Goal: Task Accomplishment & Management: Manage account settings

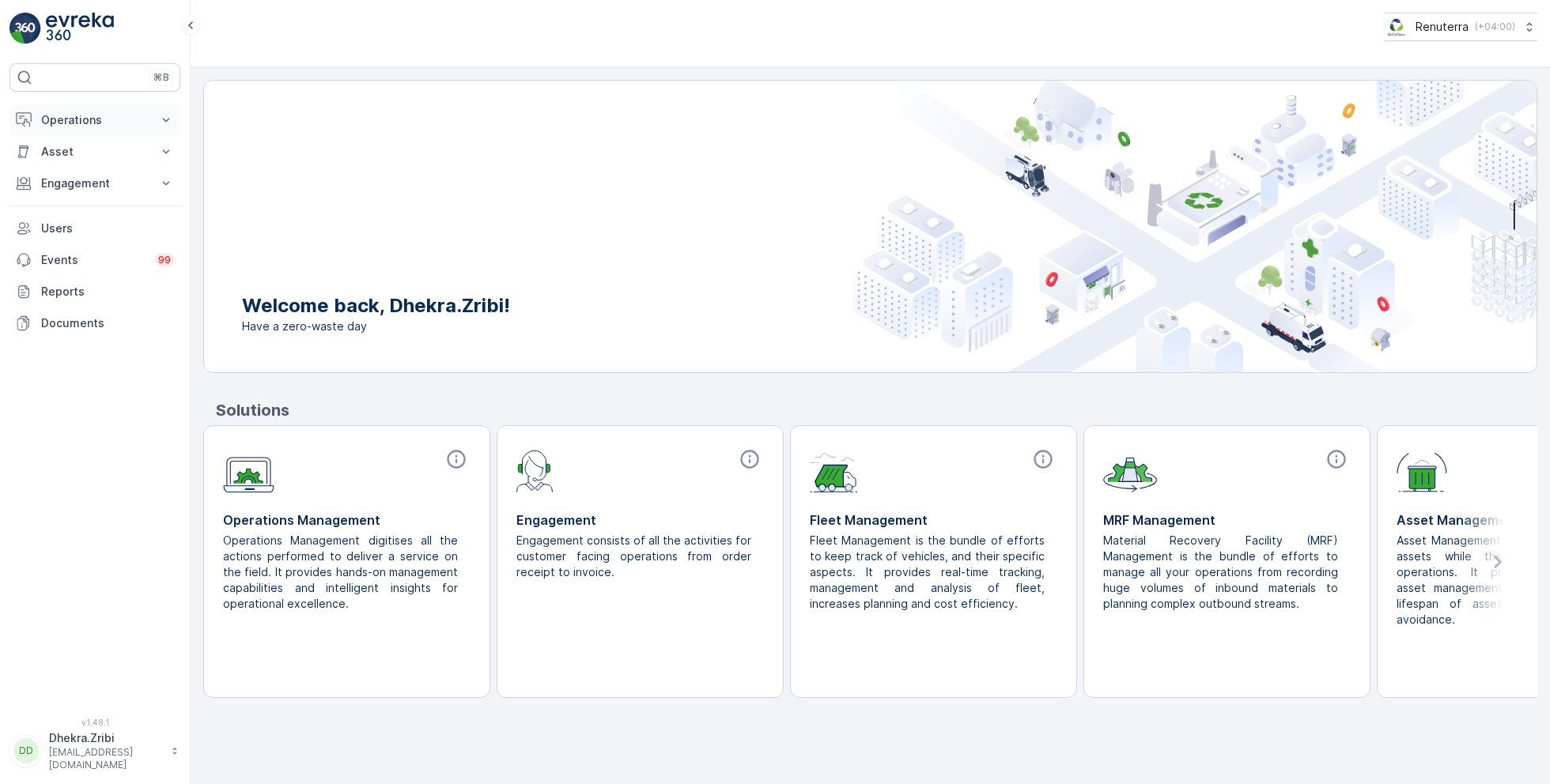
click at [121, 127] on p "Operations" at bounding box center [95, 119] width 108 height 16
click at [91, 166] on link "Planning" at bounding box center [107, 169] width 147 height 22
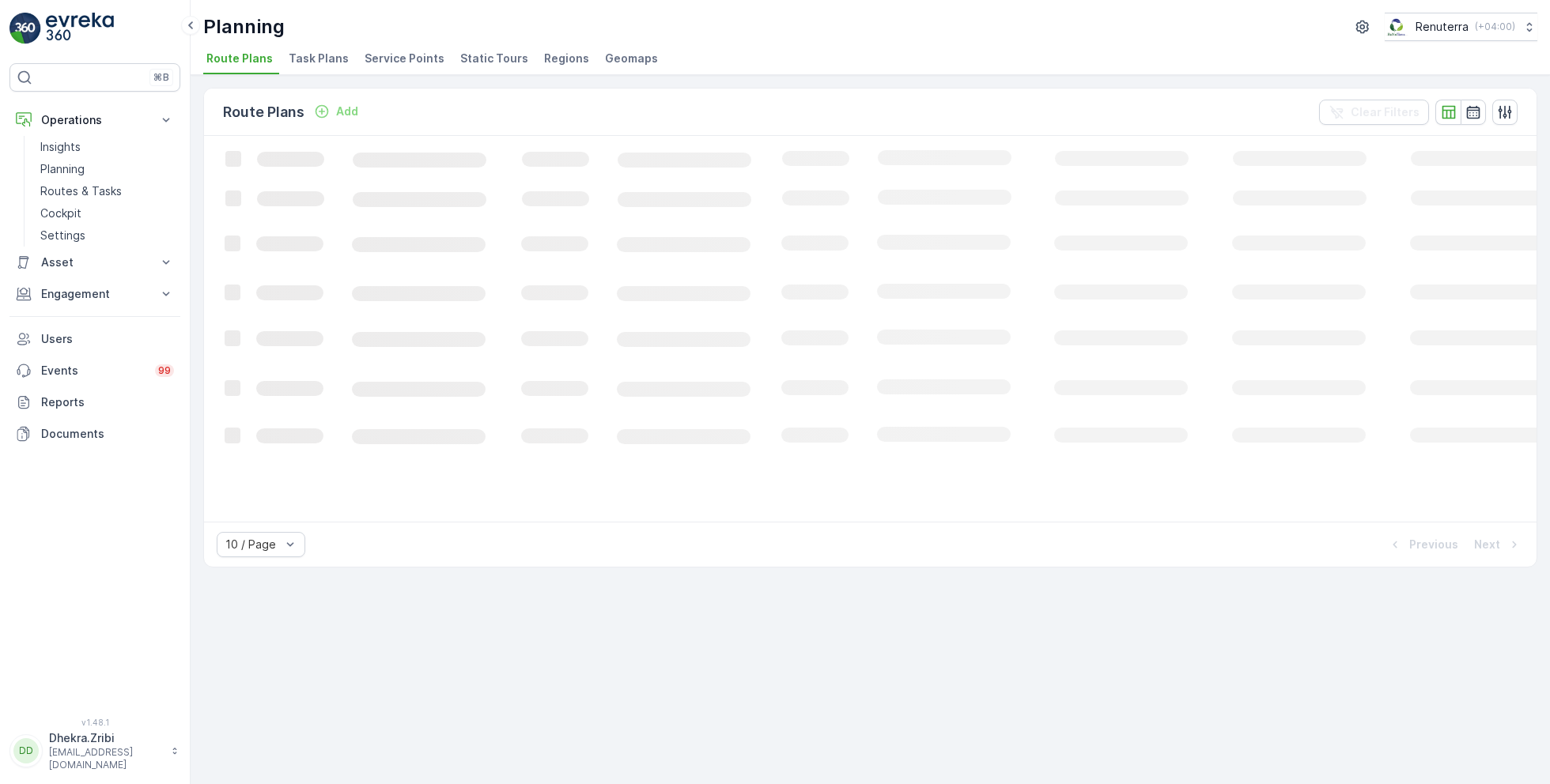
click at [398, 65] on span "Service Points" at bounding box center [404, 58] width 80 height 16
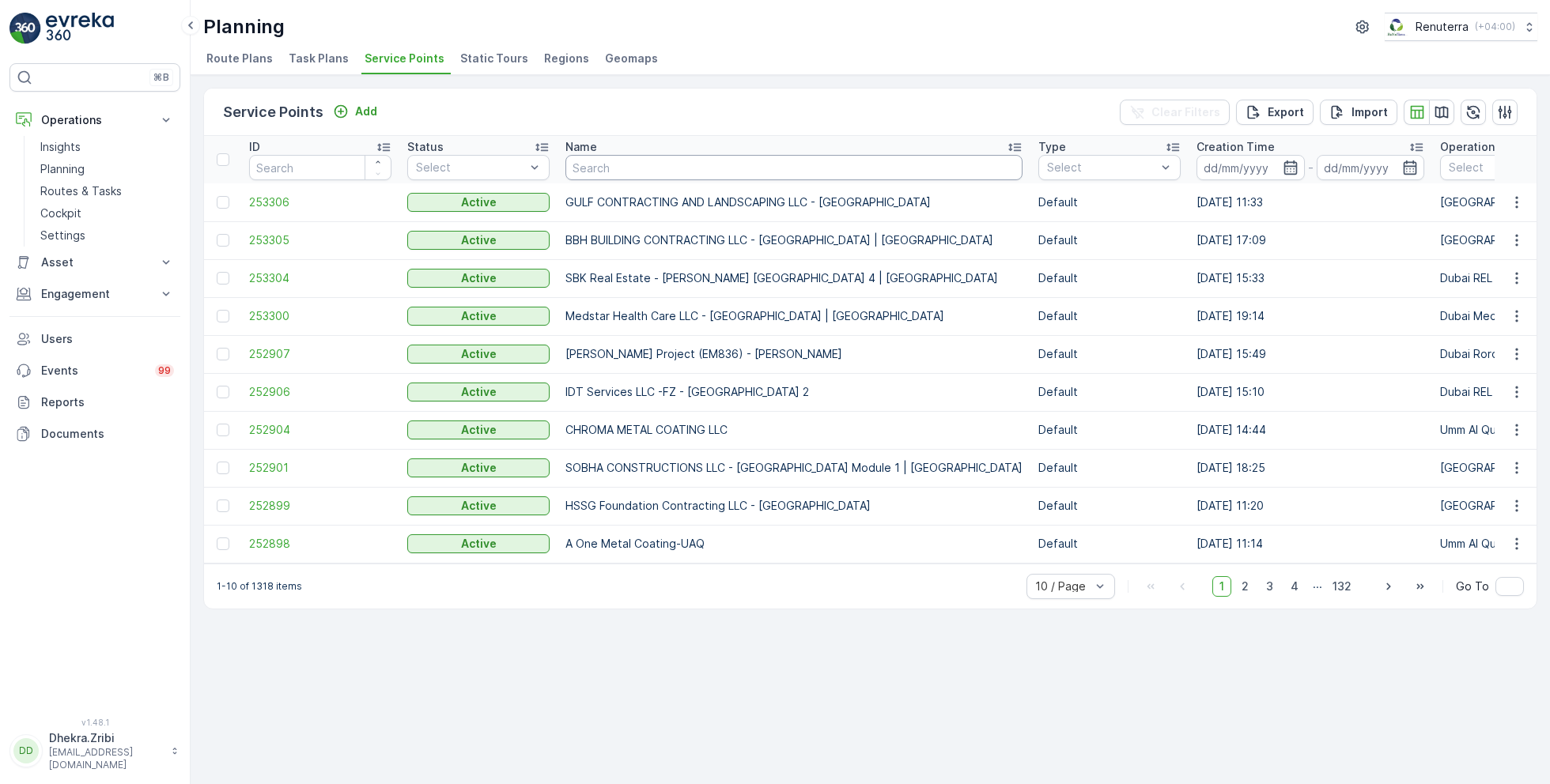
click at [641, 160] on input "text" at bounding box center [793, 167] width 457 height 26
click at [643, 170] on input "text" at bounding box center [793, 167] width 457 height 26
click at [633, 168] on input "text" at bounding box center [793, 167] width 457 height 26
type input "Cosmo"
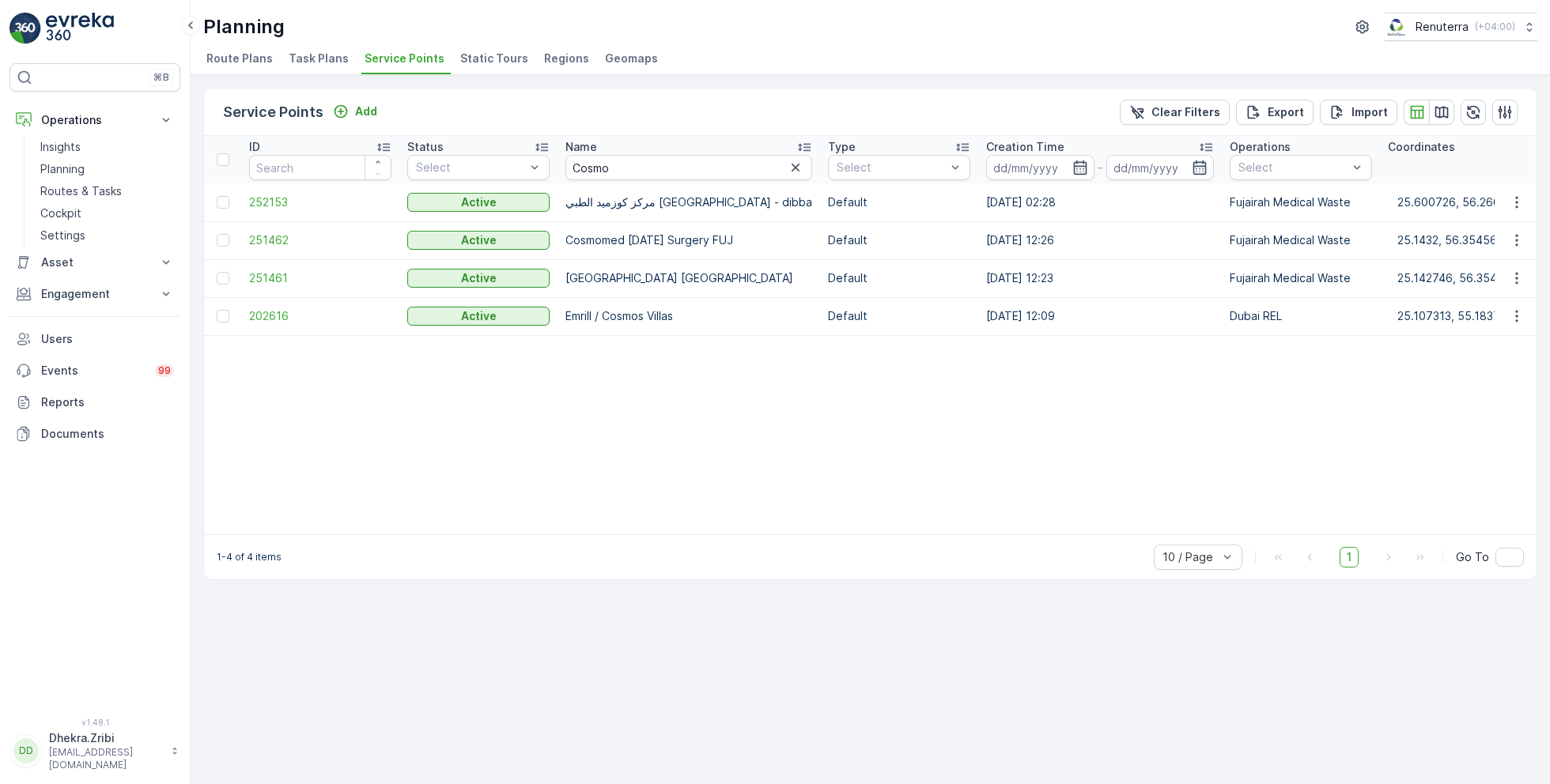
click at [287, 324] on td "202616" at bounding box center [320, 316] width 158 height 38
click at [286, 321] on span "202616" at bounding box center [320, 315] width 142 height 16
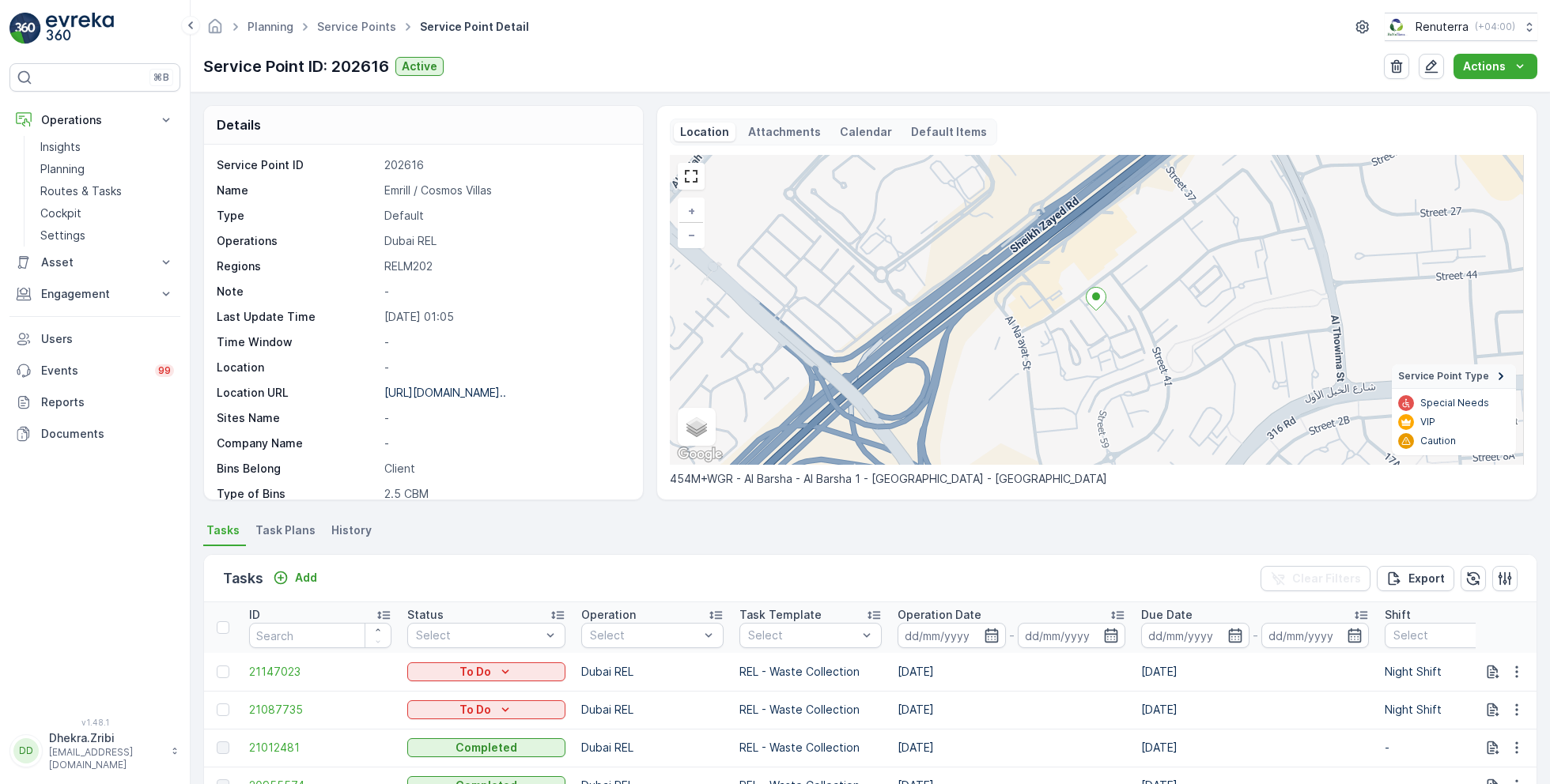
click at [346, 37] on ul "Service Points" at bounding box center [365, 27] width 103 height 23
click at [347, 30] on link "Service Points" at bounding box center [357, 26] width 79 height 13
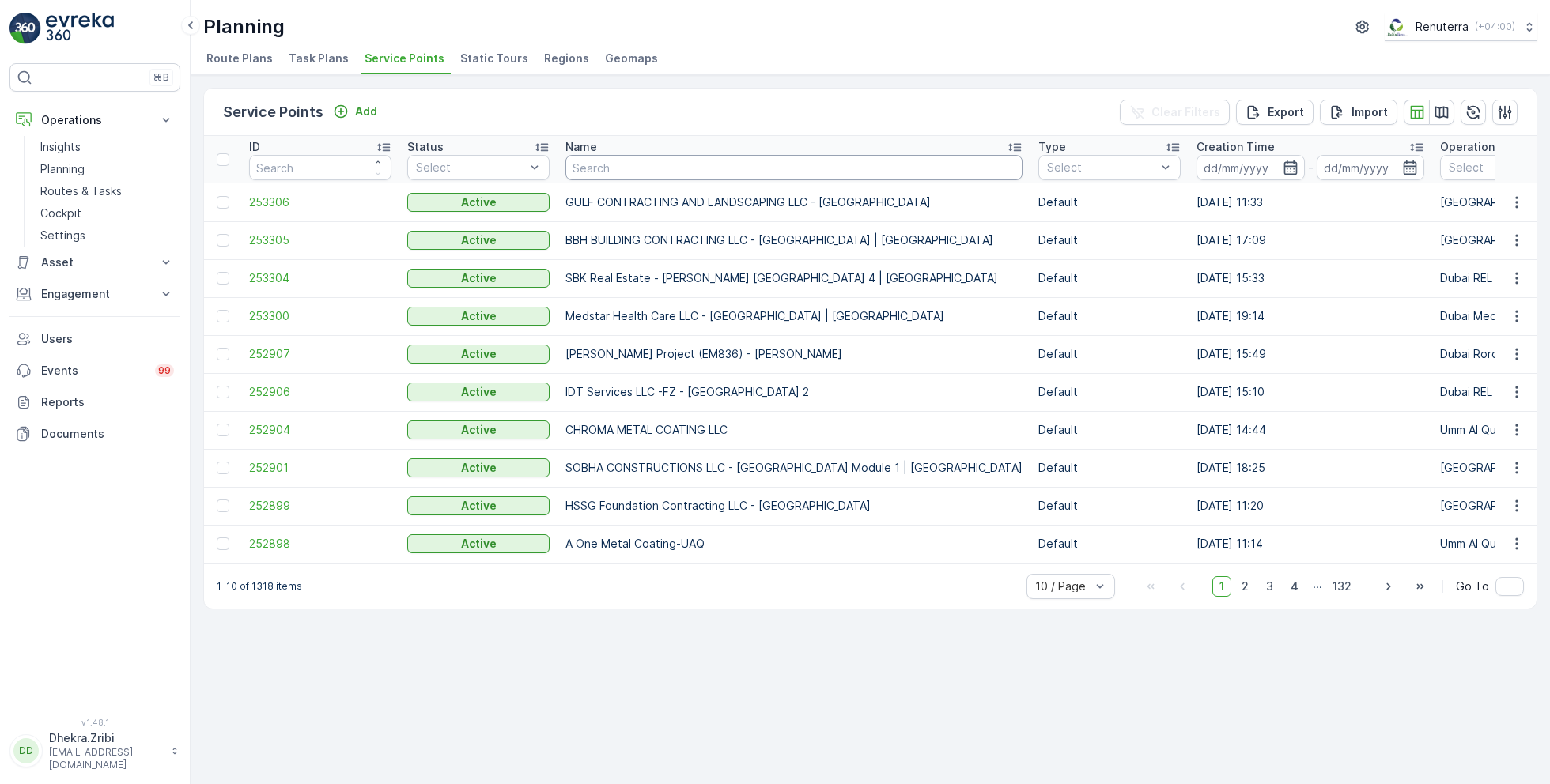
click at [589, 163] on input "text" at bounding box center [793, 167] width 457 height 26
type input "Tayer"
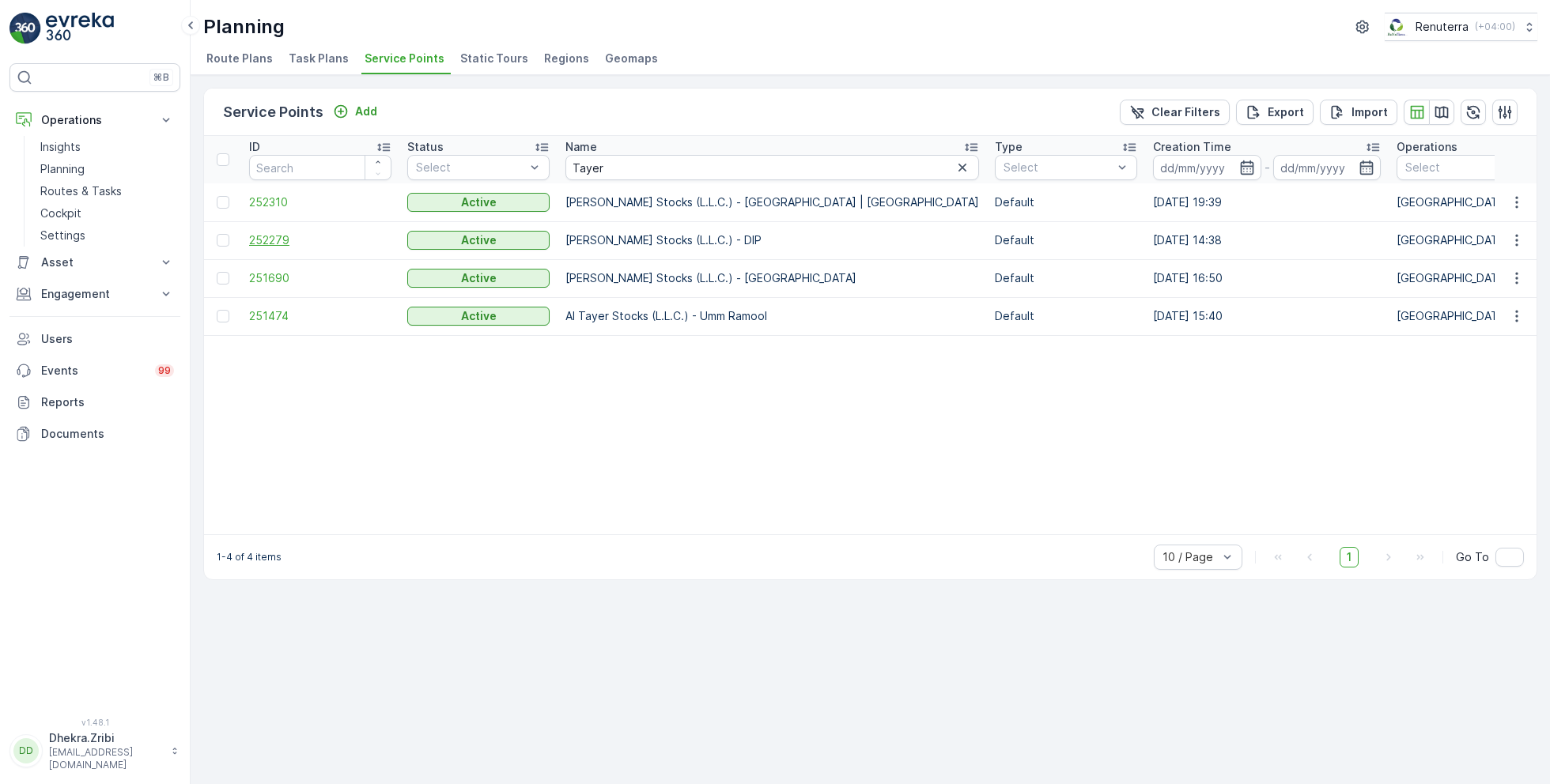
click at [295, 239] on span "252279" at bounding box center [320, 240] width 142 height 16
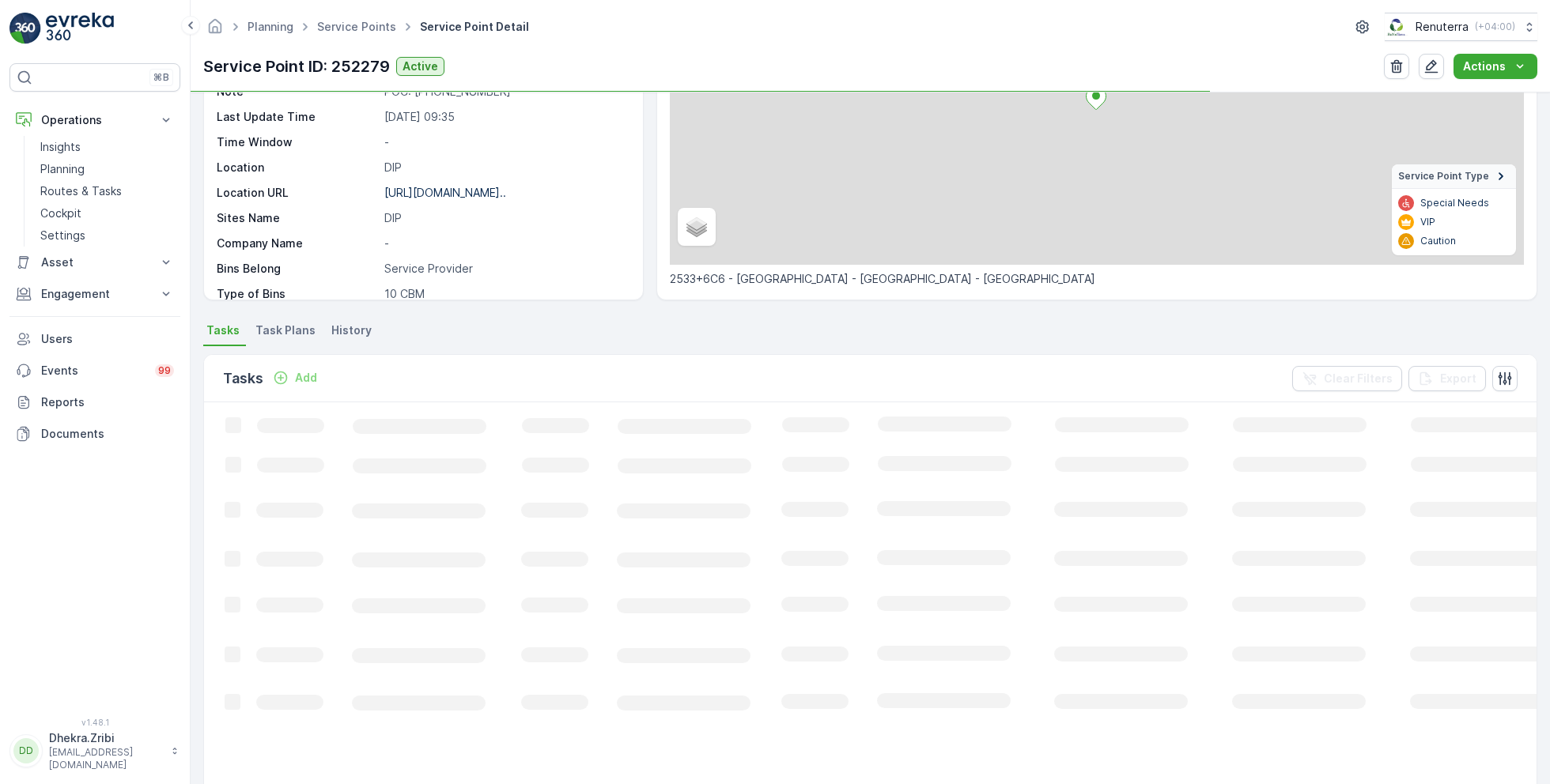
scroll to position [268, 0]
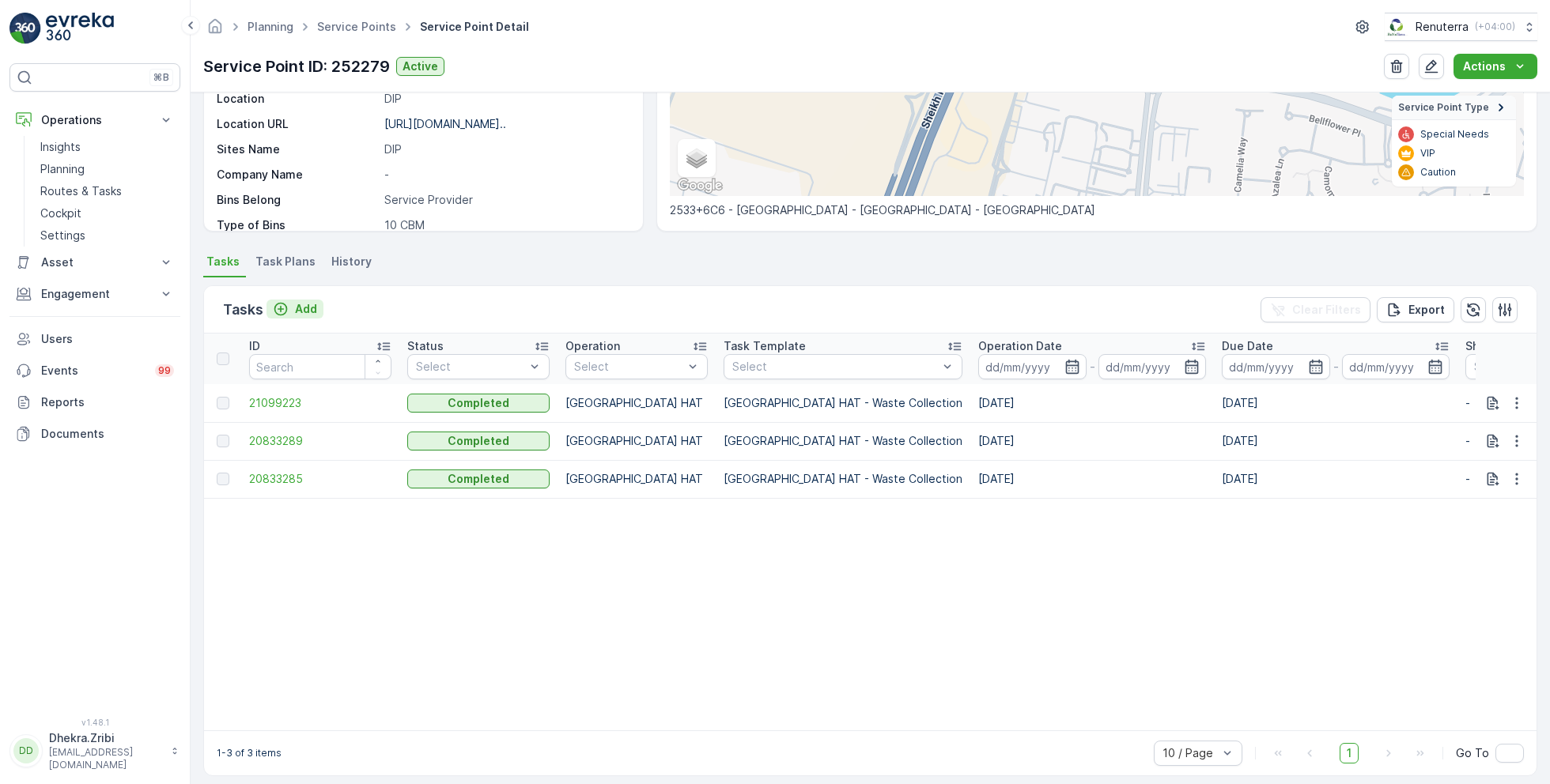
click at [301, 307] on p "Add" at bounding box center [306, 309] width 22 height 16
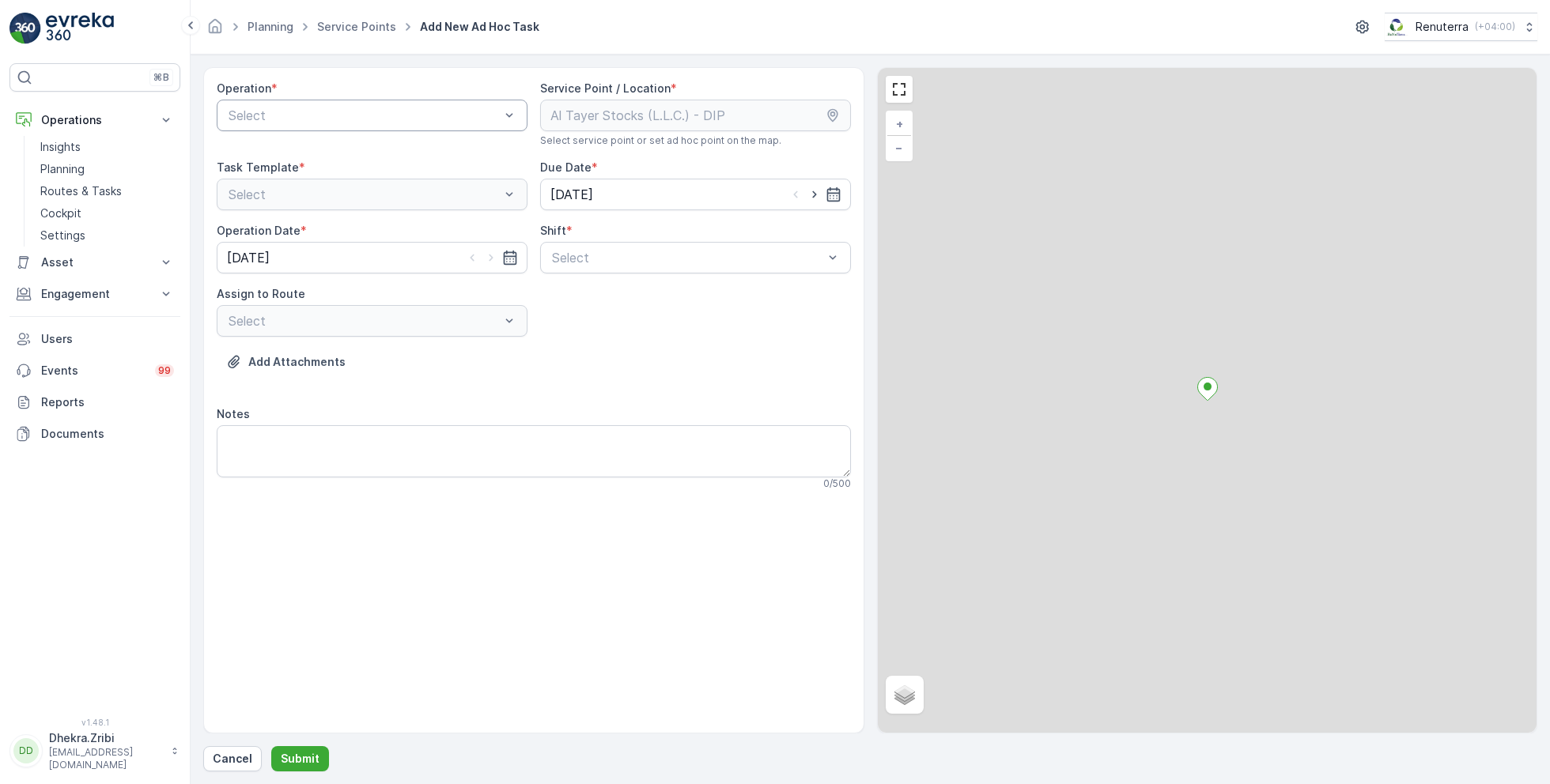
click at [323, 127] on div "Select" at bounding box center [371, 115] width 310 height 31
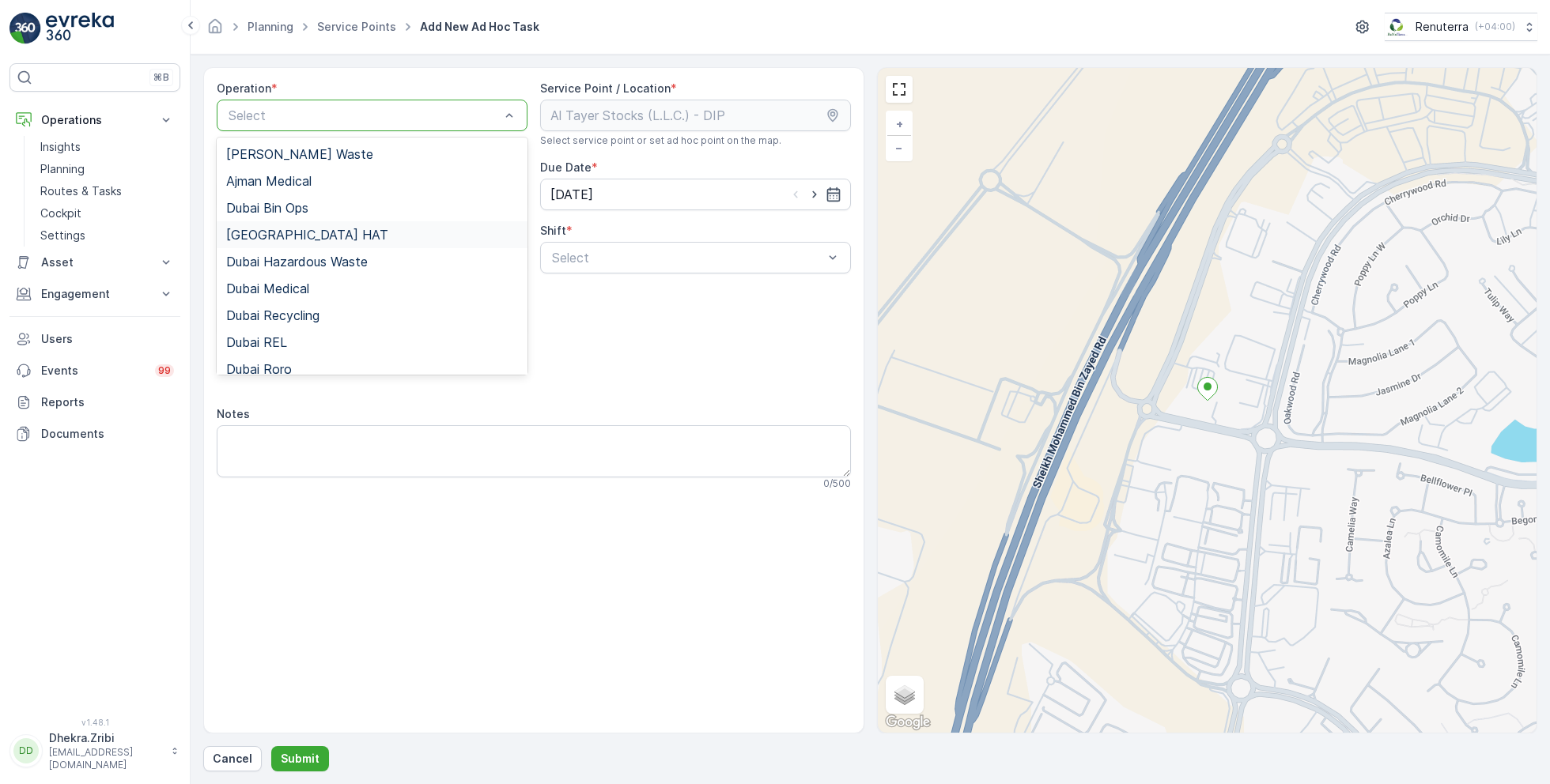
click at [322, 231] on div "[GEOGRAPHIC_DATA] HAT" at bounding box center [372, 235] width 292 height 14
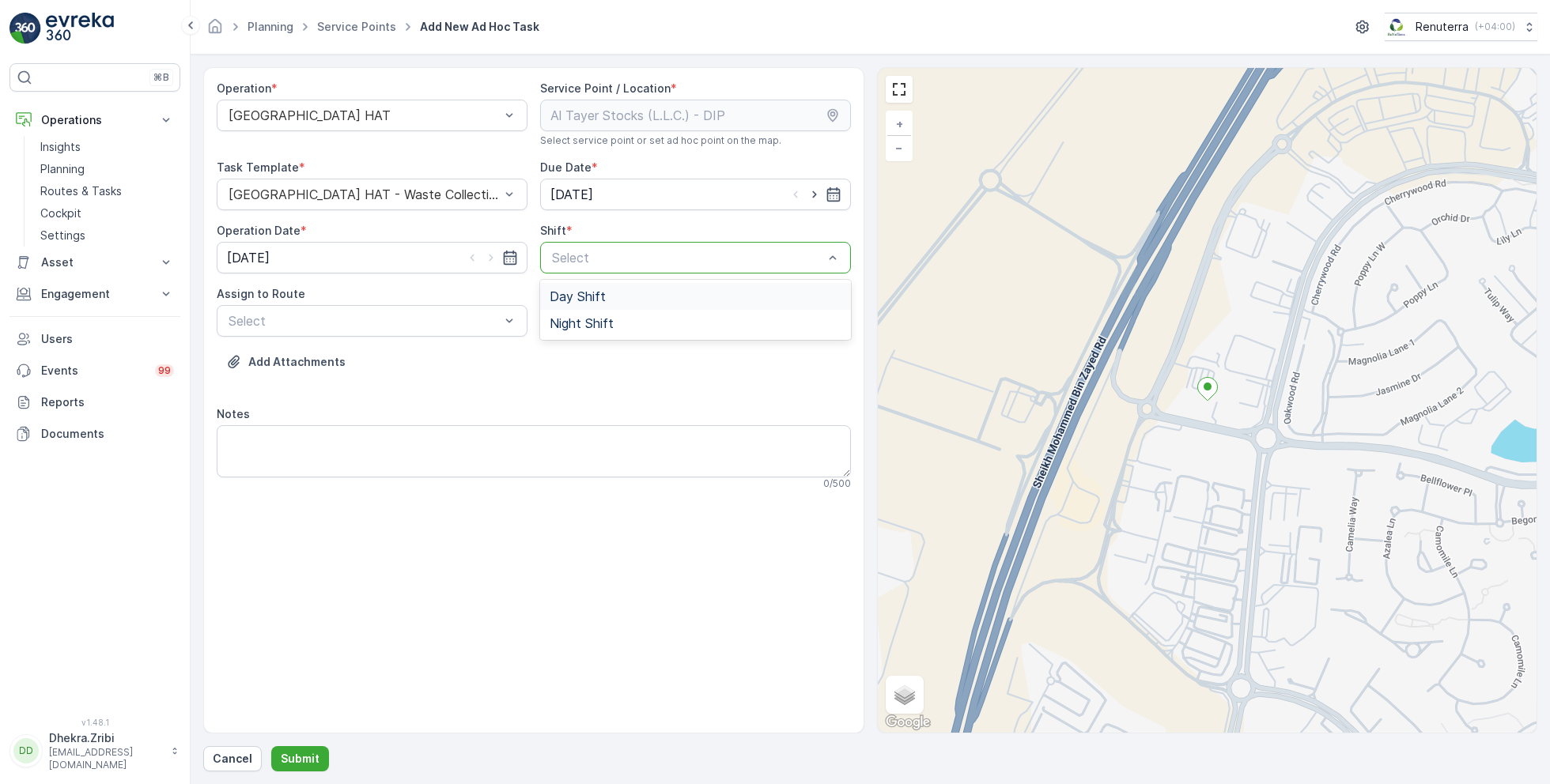
click at [627, 250] on div at bounding box center [687, 257] width 274 height 14
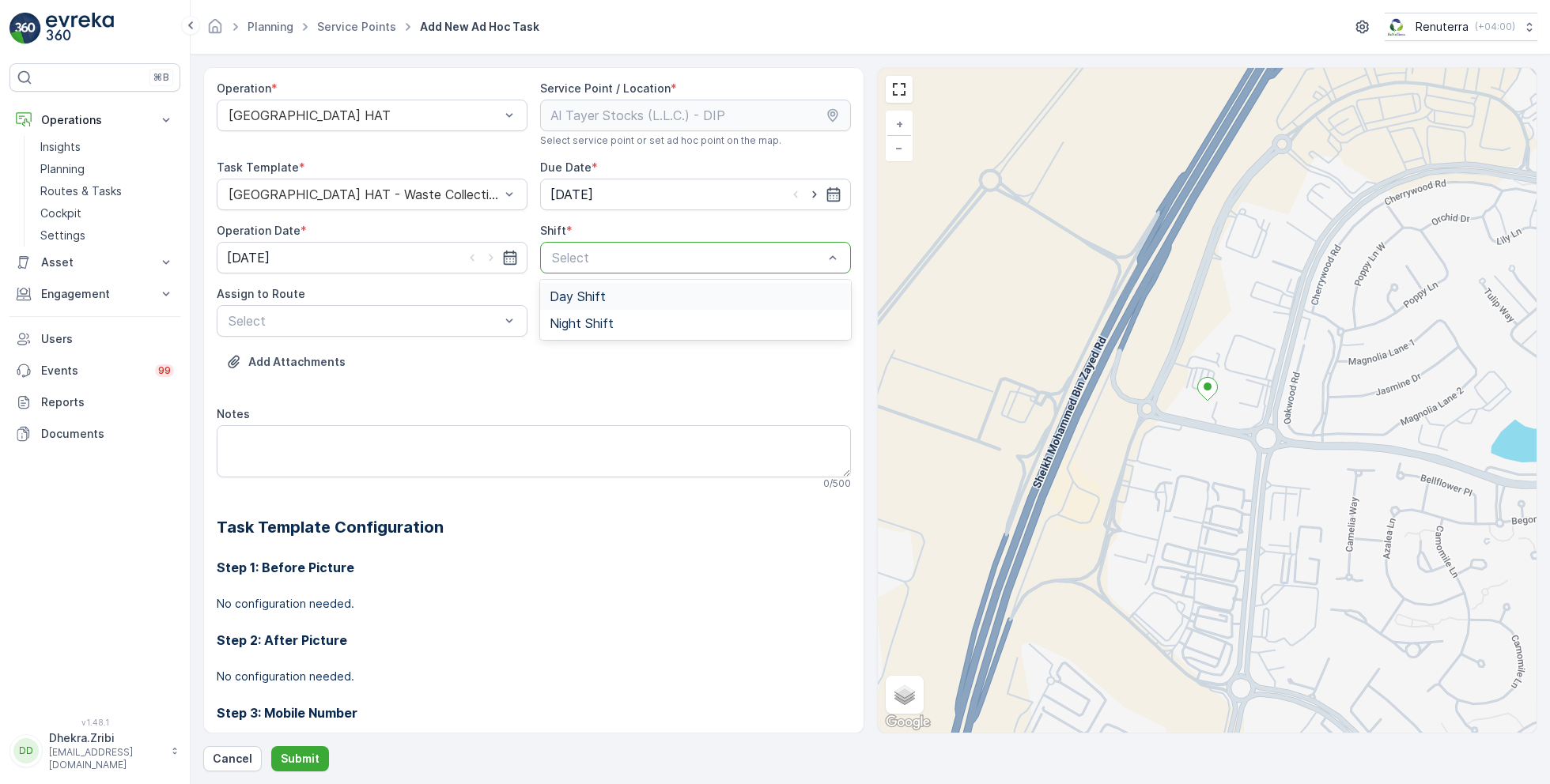
click at [605, 295] on div "Day Shift" at bounding box center [695, 296] width 292 height 14
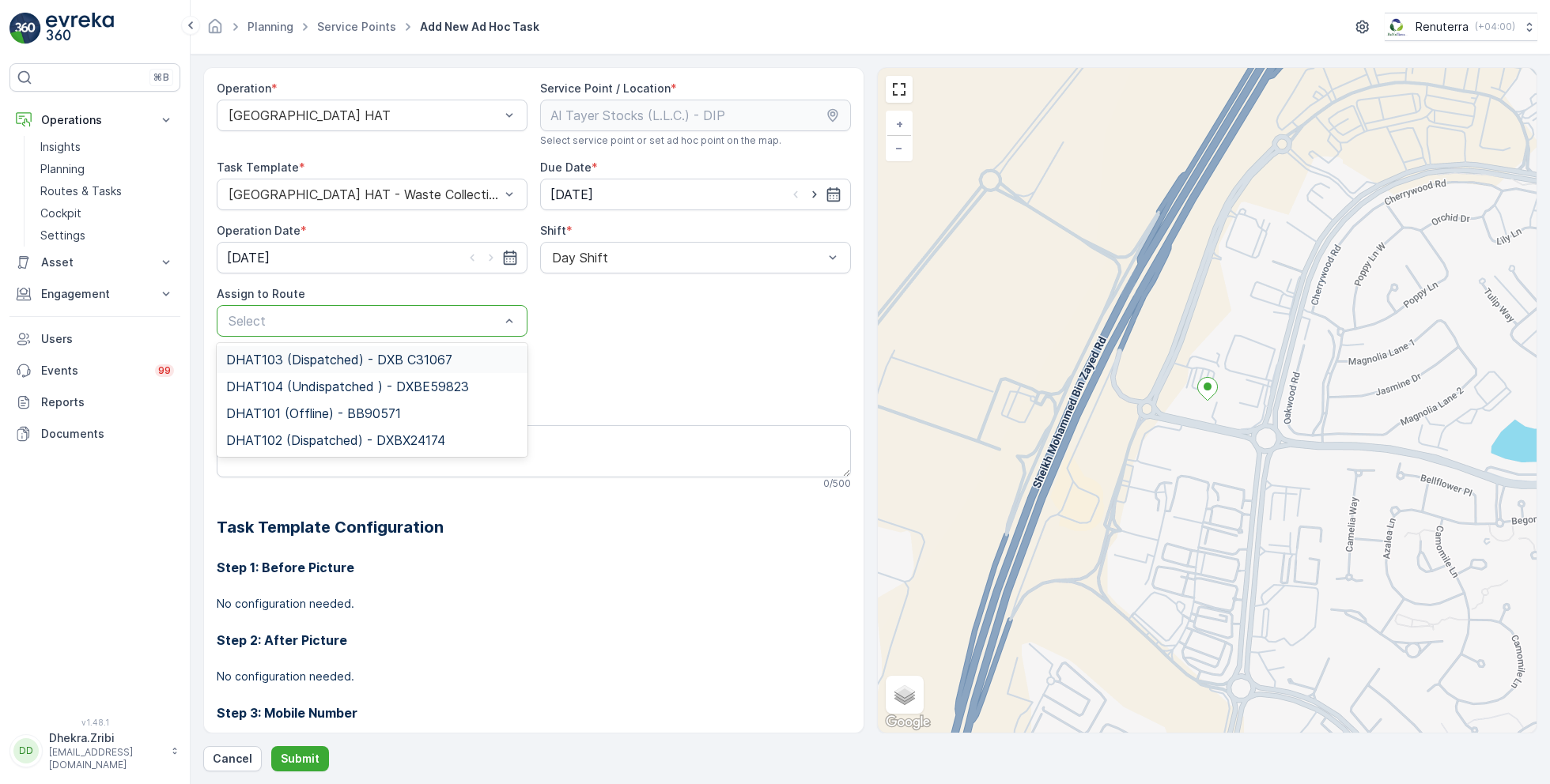
click at [488, 317] on div at bounding box center [364, 320] width 274 height 14
click at [364, 433] on span "DHAT102 (Dispatched) - DXBX24174" at bounding box center [336, 440] width 219 height 14
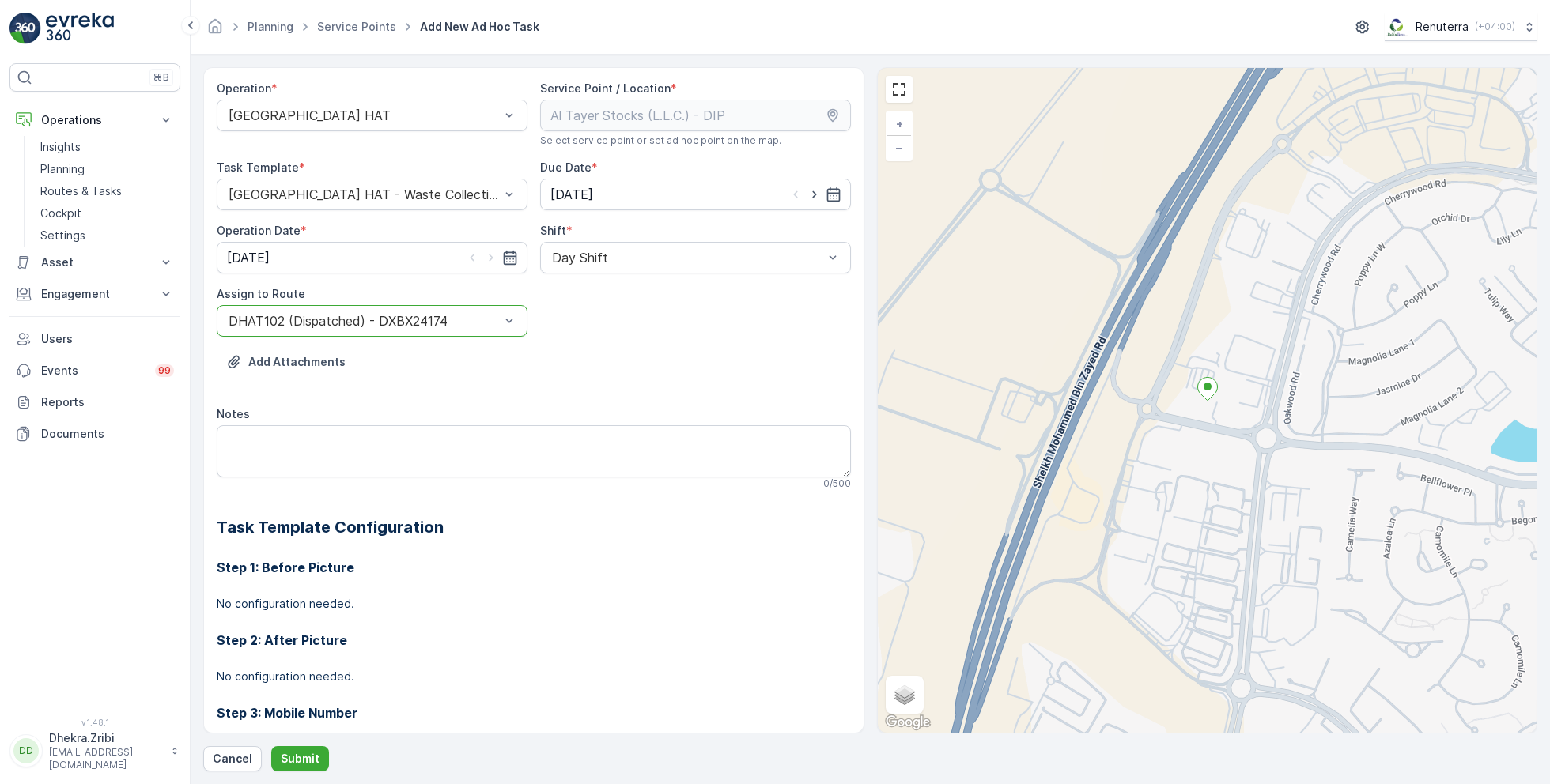
click at [378, 331] on div "DHAT102 (Dispatched) - DXBX24174" at bounding box center [371, 321] width 310 height 31
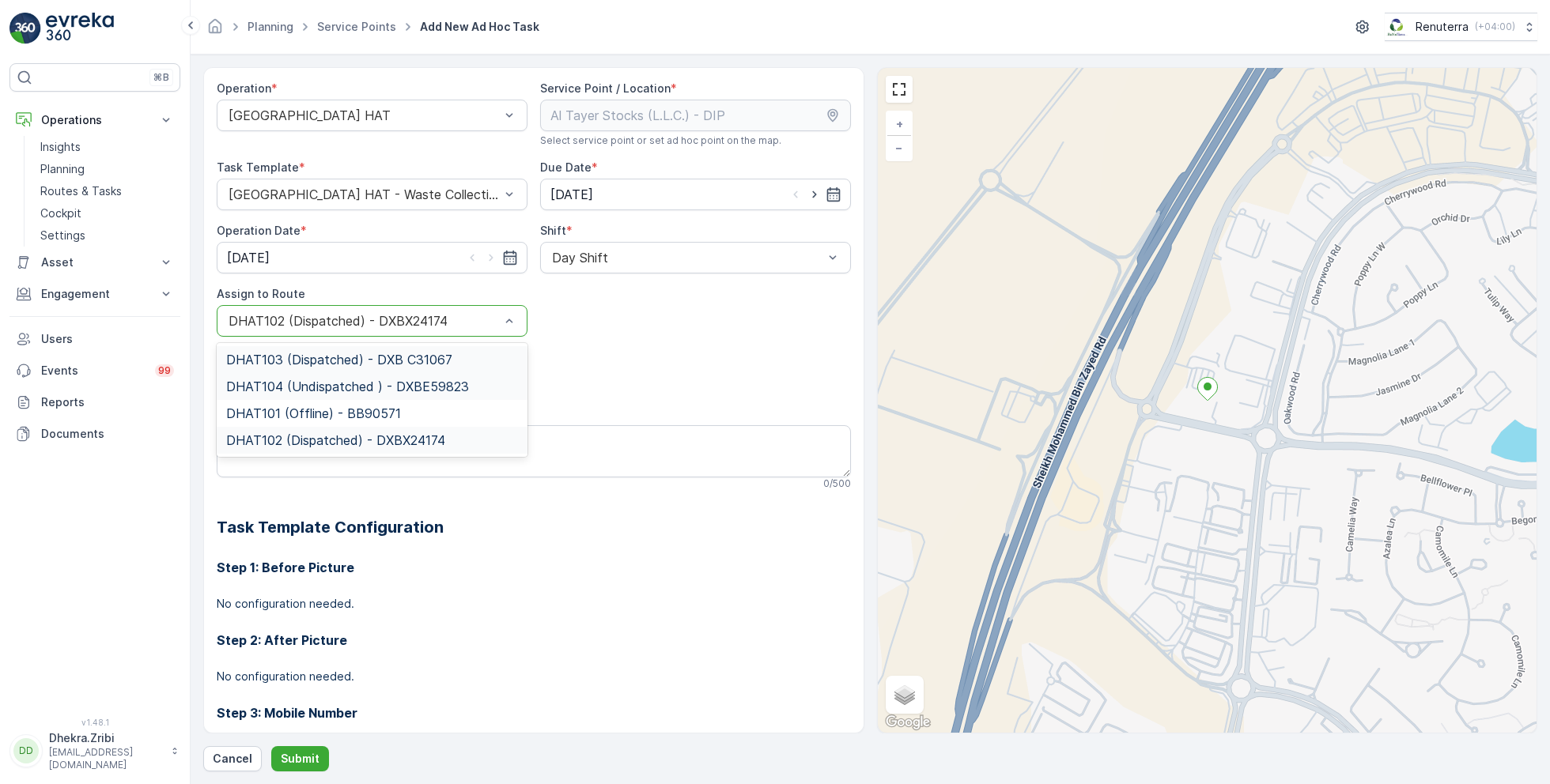
click at [357, 366] on span "DHAT103 (Dispatched) - DXB C31067" at bounding box center [339, 359] width 226 height 14
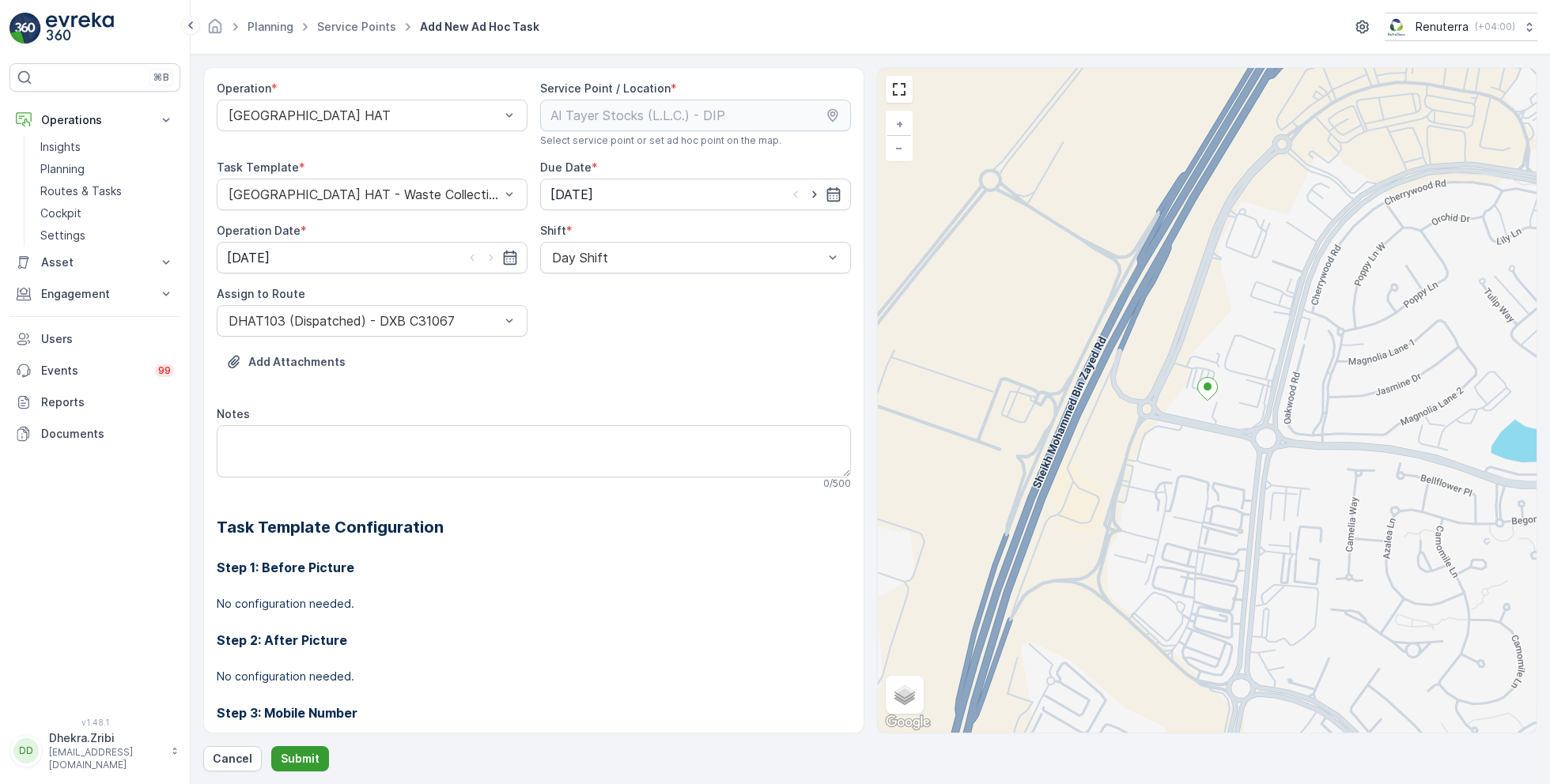
click at [308, 759] on p "Submit" at bounding box center [300, 758] width 39 height 16
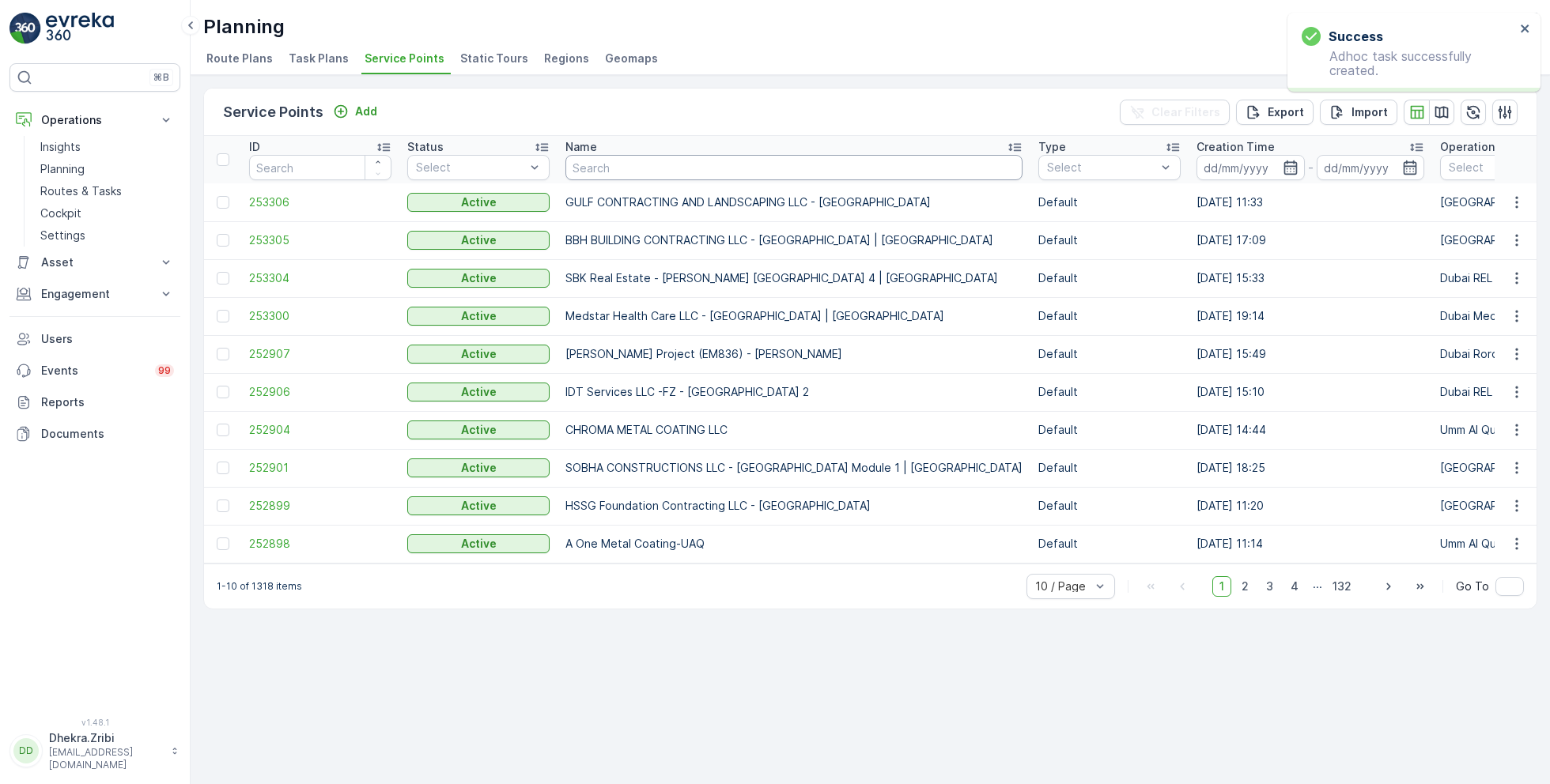
click at [600, 162] on input "text" at bounding box center [793, 167] width 457 height 26
drag, startPoint x: 89, startPoint y: 182, endPoint x: 462, endPoint y: 4, distance: 413.3
click at [0, 0] on div "⌘B Operations Insights Planning Routes & Tasks Cockpit Settings Asset Assets En…" at bounding box center [95, 392] width 190 height 784
click at [618, 173] on input "text" at bounding box center [793, 167] width 457 height 26
click at [620, 170] on input "text" at bounding box center [793, 167] width 457 height 26
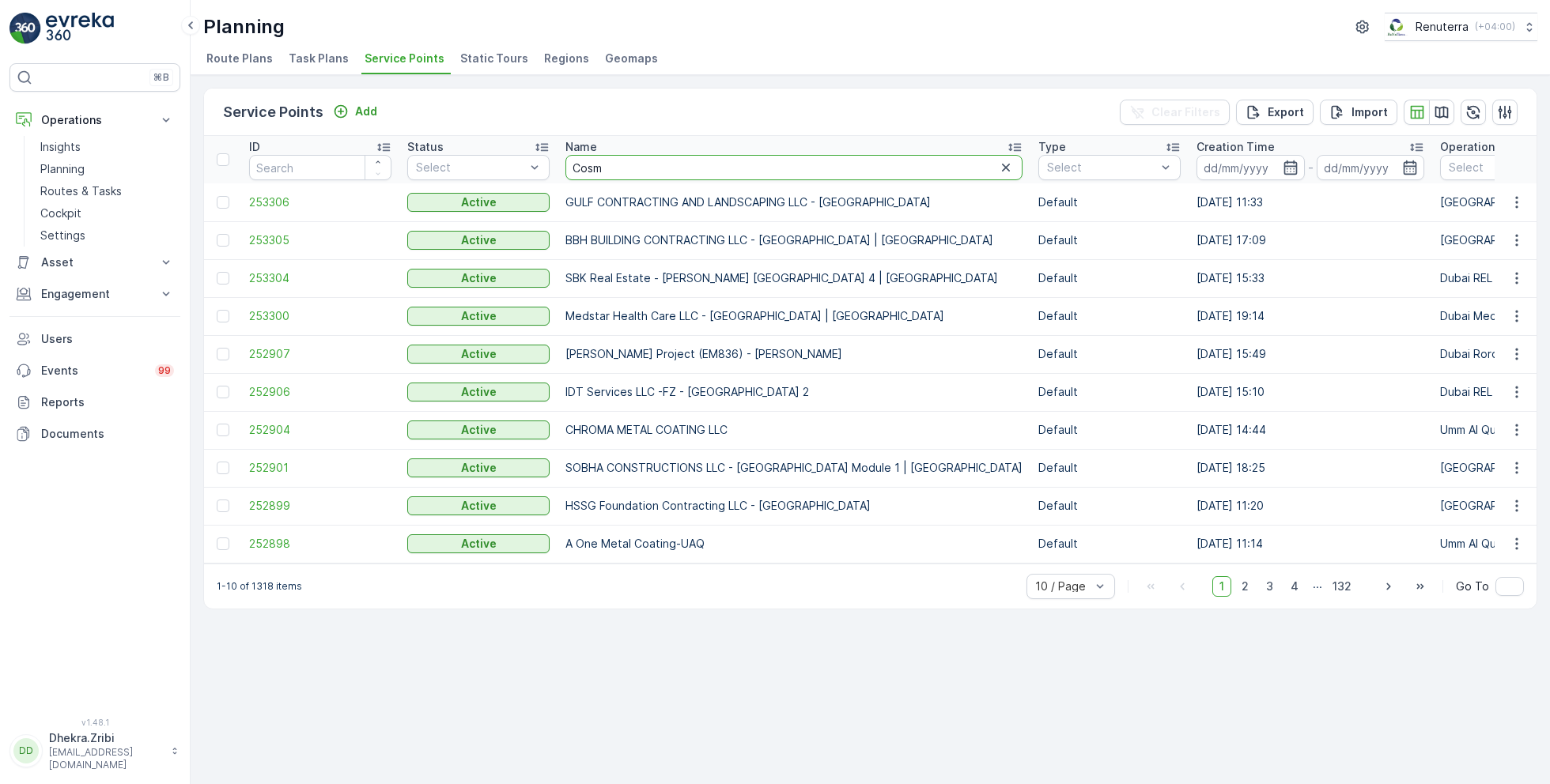
type input "Cosmo"
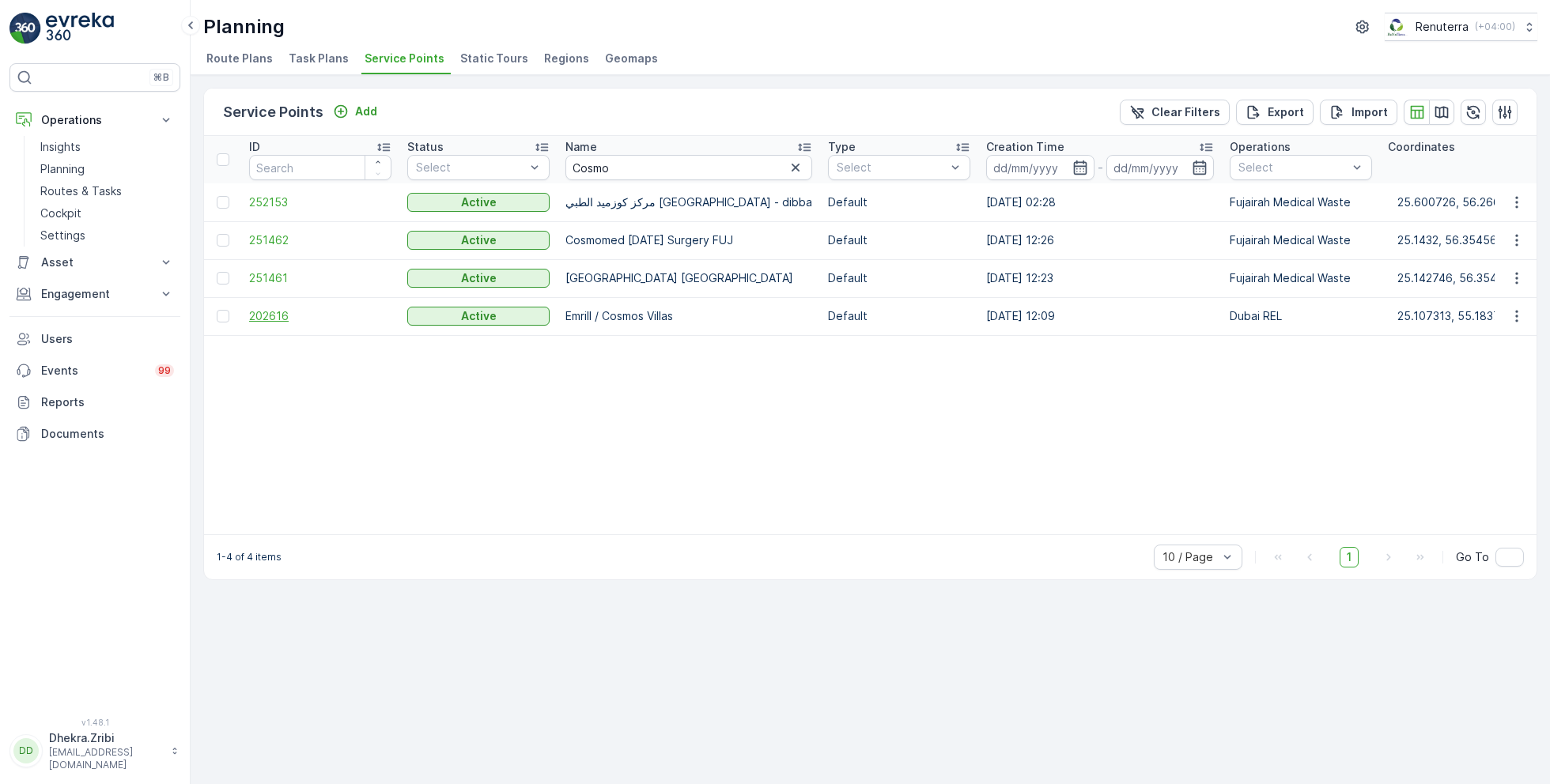
click at [315, 323] on span "202616" at bounding box center [320, 315] width 142 height 16
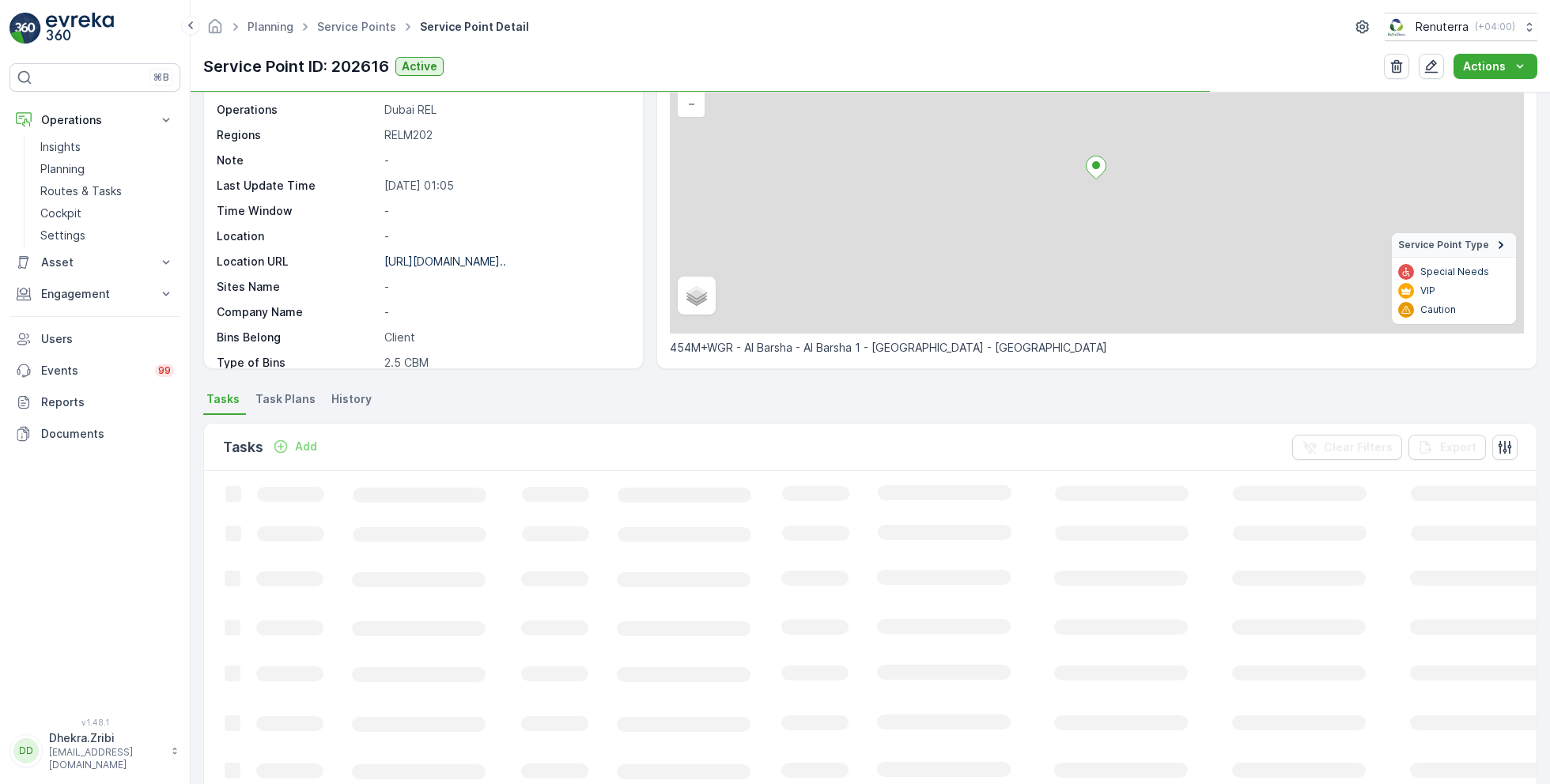
scroll to position [268, 0]
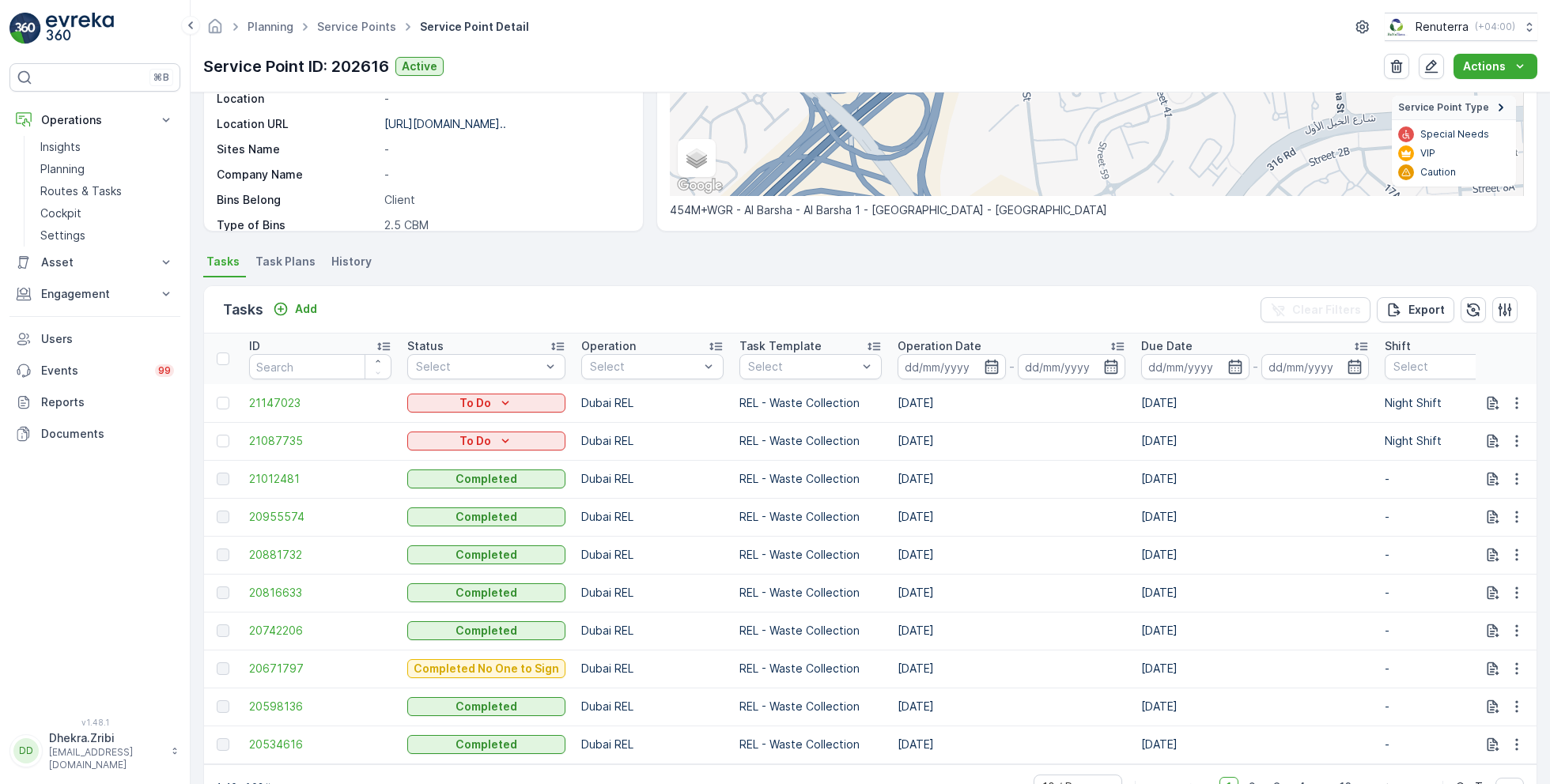
click at [269, 280] on div "Tasks Add Clear Filters Export ID Status Select Operation Select Task Template …" at bounding box center [871, 548] width 1334 height 541
click at [285, 254] on span "Task Plans" at bounding box center [285, 261] width 60 height 16
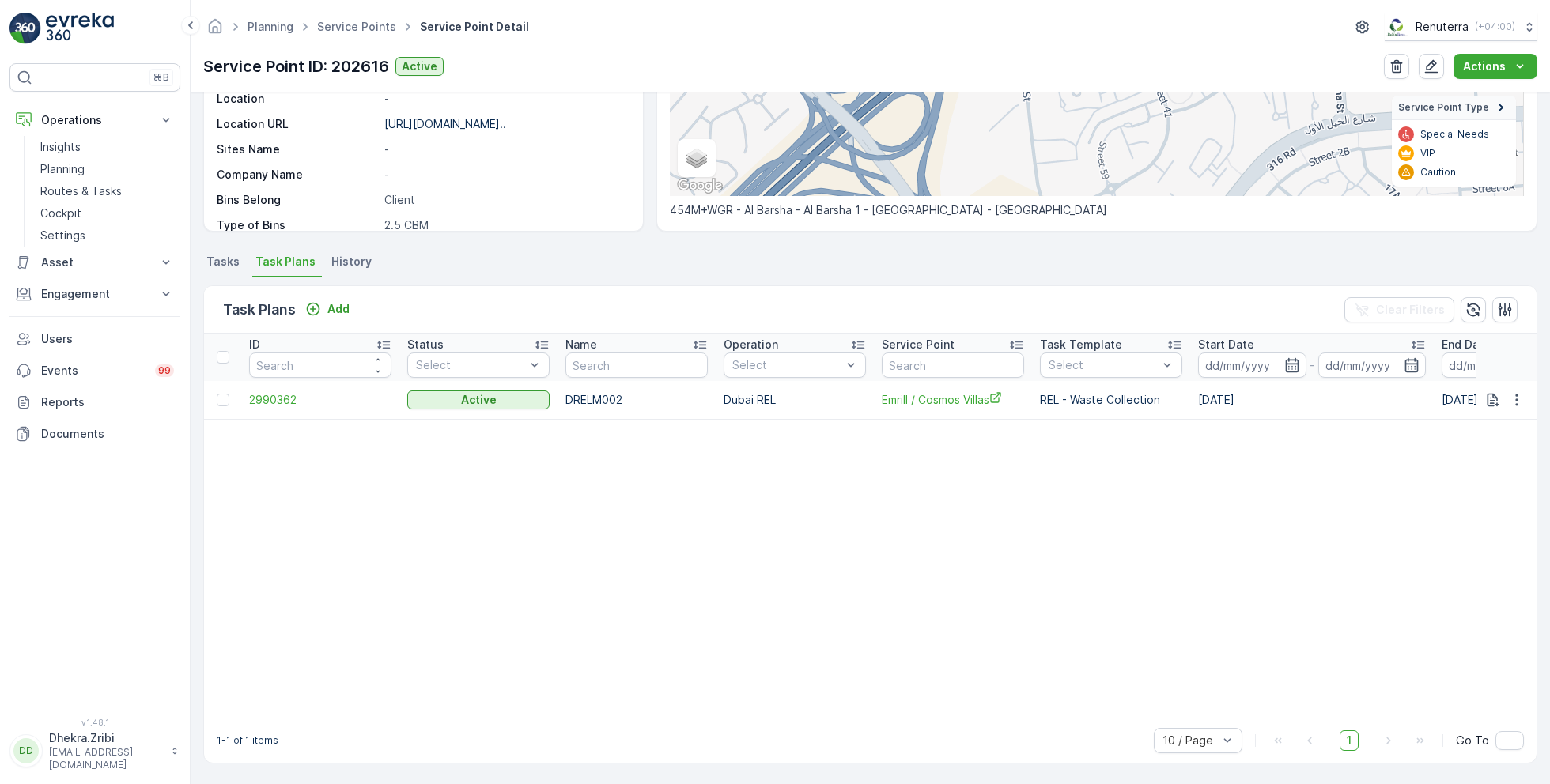
scroll to position [268, 0]
click at [273, 392] on span "2990362" at bounding box center [320, 399] width 142 height 16
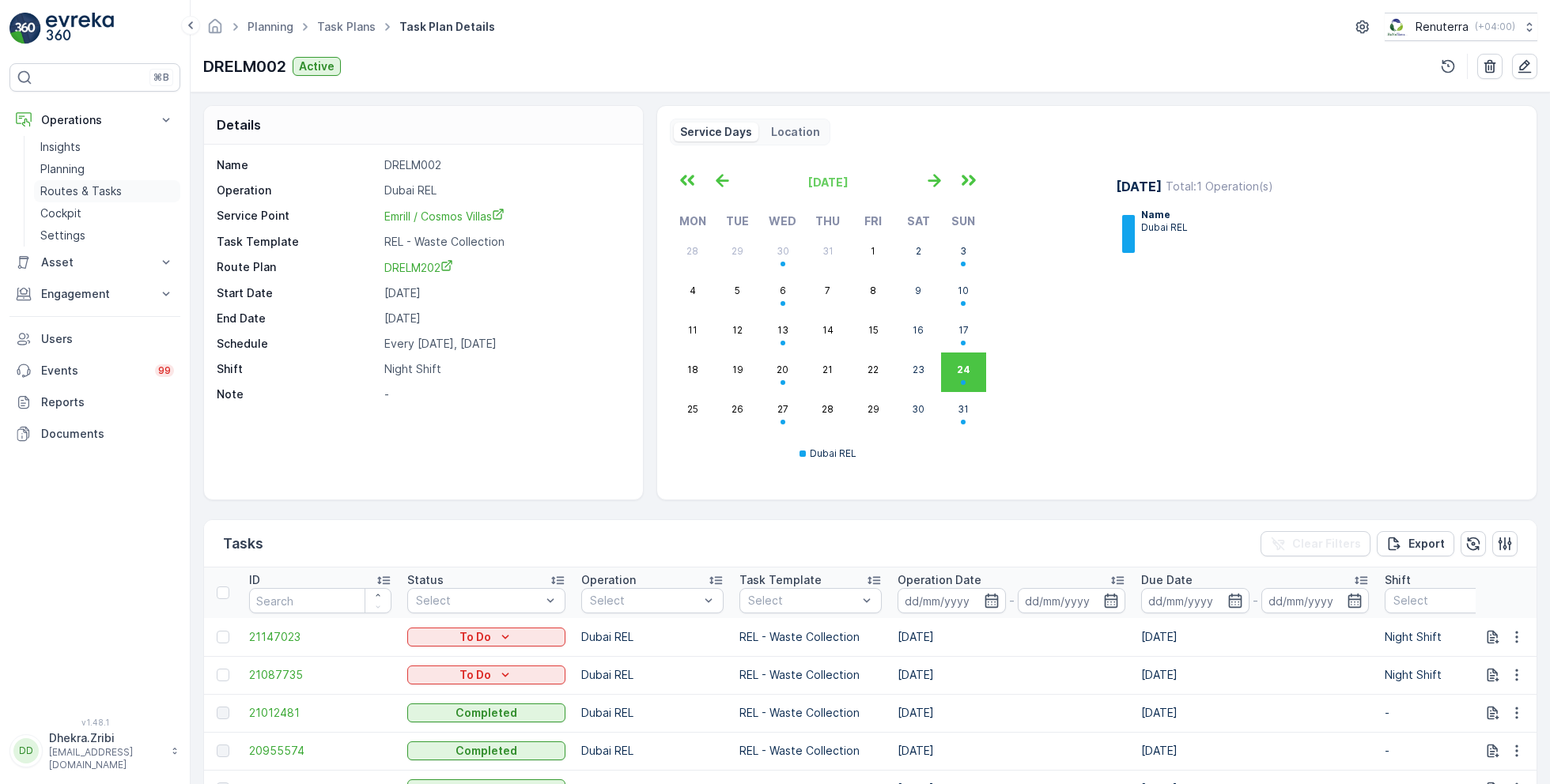
click at [85, 189] on p "Routes & Tasks" at bounding box center [81, 191] width 82 height 16
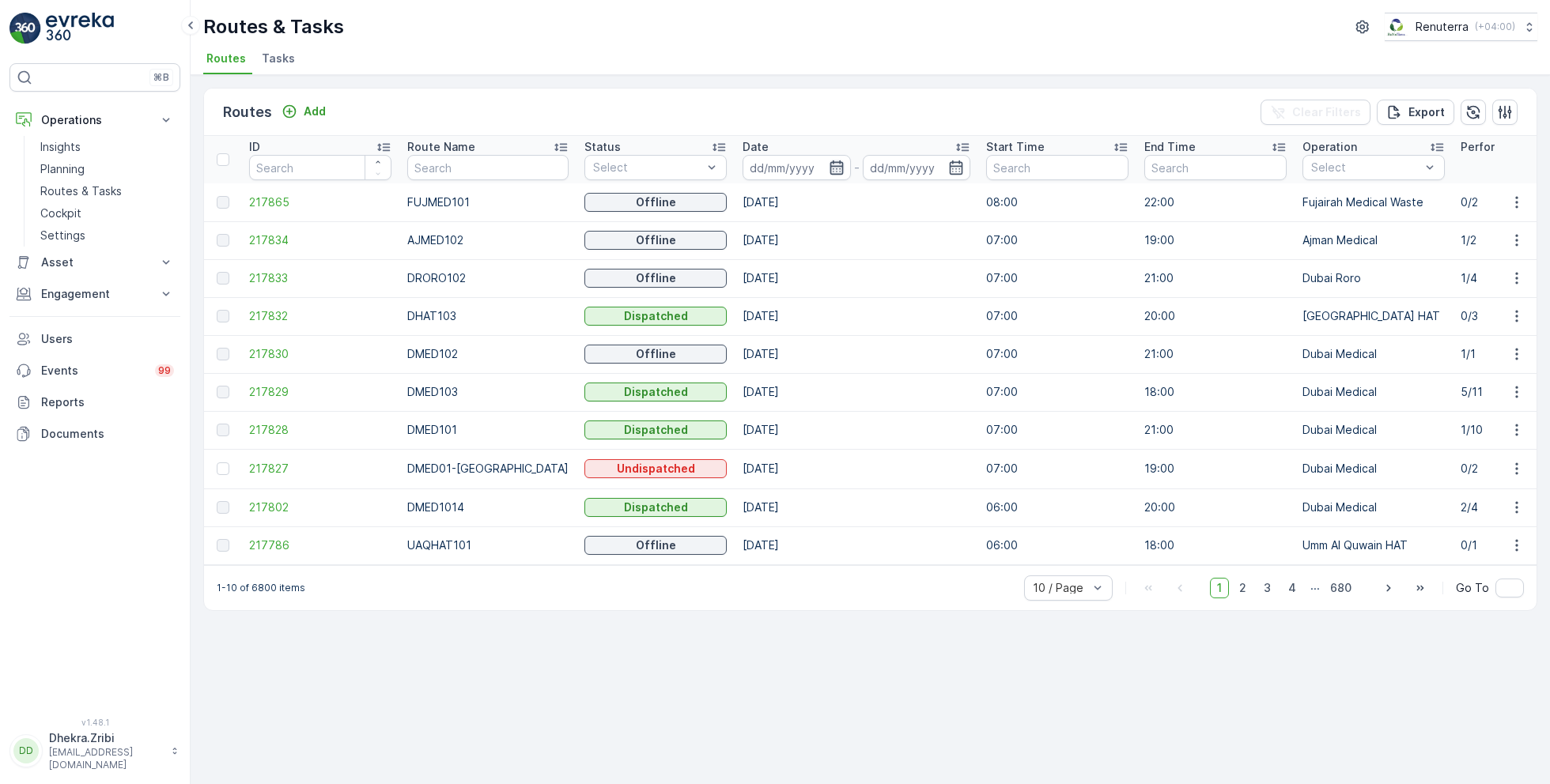
click at [829, 168] on icon "button" at bounding box center [836, 167] width 13 height 14
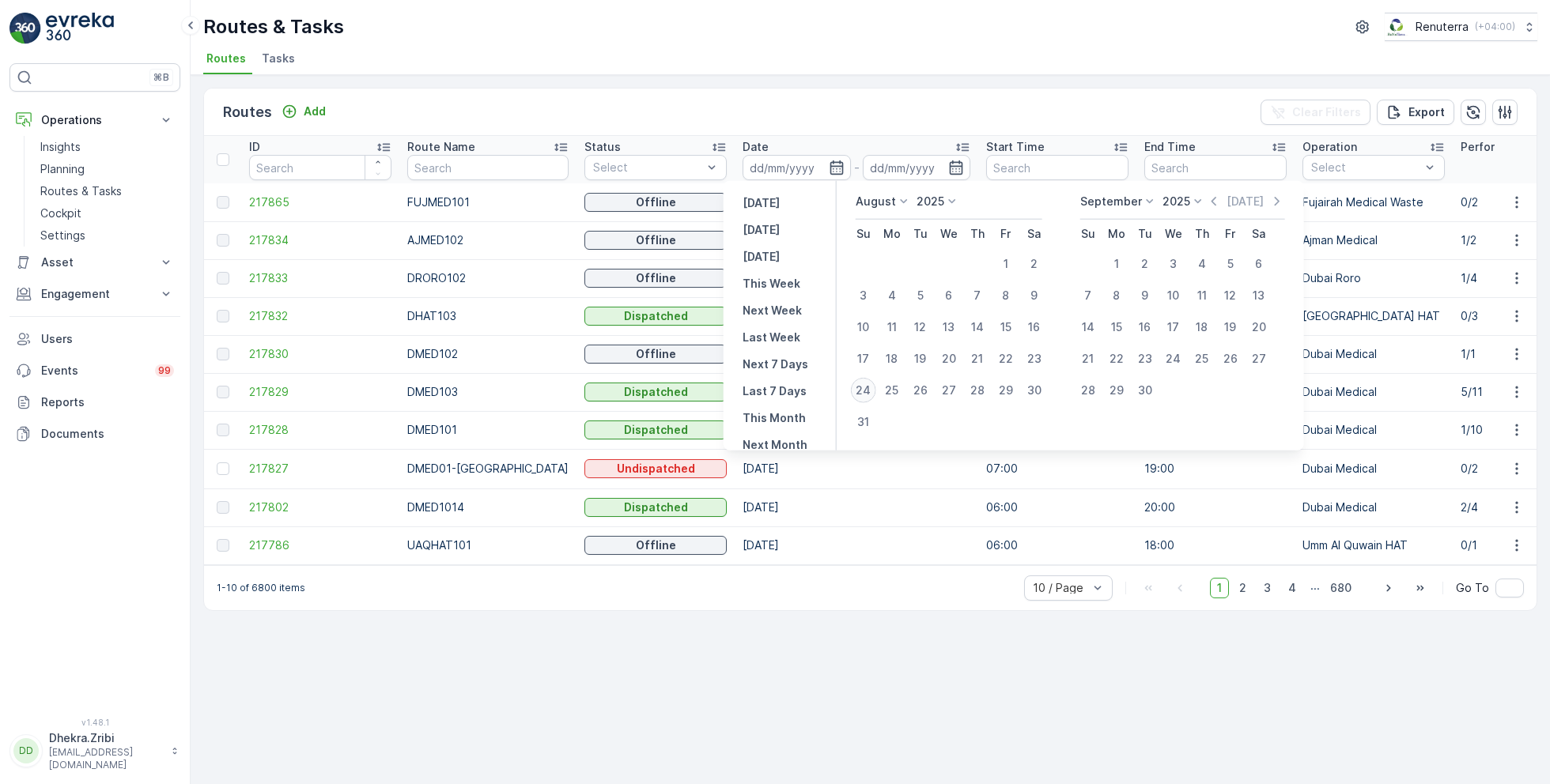
click at [862, 391] on div "24" at bounding box center [863, 390] width 26 height 26
type input "[DATE]"
click at [862, 391] on div "24" at bounding box center [863, 390] width 26 height 26
type input "[DATE]"
click at [942, 664] on div "Routes Add Clear Filters Export ID Route Name Status Select Date [DATE] - [DATE…" at bounding box center [870, 429] width 1359 height 709
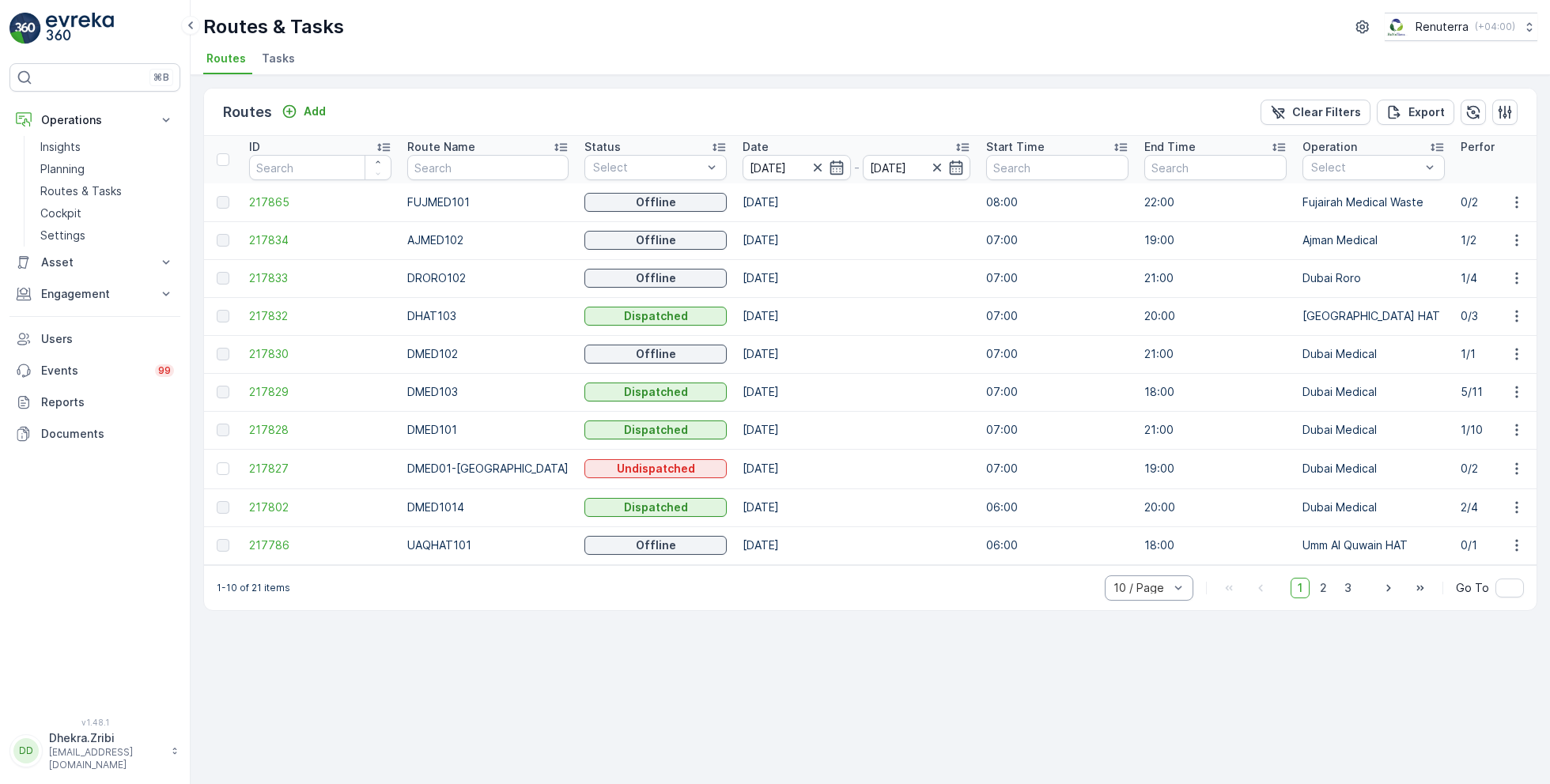
click at [1155, 590] on div at bounding box center [1141, 588] width 58 height 12
click at [1133, 557] on span "50 / Page" at bounding box center [1140, 553] width 52 height 12
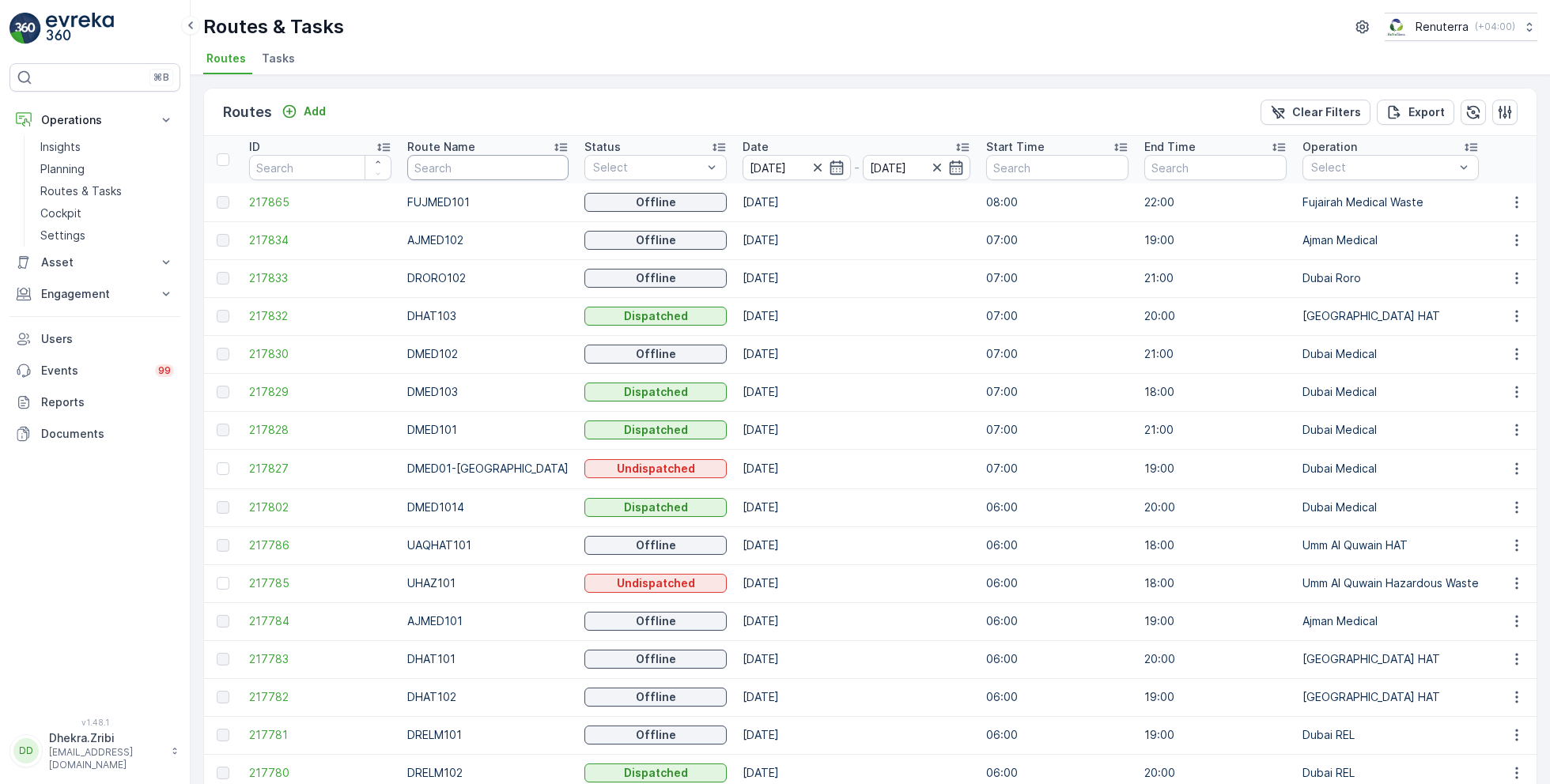
click at [483, 174] on input "text" at bounding box center [488, 167] width 161 height 26
type input "hat"
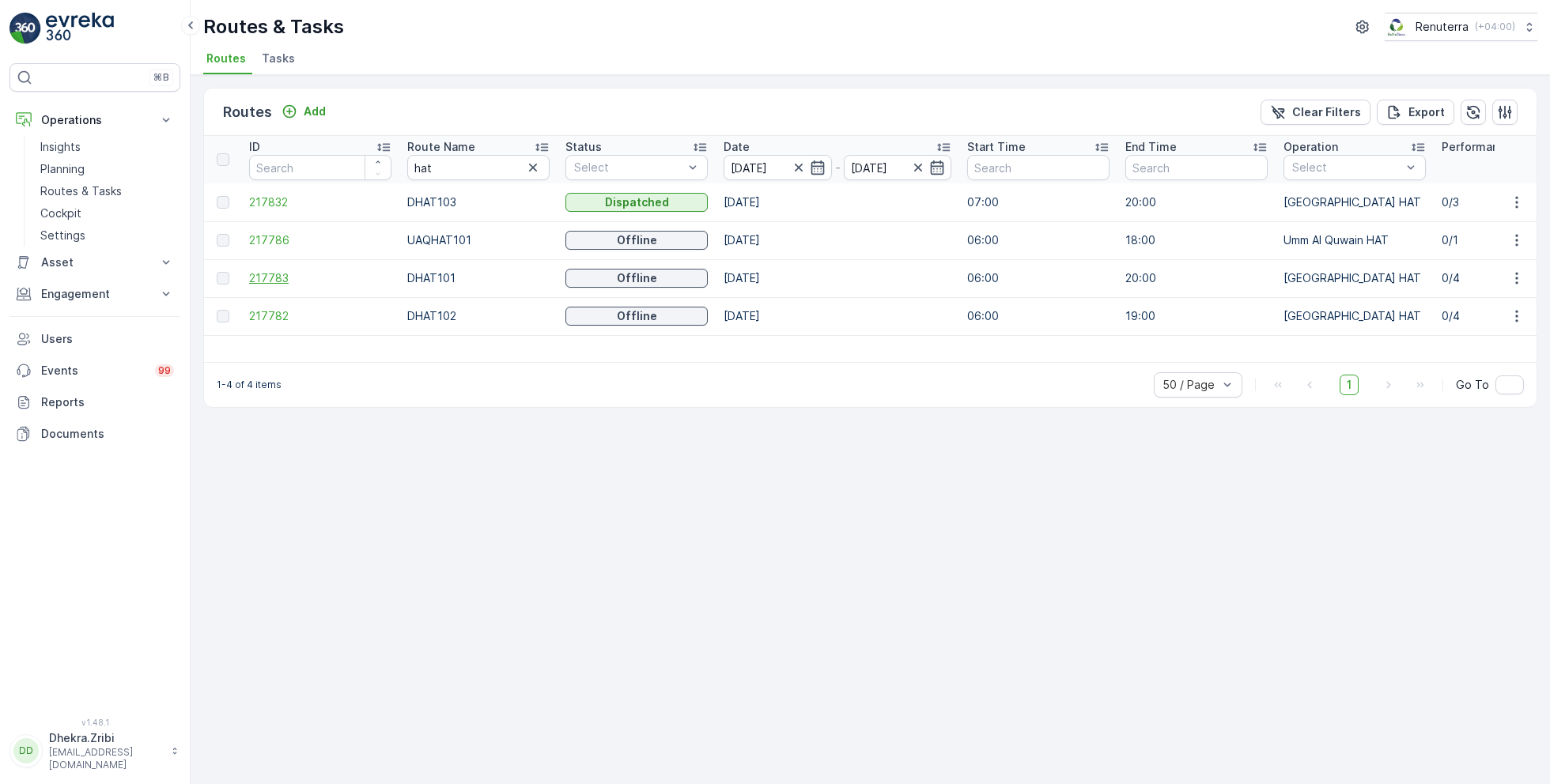
click at [281, 270] on span "217783" at bounding box center [320, 278] width 142 height 16
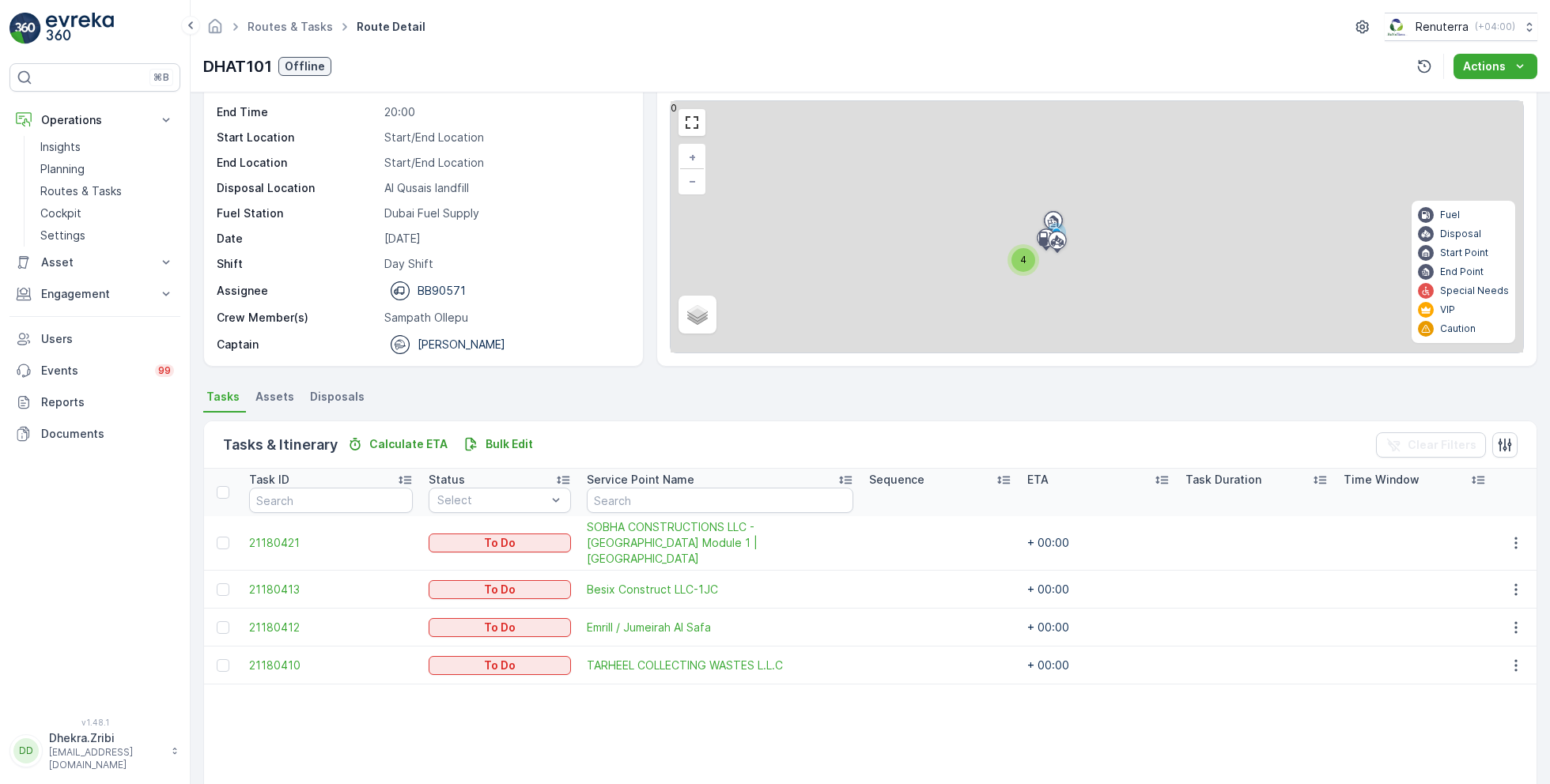
scroll to position [203, 0]
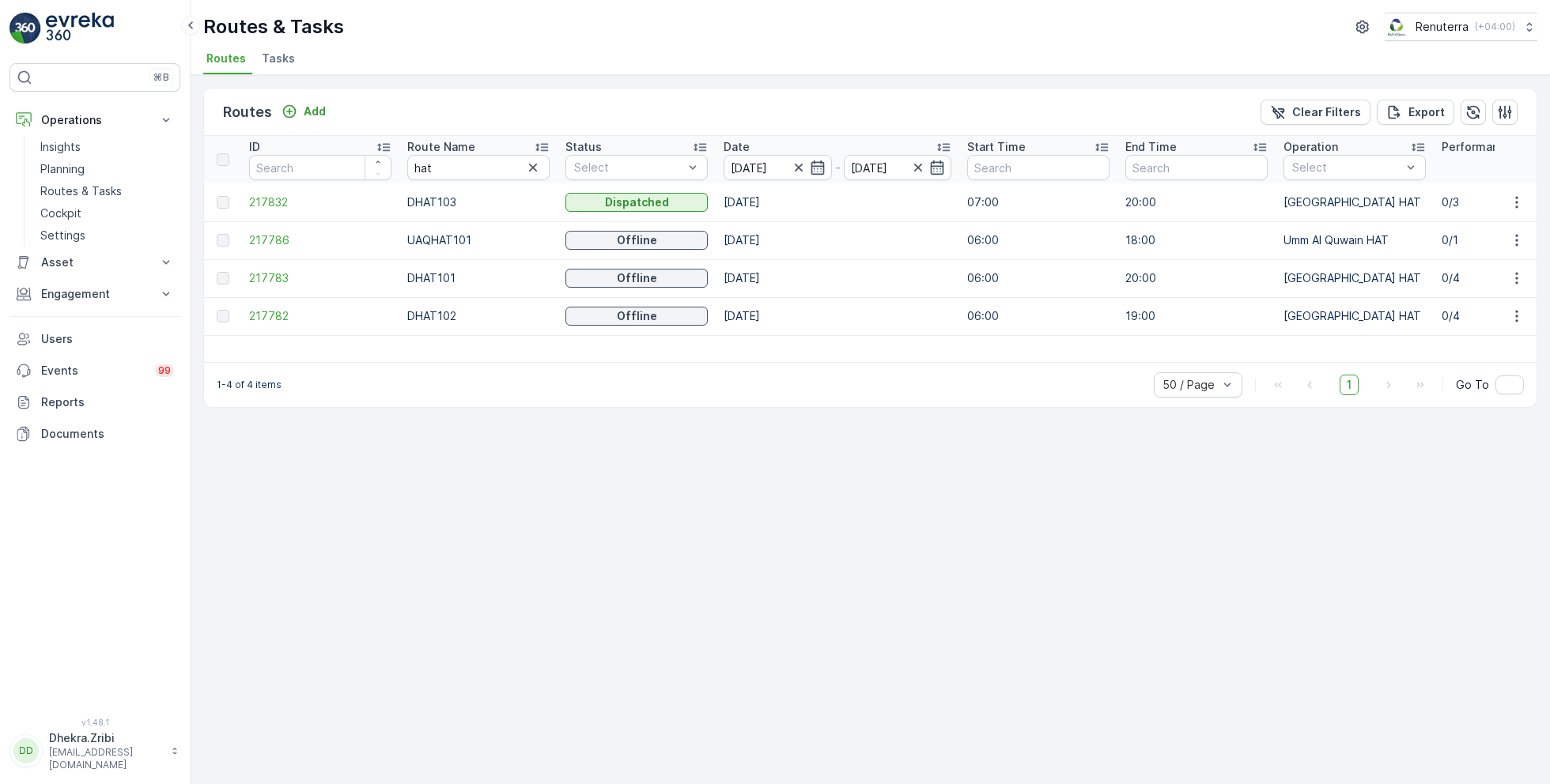
click at [401, 158] on th "Route Name hat" at bounding box center [479, 160] width 158 height 48
click at [453, 164] on input "hat" at bounding box center [478, 167] width 142 height 26
type input "roro"
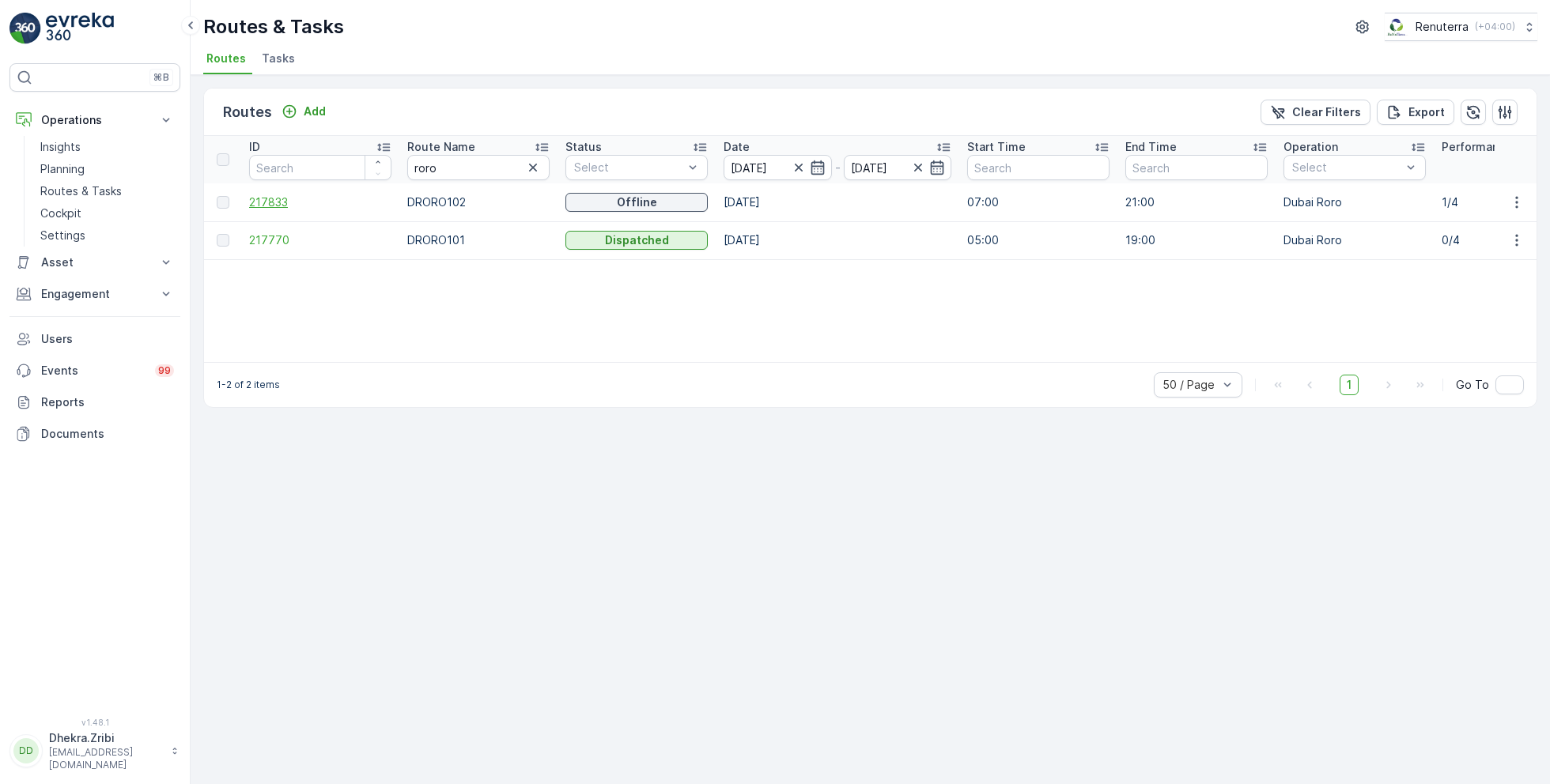
click at [282, 203] on span "217833" at bounding box center [320, 202] width 142 height 16
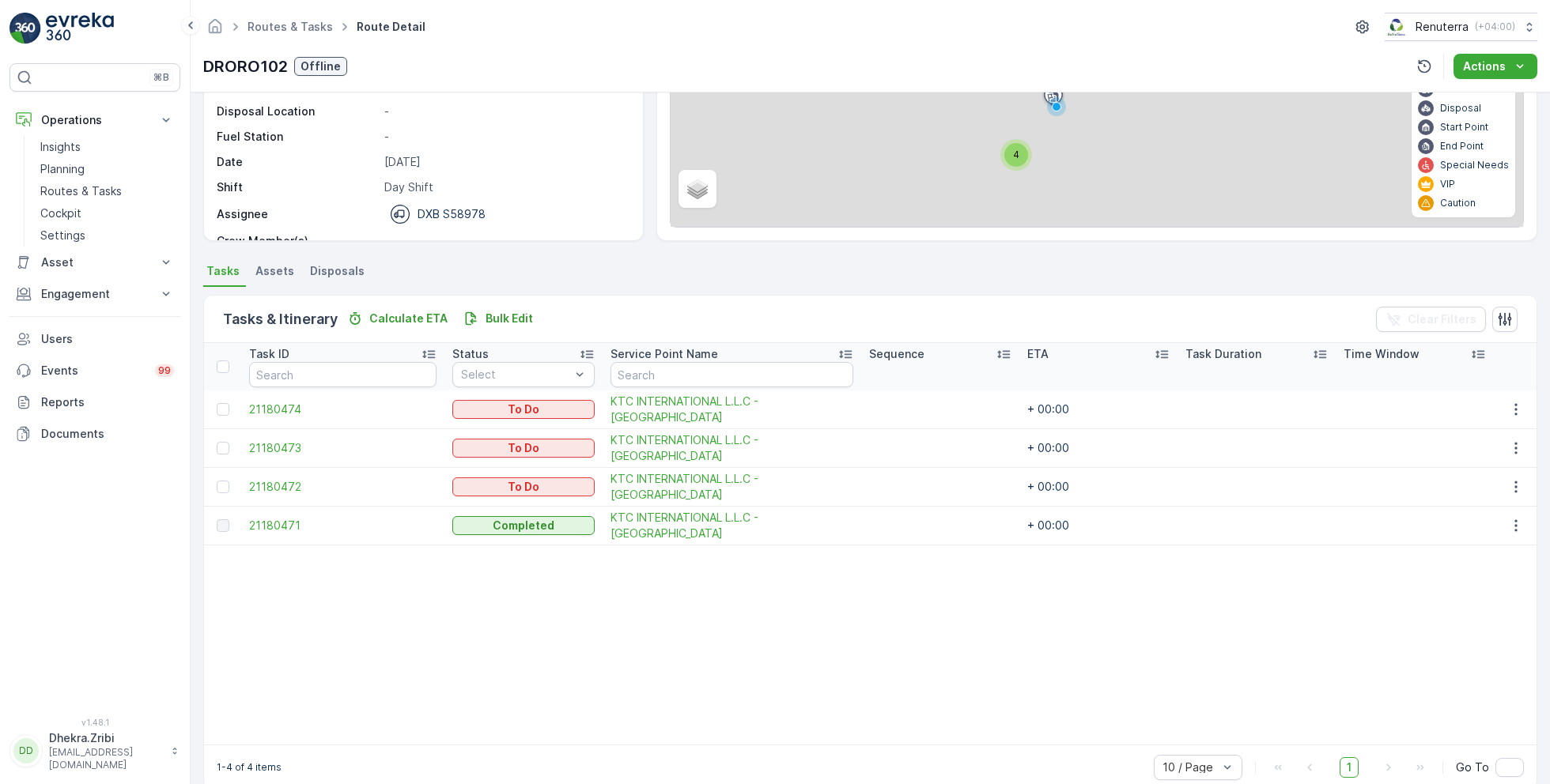
scroll to position [203, 0]
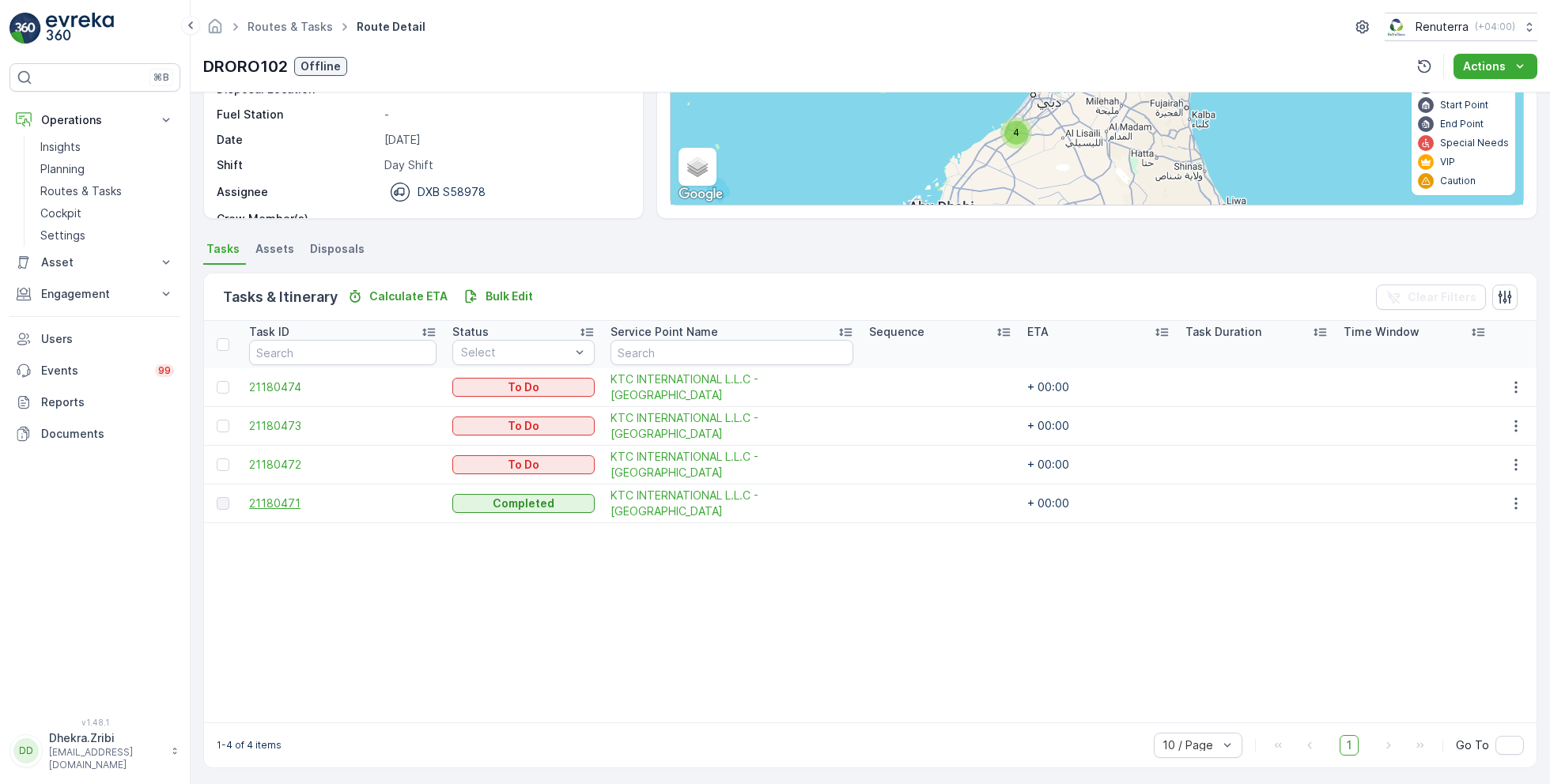
click at [287, 497] on span "21180471" at bounding box center [343, 503] width 188 height 16
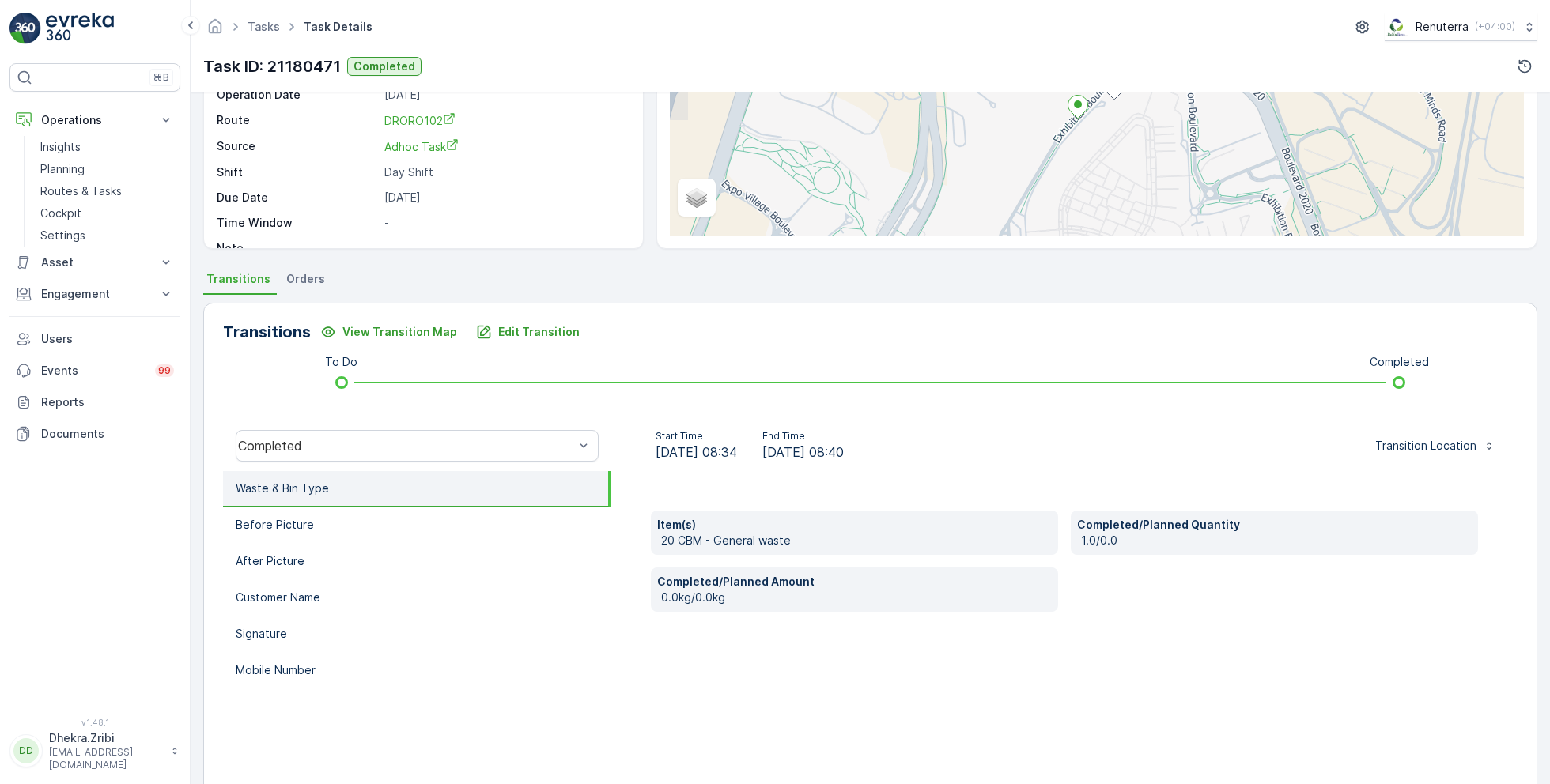
scroll to position [174, 0]
click at [353, 525] on li "Before Picture" at bounding box center [417, 524] width 387 height 36
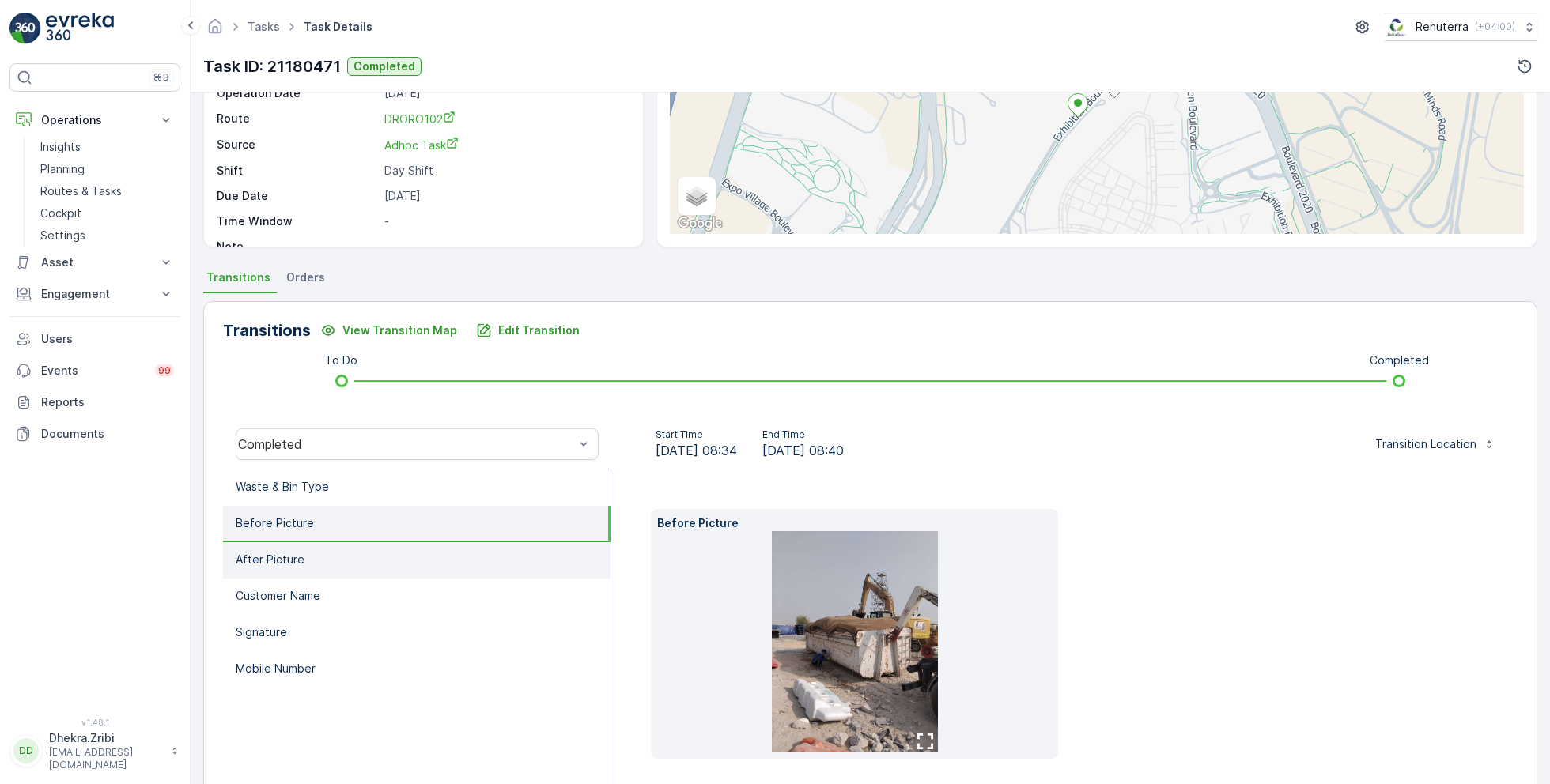
click at [349, 548] on li "After Picture" at bounding box center [417, 561] width 387 height 36
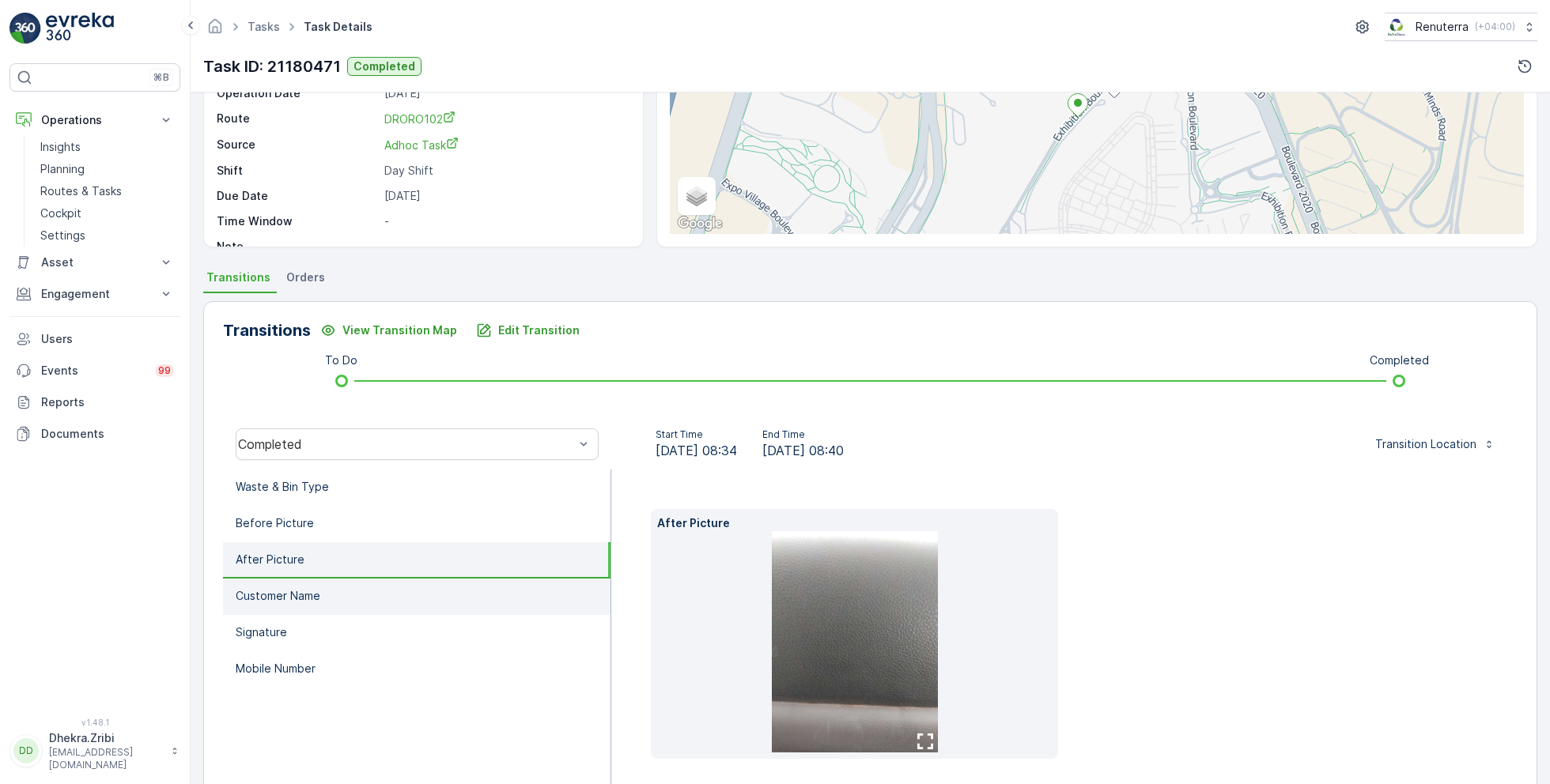
click at [324, 581] on li "Customer Name" at bounding box center [417, 597] width 387 height 36
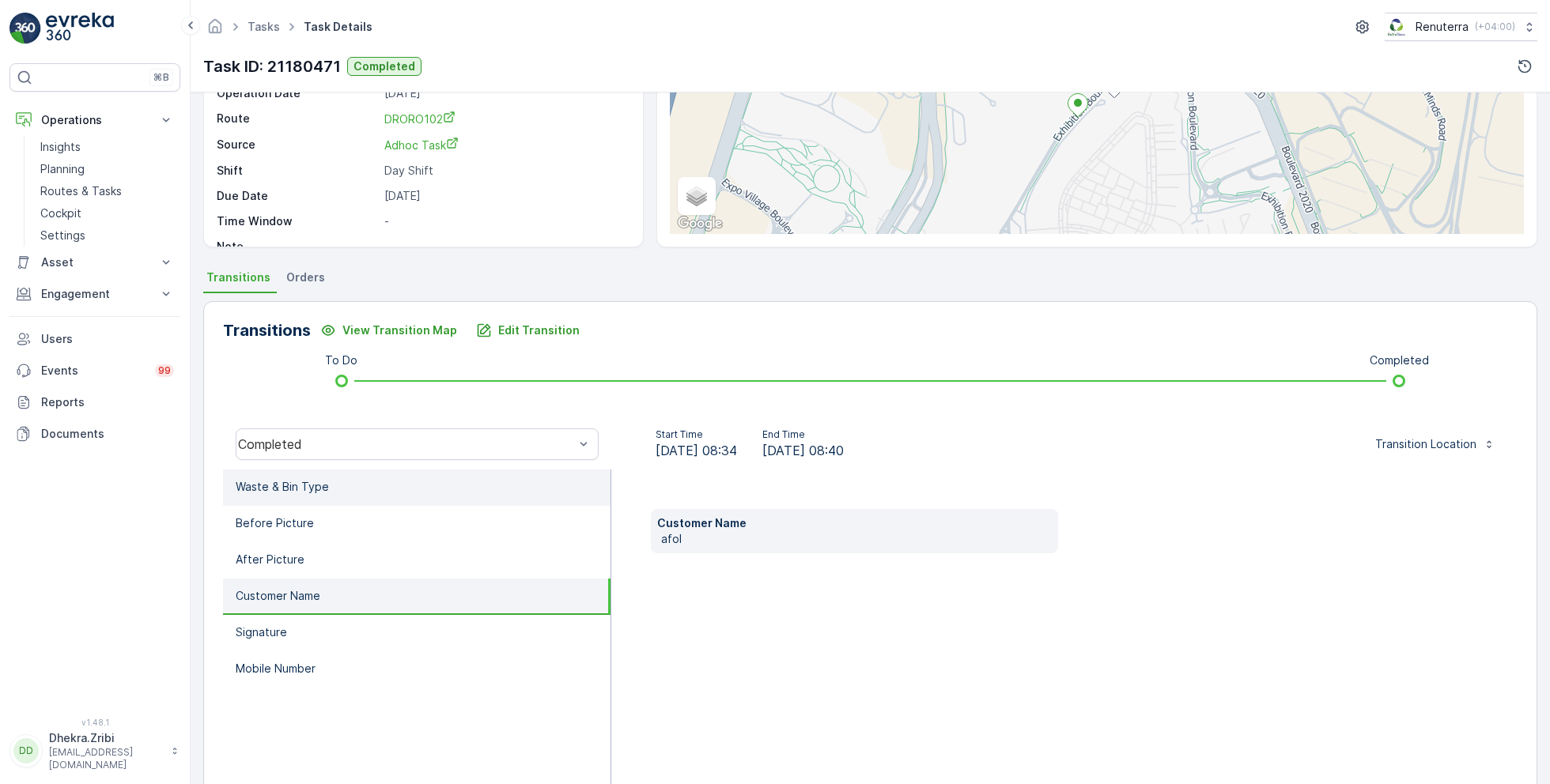
click at [340, 489] on li "Waste & Bin Type" at bounding box center [417, 488] width 387 height 36
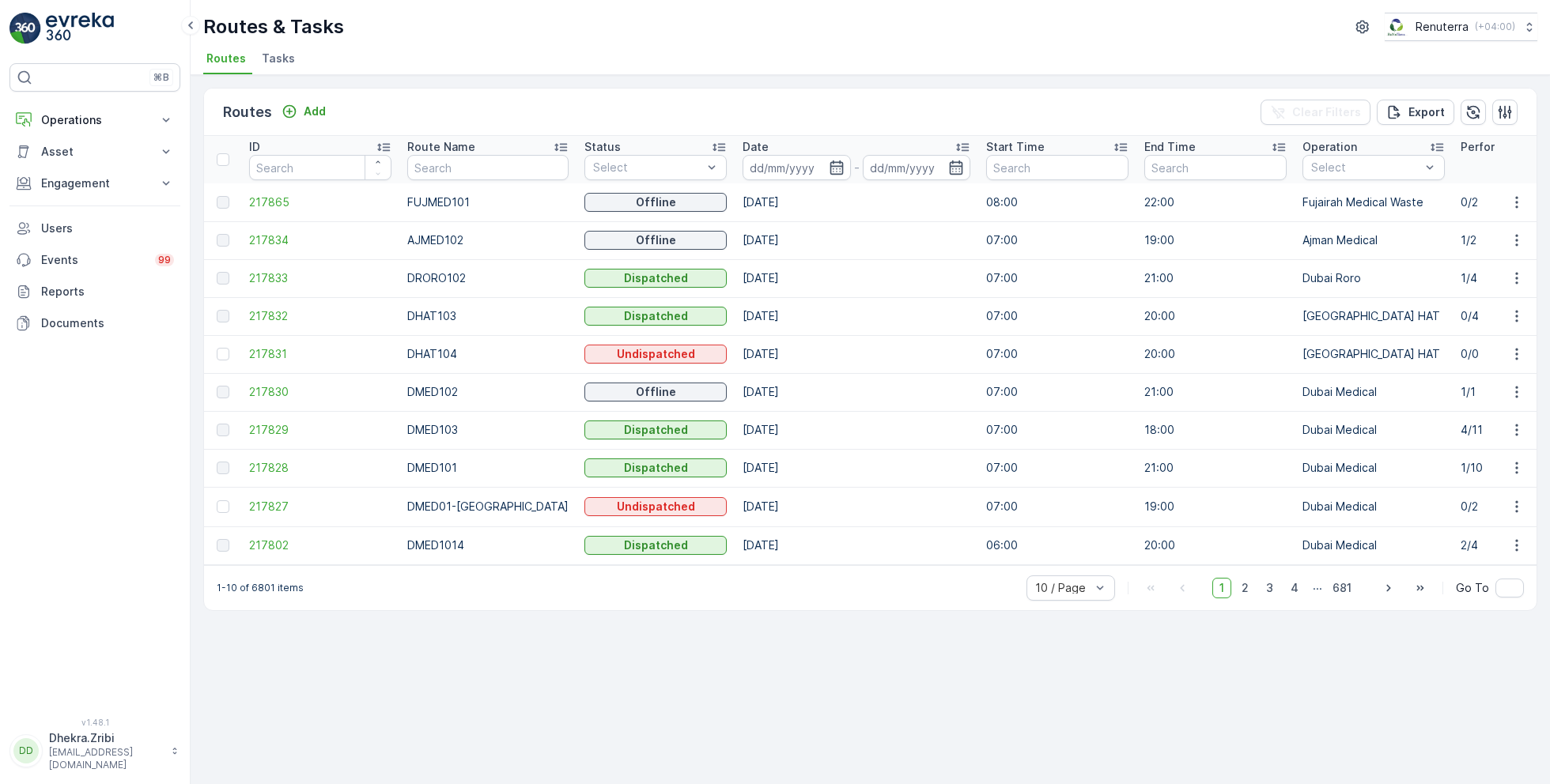
click at [493, 174] on input "text" at bounding box center [488, 167] width 161 height 26
type input "DHAT"
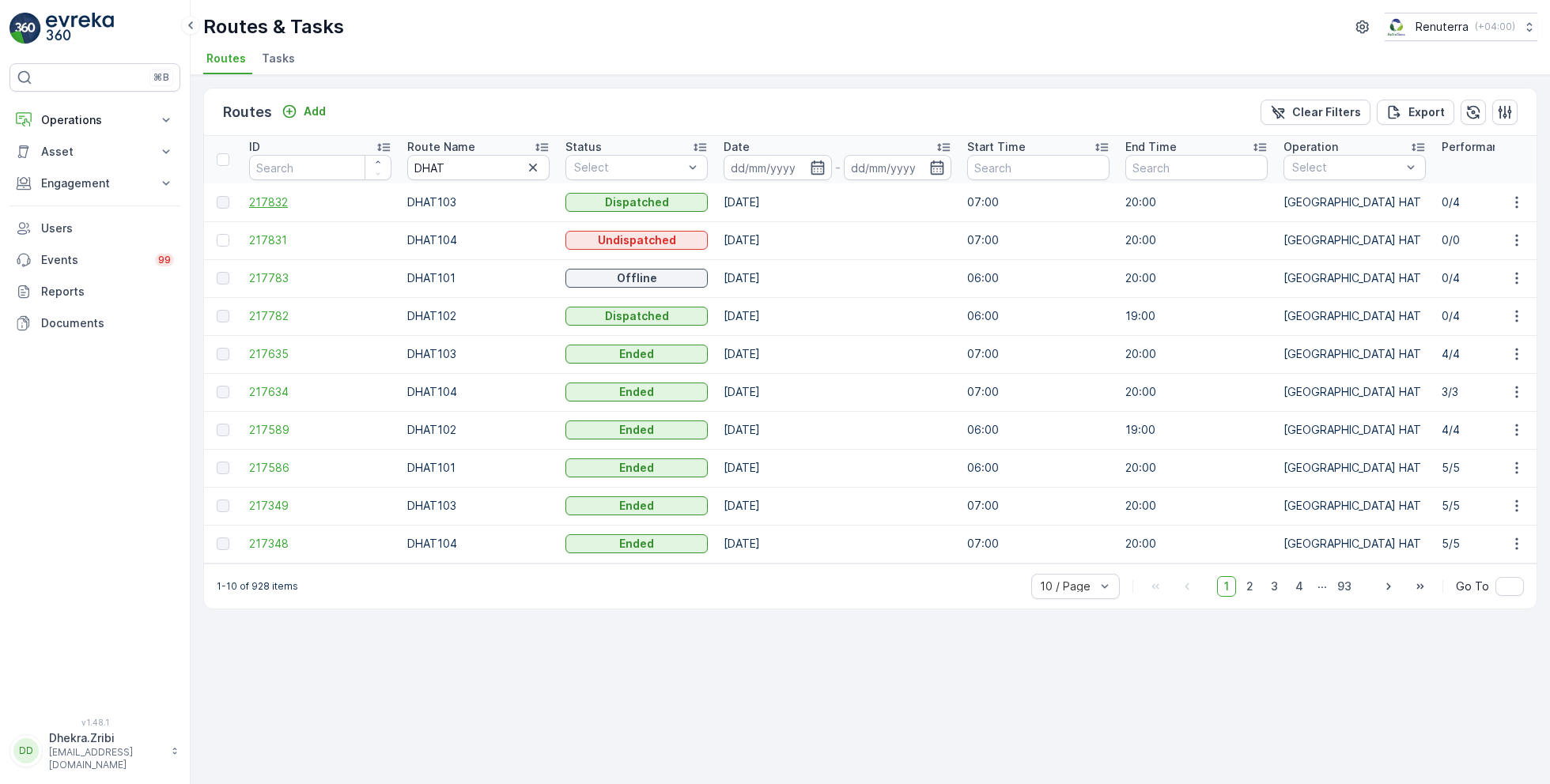
click at [257, 194] on span "217832" at bounding box center [320, 202] width 142 height 16
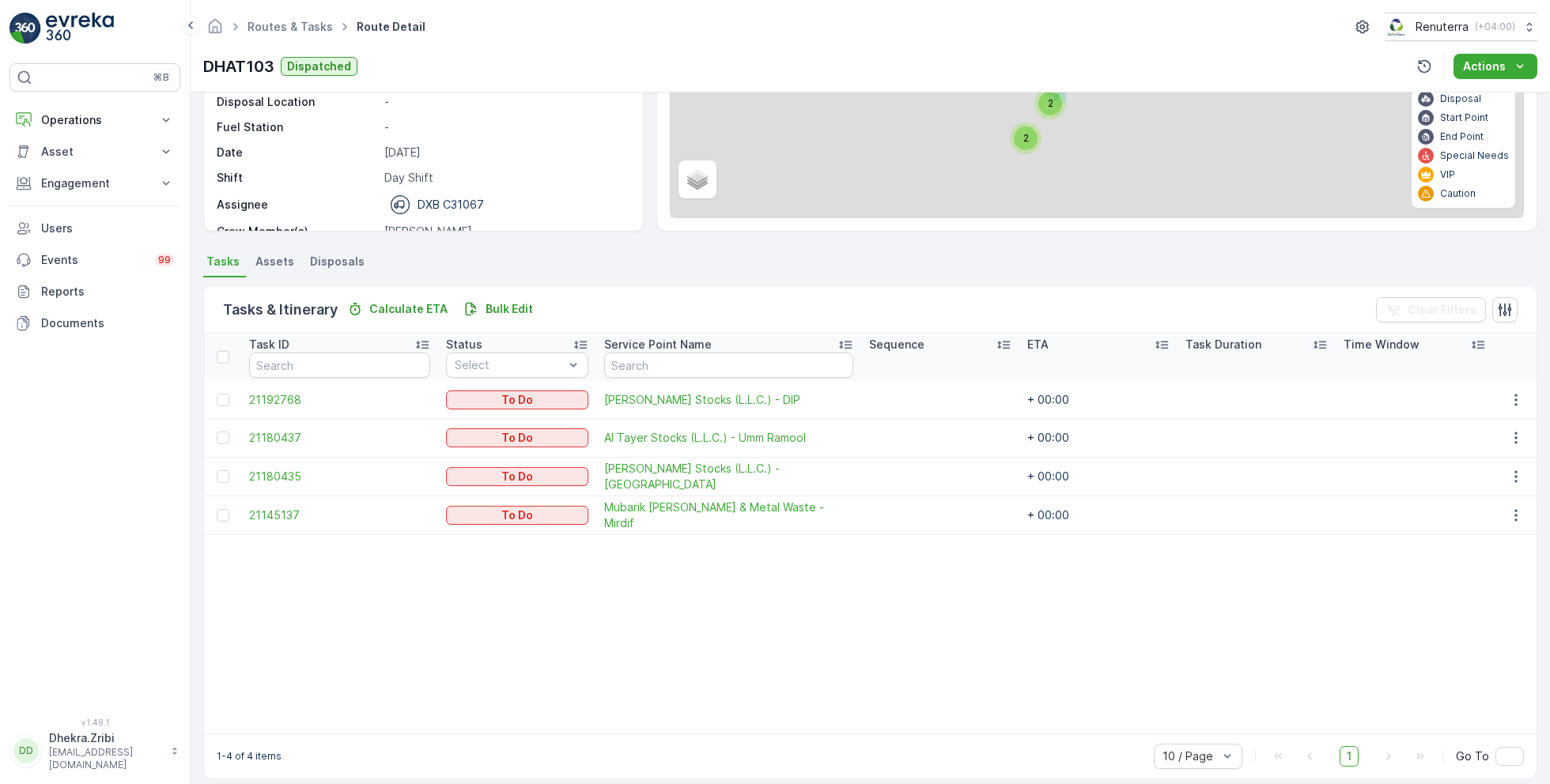
scroll to position [203, 0]
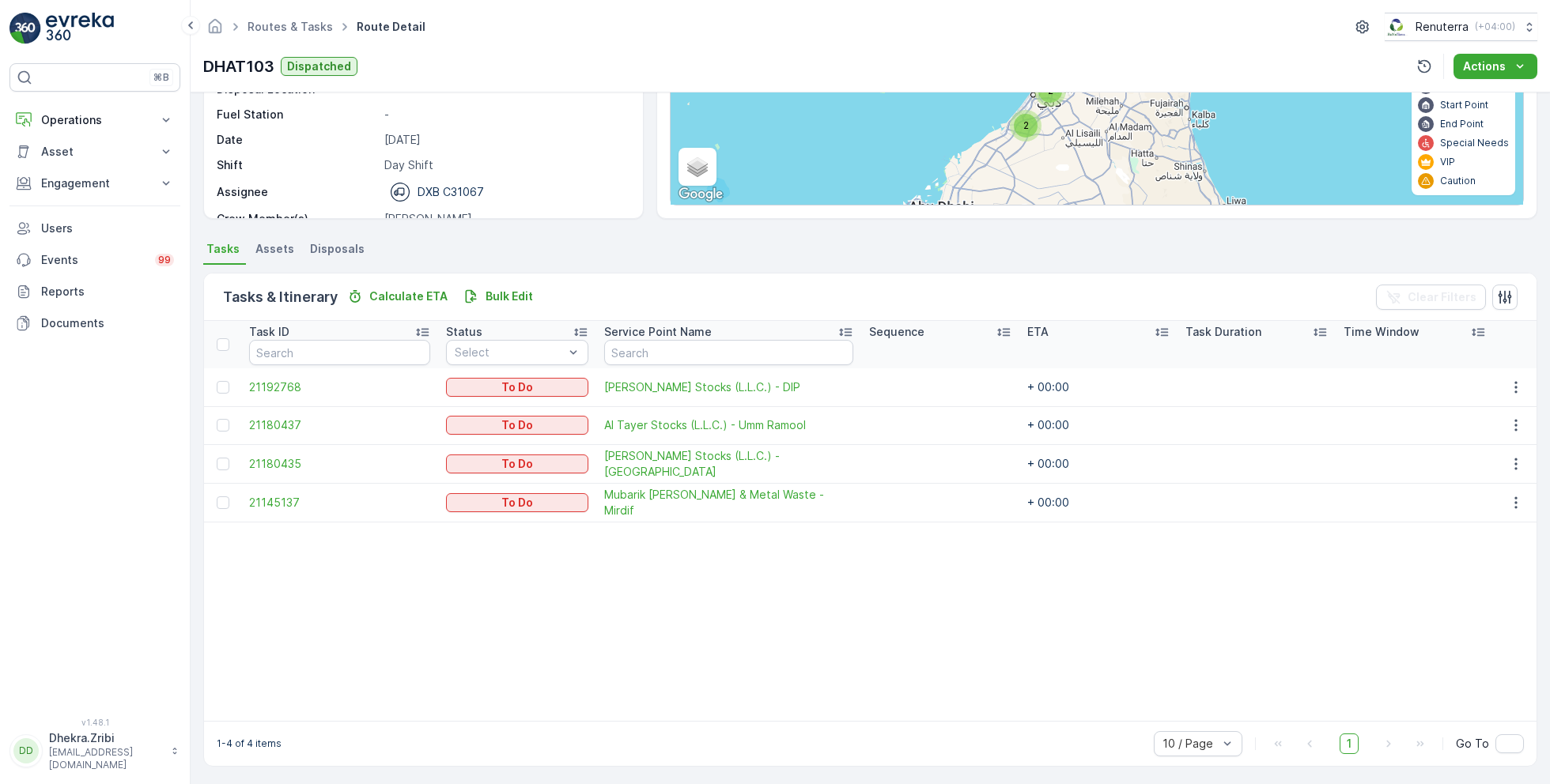
click at [228, 461] on div at bounding box center [225, 464] width 16 height 12
click at [217, 458] on input "checkbox" at bounding box center [217, 458] width 0 height 0
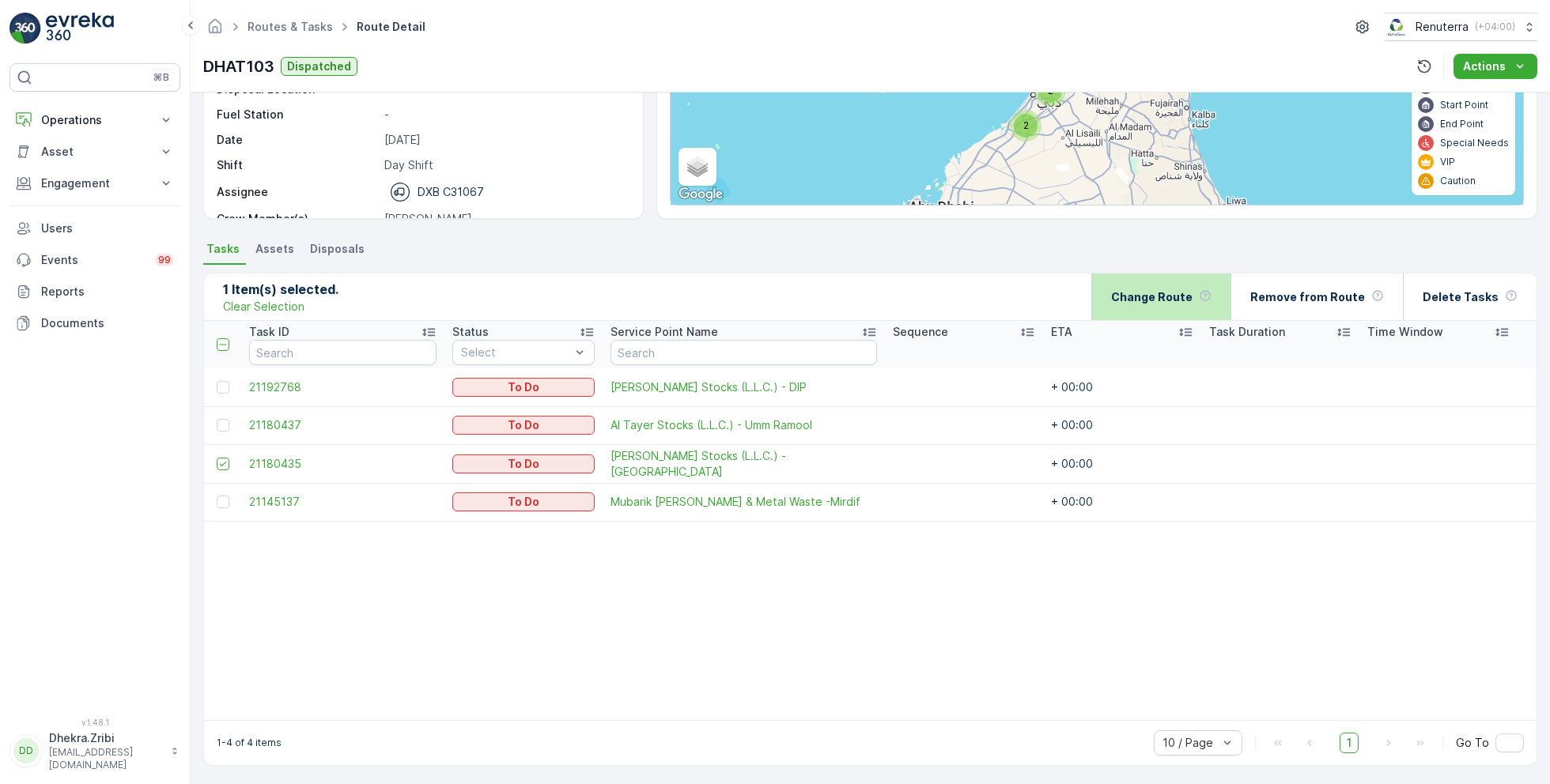
click at [1123, 289] on div "Change Route" at bounding box center [1160, 296] width 139 height 47
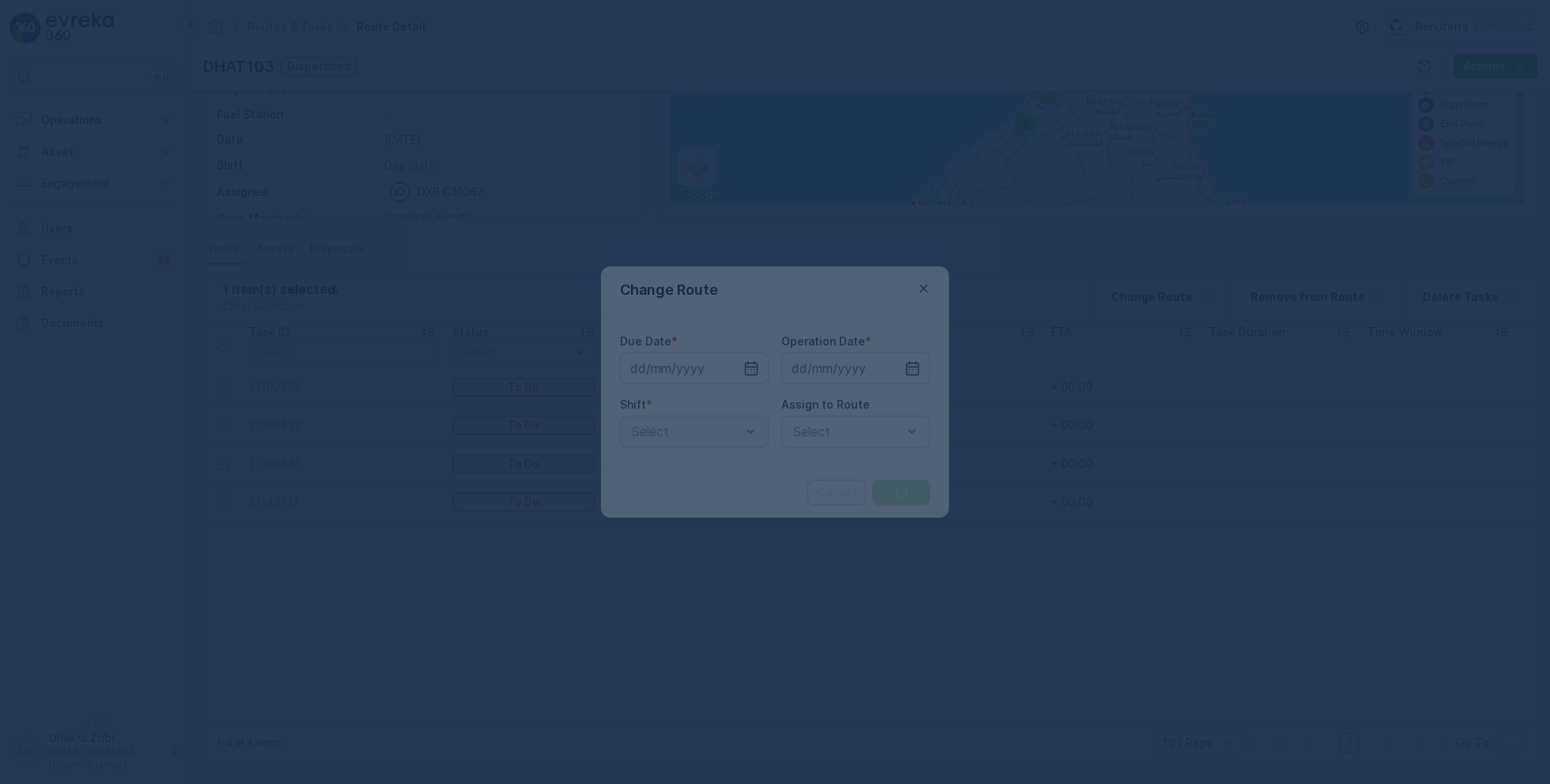
type input "[DATE]"
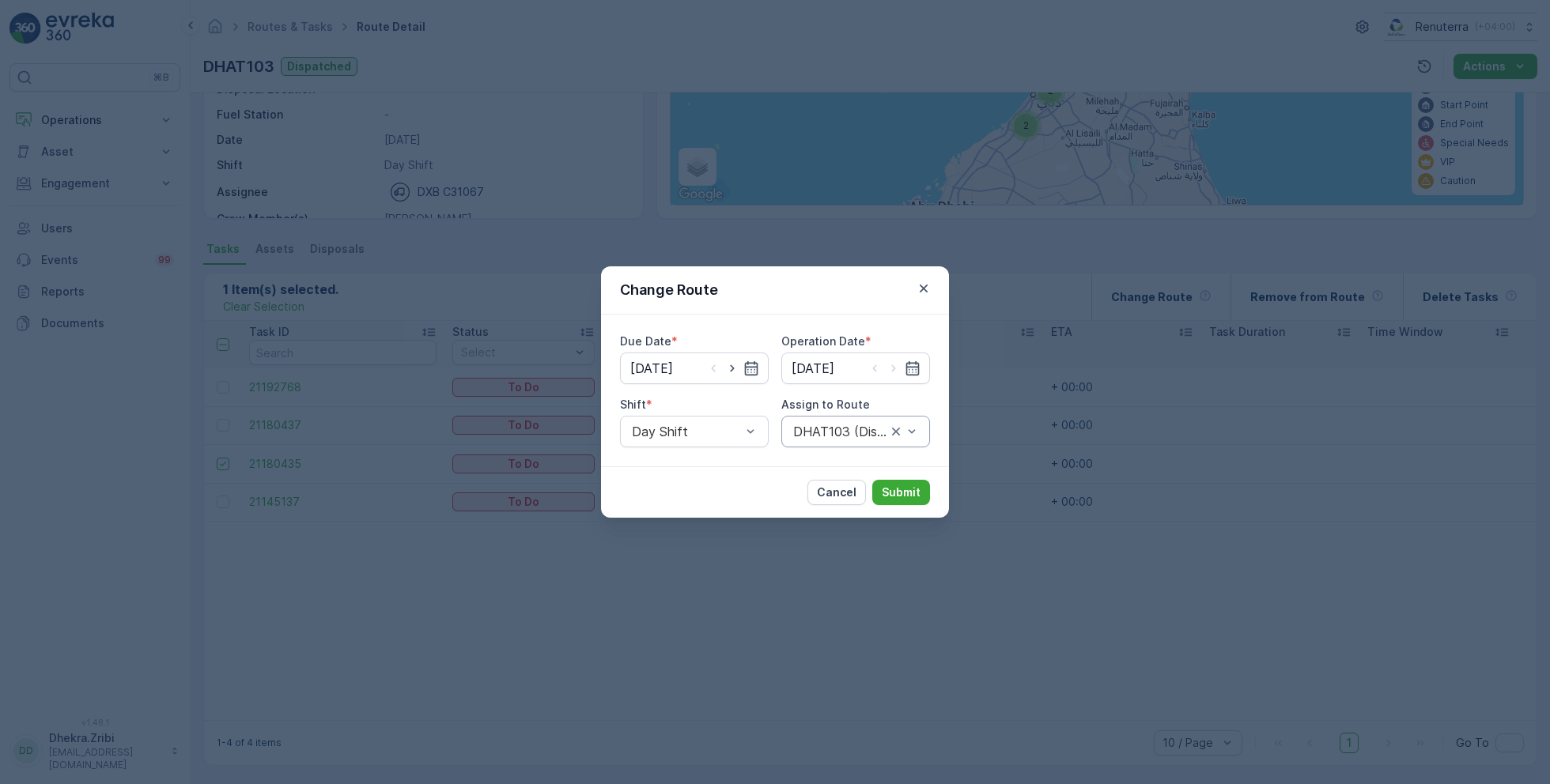
click at [804, 421] on div "DHAT103 (Dispatched) - DXB C31067" at bounding box center [856, 432] width 148 height 31
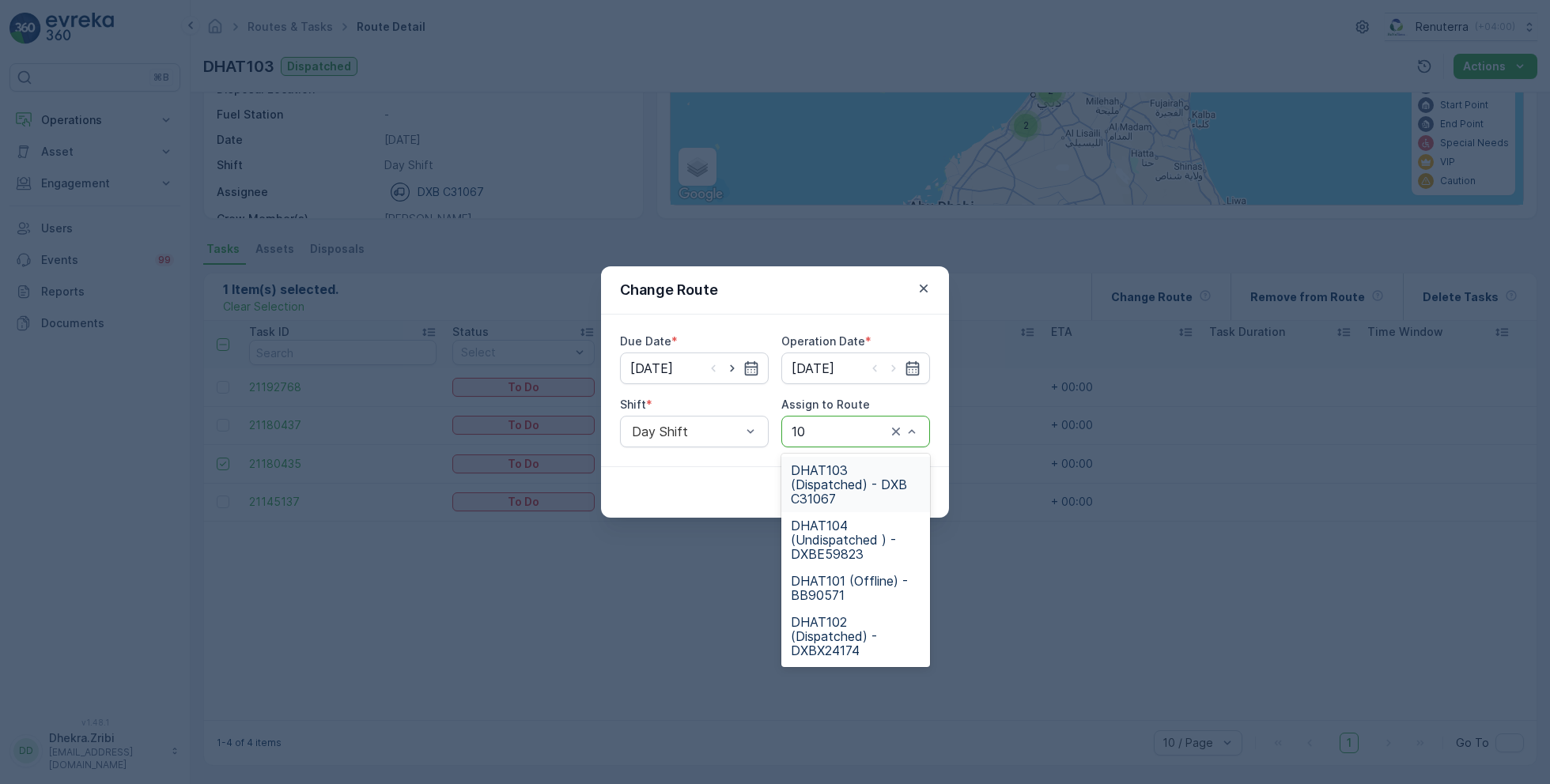
type input "102"
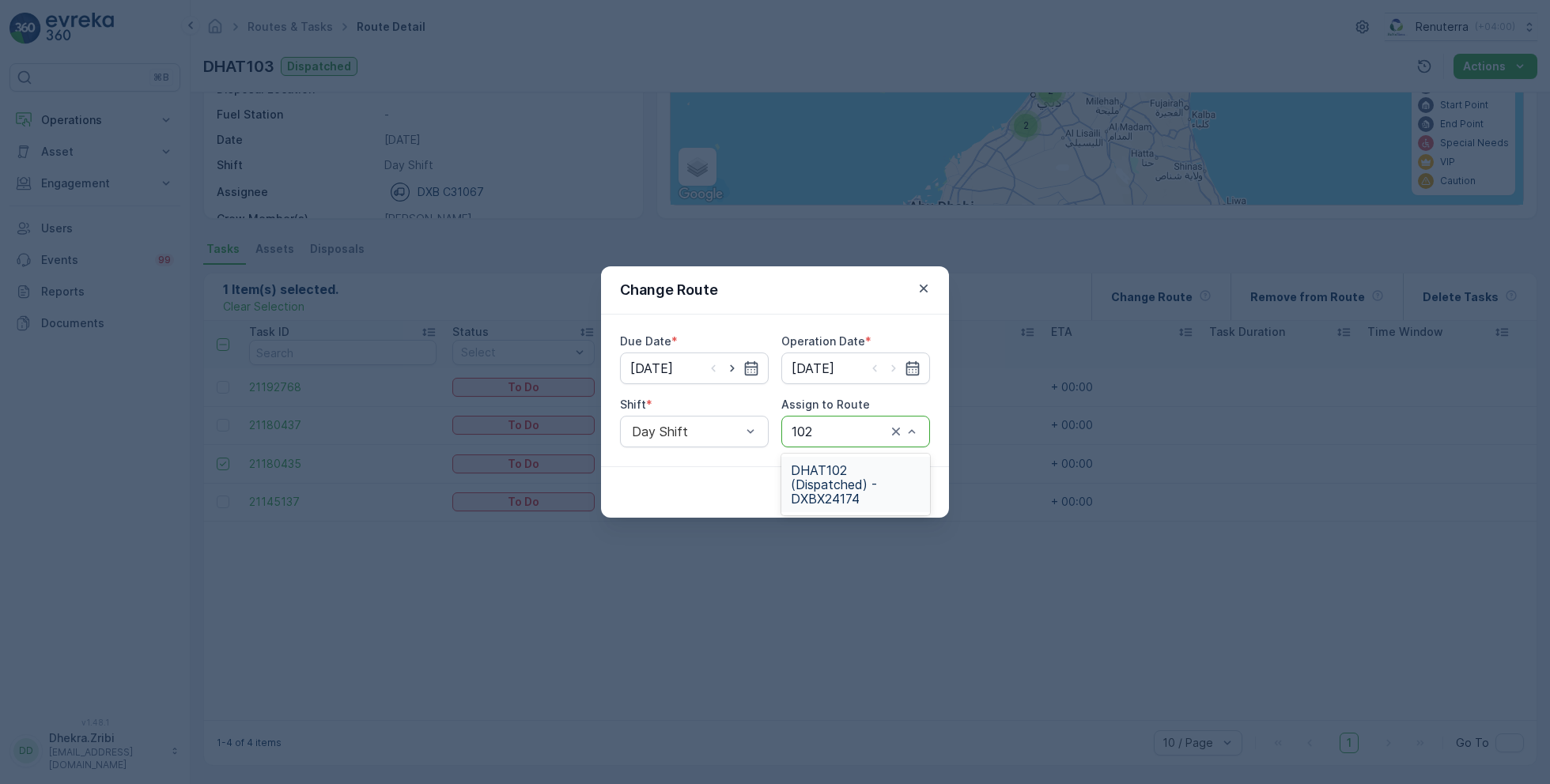
click at [838, 507] on div "DHAT102 (Dispatched) - DXBX24174" at bounding box center [856, 484] width 148 height 55
click at [886, 488] on p "Submit" at bounding box center [901, 492] width 39 height 16
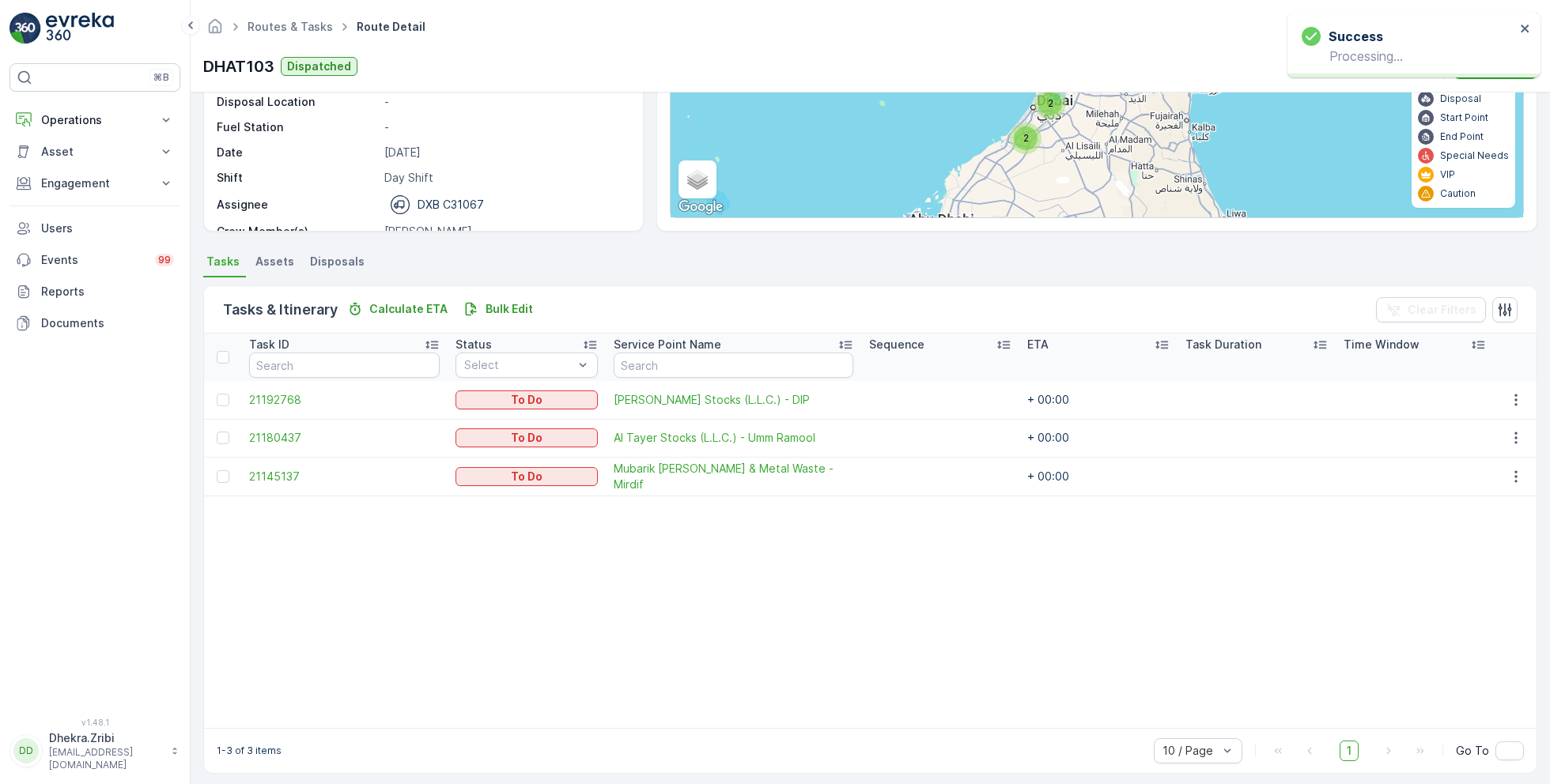
scroll to position [198, 0]
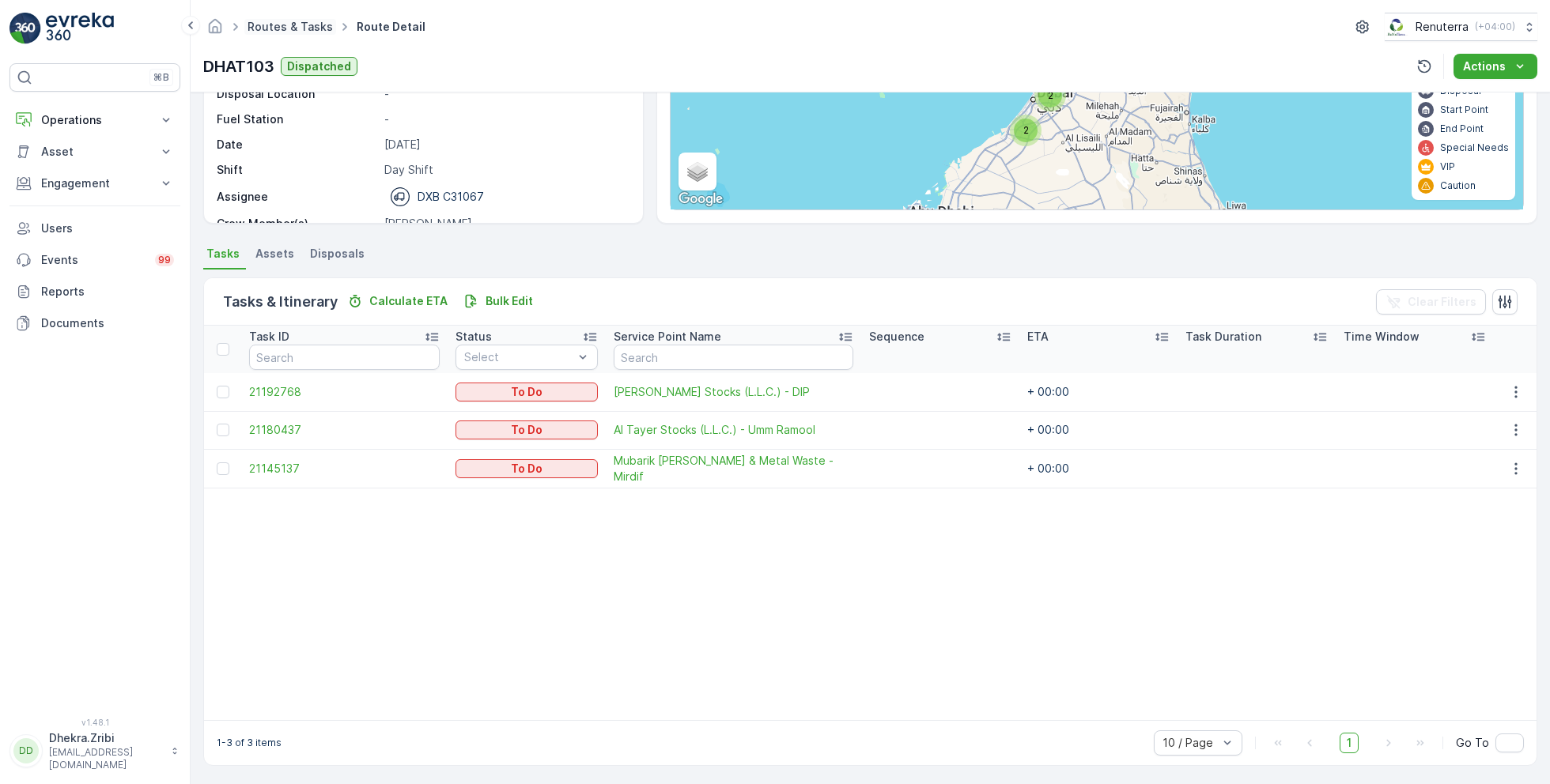
click at [276, 27] on link "Routes & Tasks" at bounding box center [291, 26] width 86 height 13
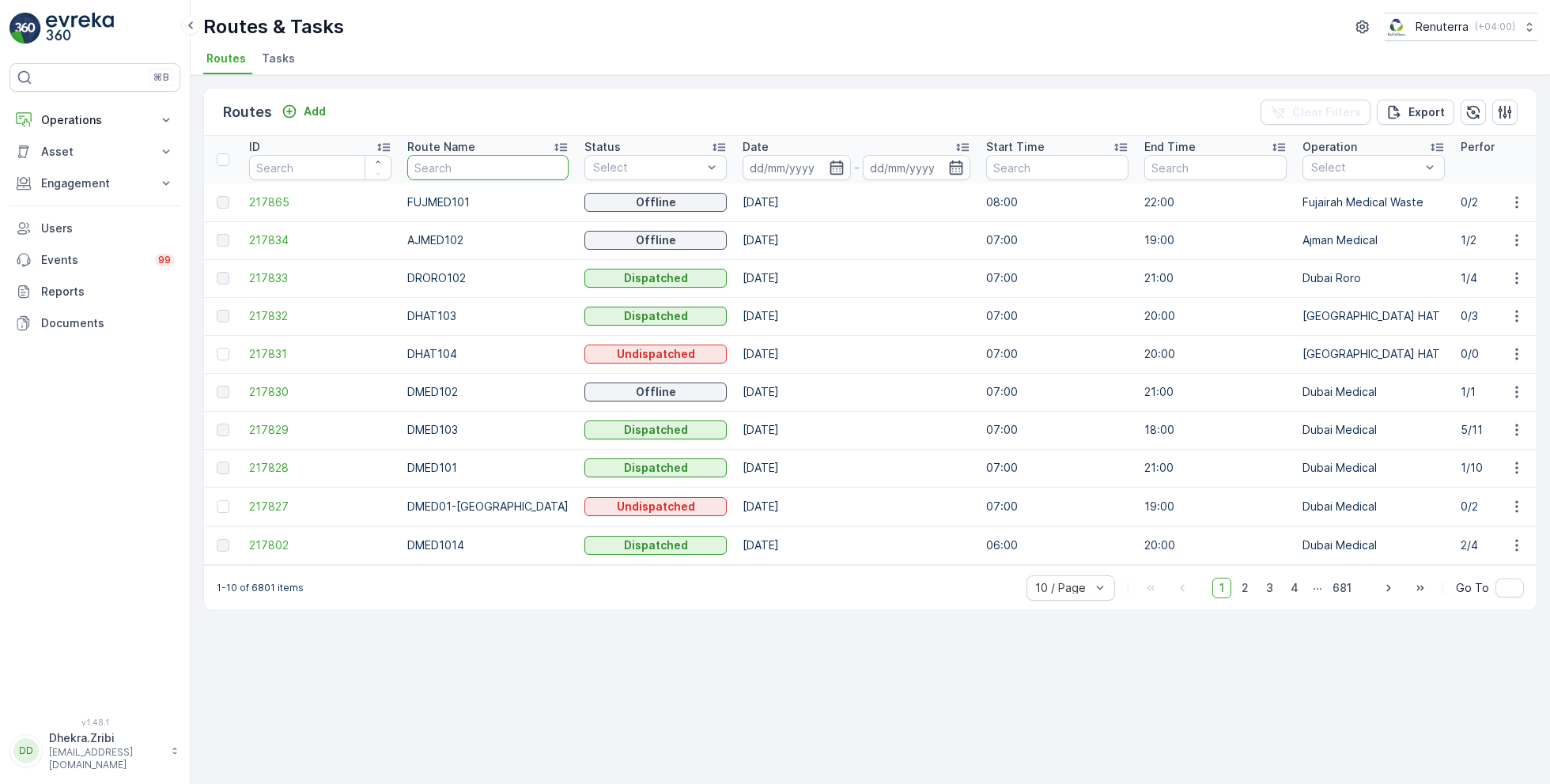
click at [516, 174] on input "text" at bounding box center [488, 167] width 161 height 26
type input "DHAT"
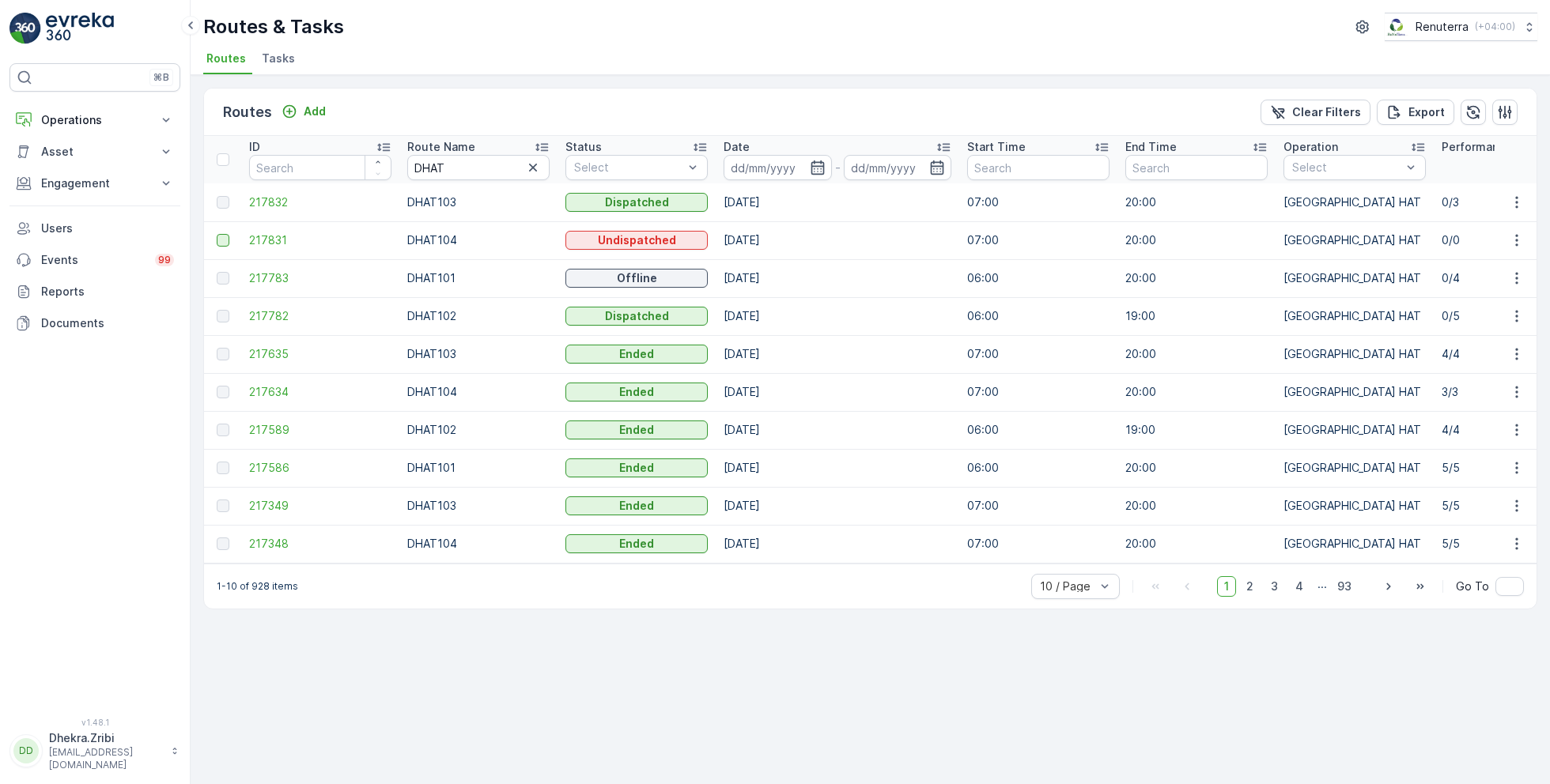
click at [226, 237] on div at bounding box center [222, 240] width 12 height 12
click at [217, 234] on input "checkbox" at bounding box center [217, 234] width 0 height 0
click at [1463, 136] on th "Performance" at bounding box center [1513, 160] width 158 height 48
click at [1456, 114] on p "Delete Routes" at bounding box center [1457, 112] width 83 height 16
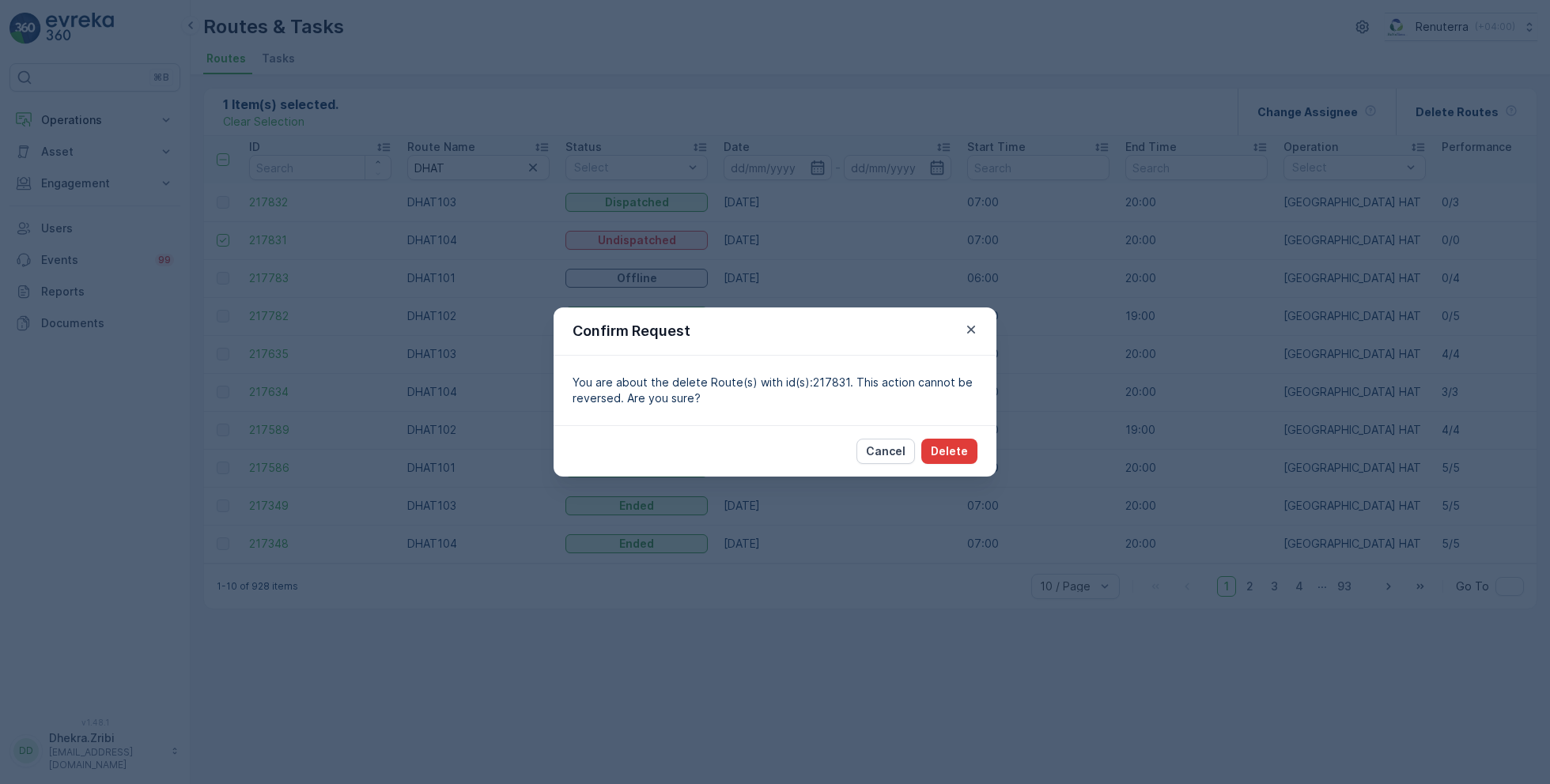
click at [948, 446] on p "Delete" at bounding box center [949, 451] width 37 height 16
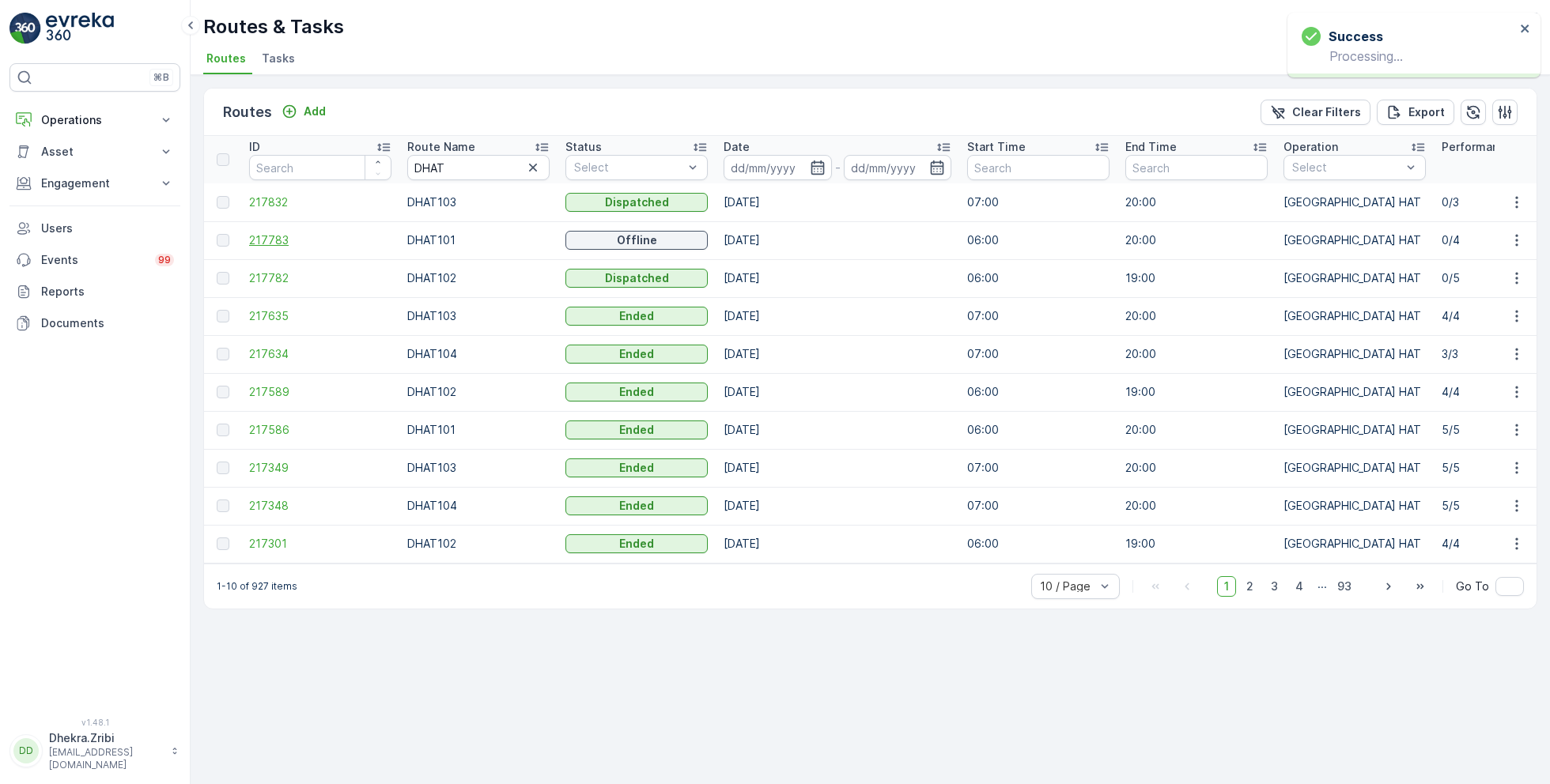
click at [281, 234] on span "217783" at bounding box center [320, 240] width 142 height 16
click at [292, 281] on span "217782" at bounding box center [320, 278] width 142 height 16
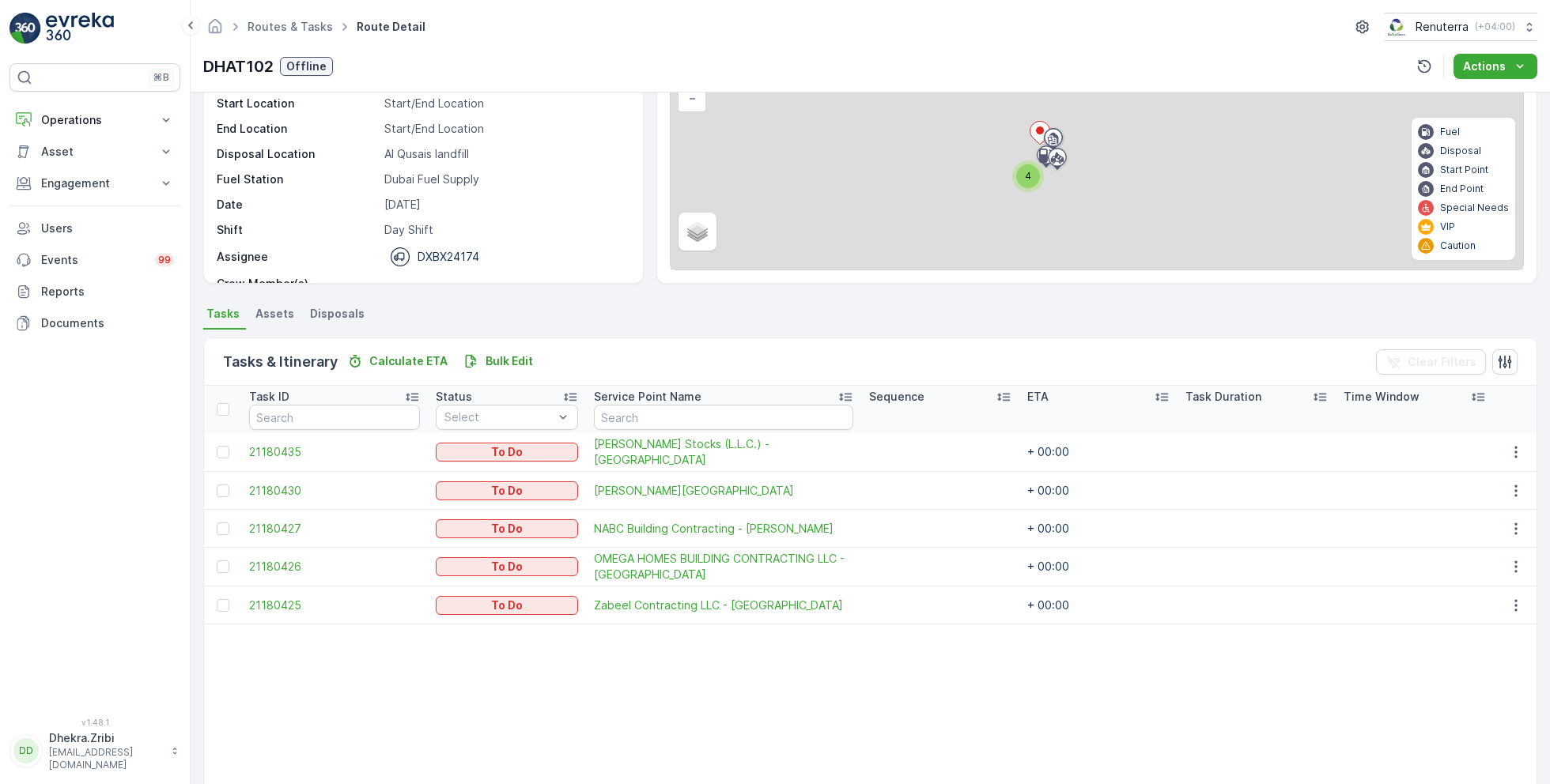
scroll to position [161, 0]
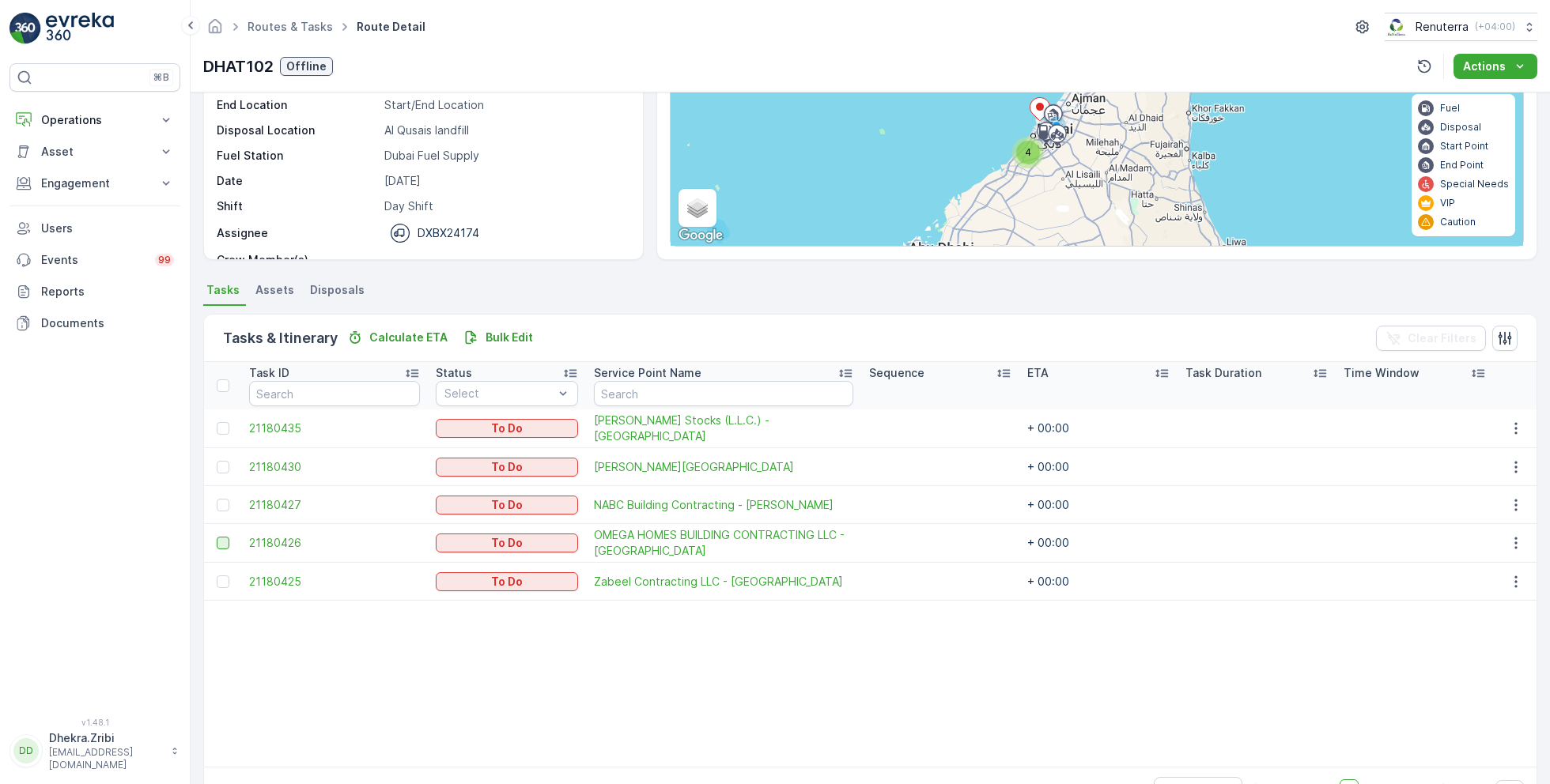
click at [227, 538] on div at bounding box center [222, 543] width 12 height 12
click at [217, 537] on input "checkbox" at bounding box center [217, 537] width 0 height 0
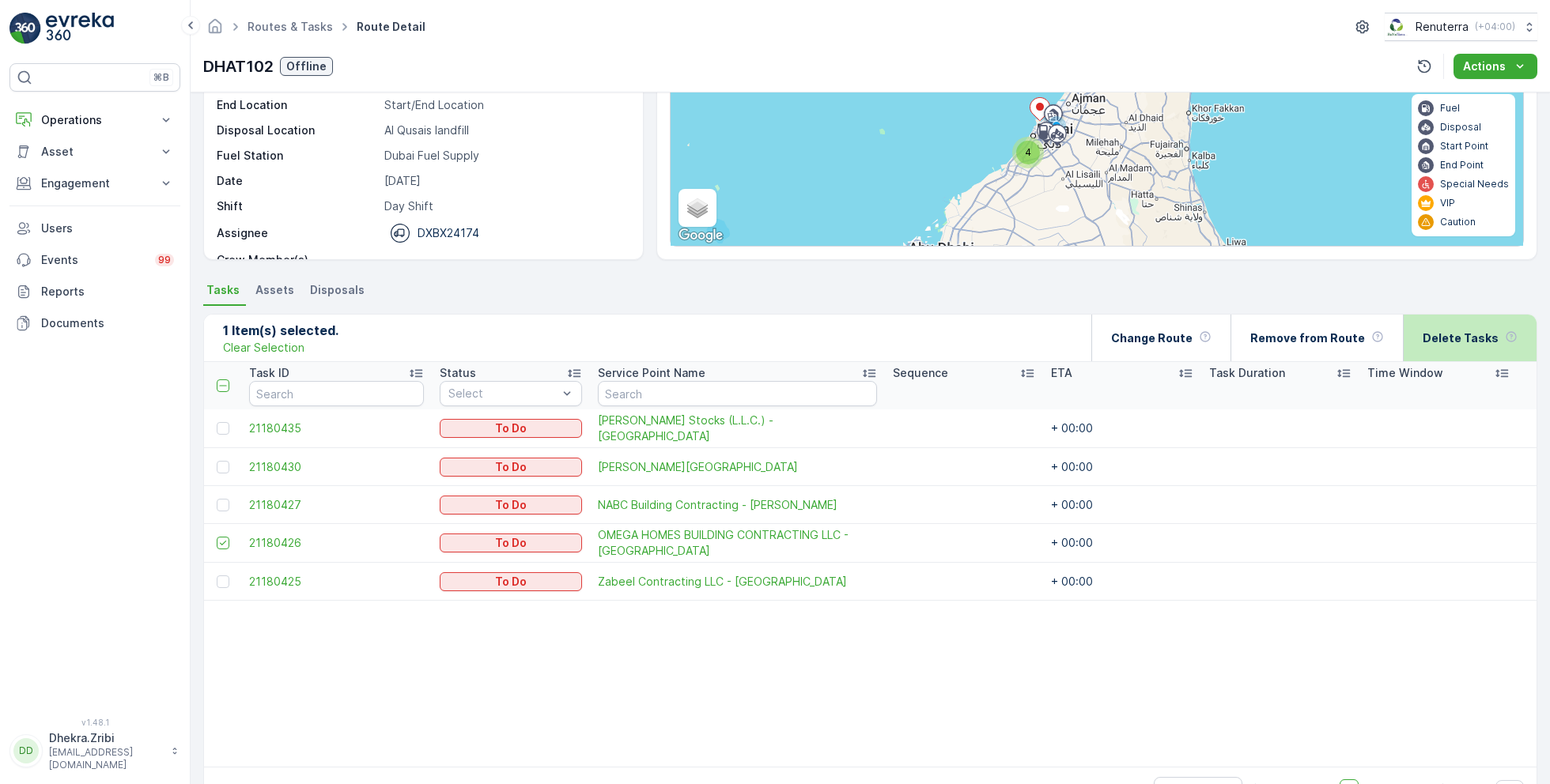
click at [1435, 347] on div "Delete Tasks" at bounding box center [1469, 338] width 95 height 47
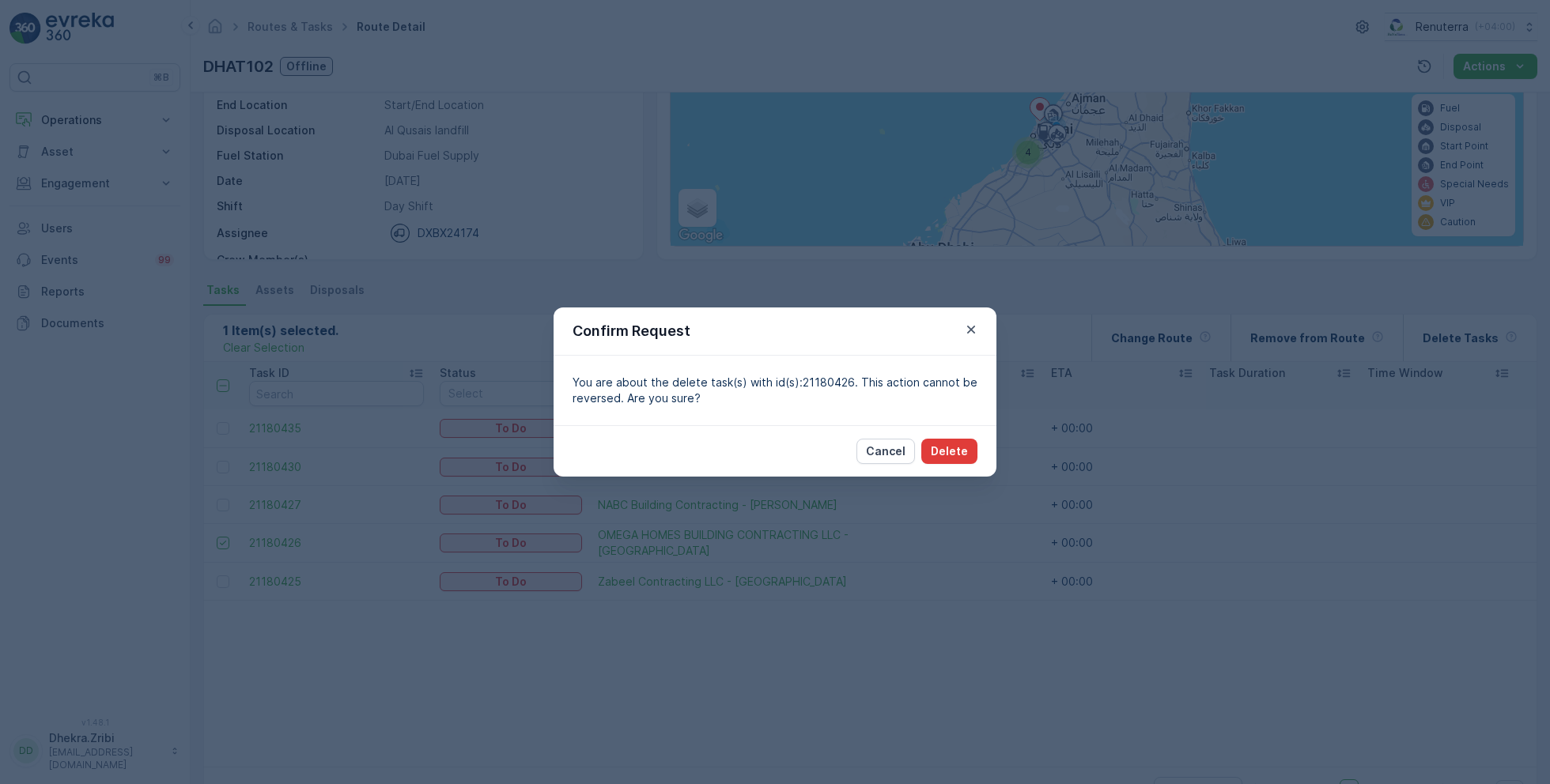
click at [941, 441] on button "Delete" at bounding box center [950, 451] width 56 height 26
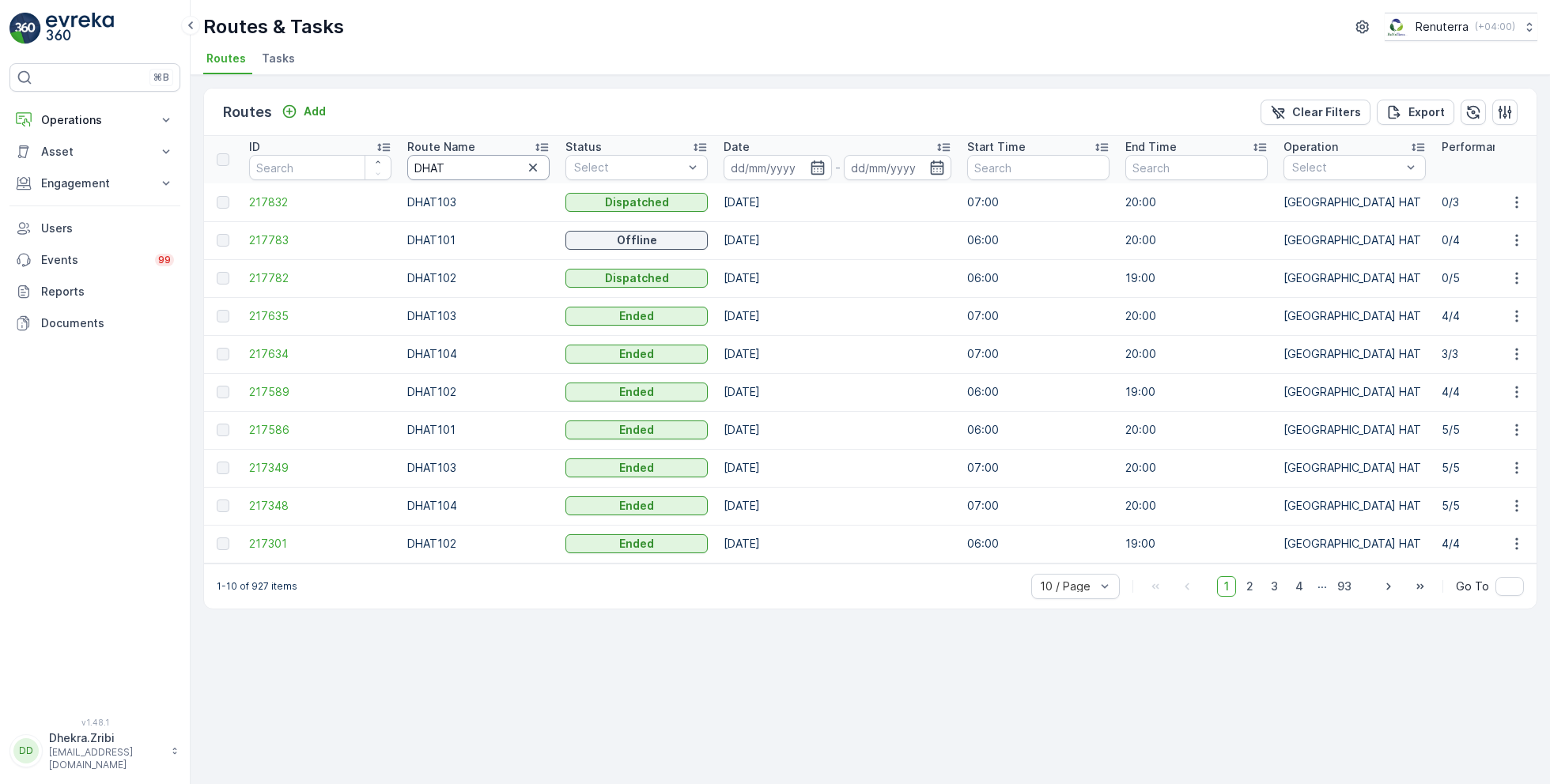
drag, startPoint x: 455, startPoint y: 173, endPoint x: 408, endPoint y: 172, distance: 47.0
click at [409, 172] on input "DHAT" at bounding box center [478, 167] width 142 height 26
type input "DRELM"
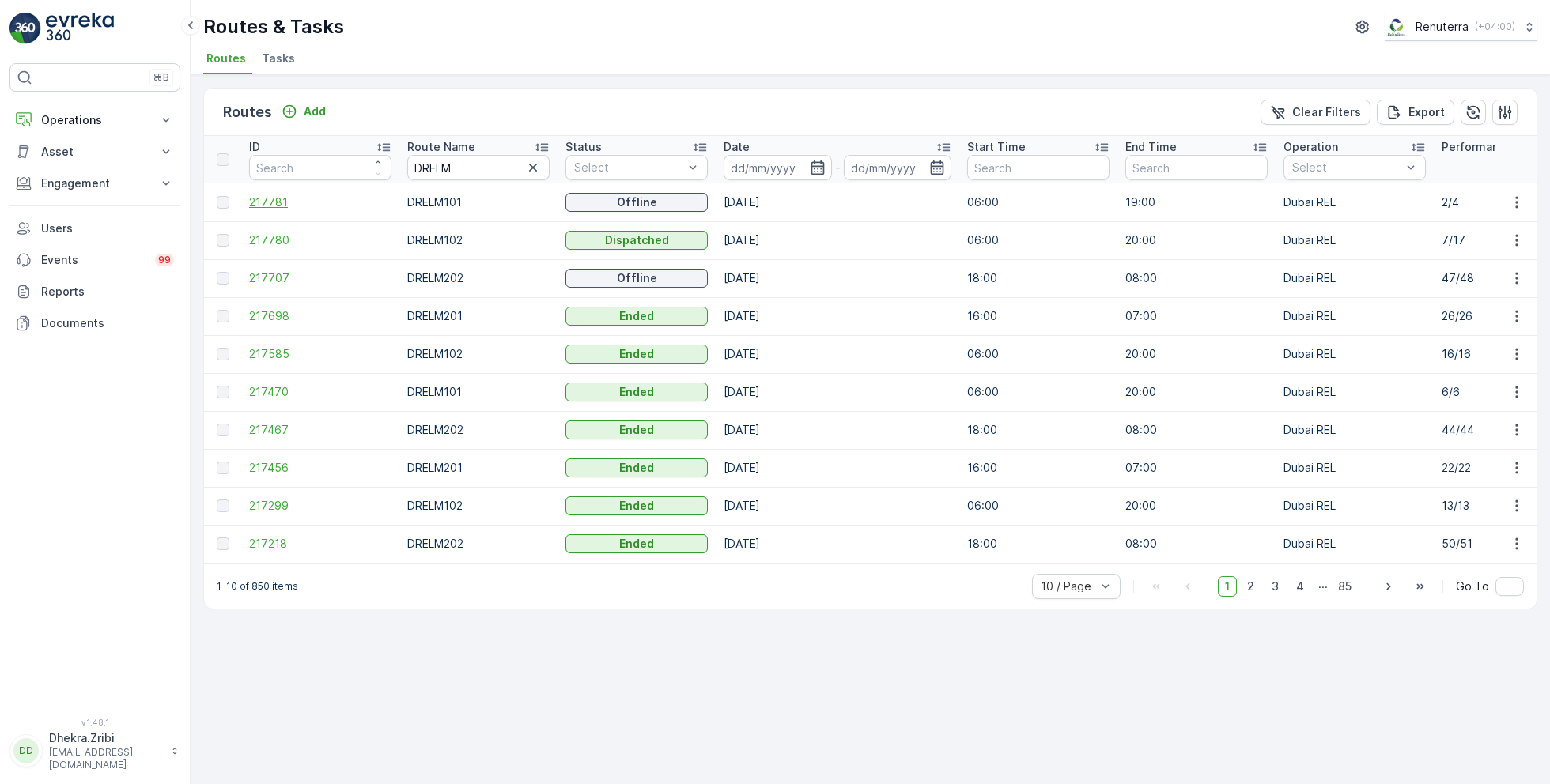
click at [284, 204] on span "217781" at bounding box center [320, 202] width 142 height 16
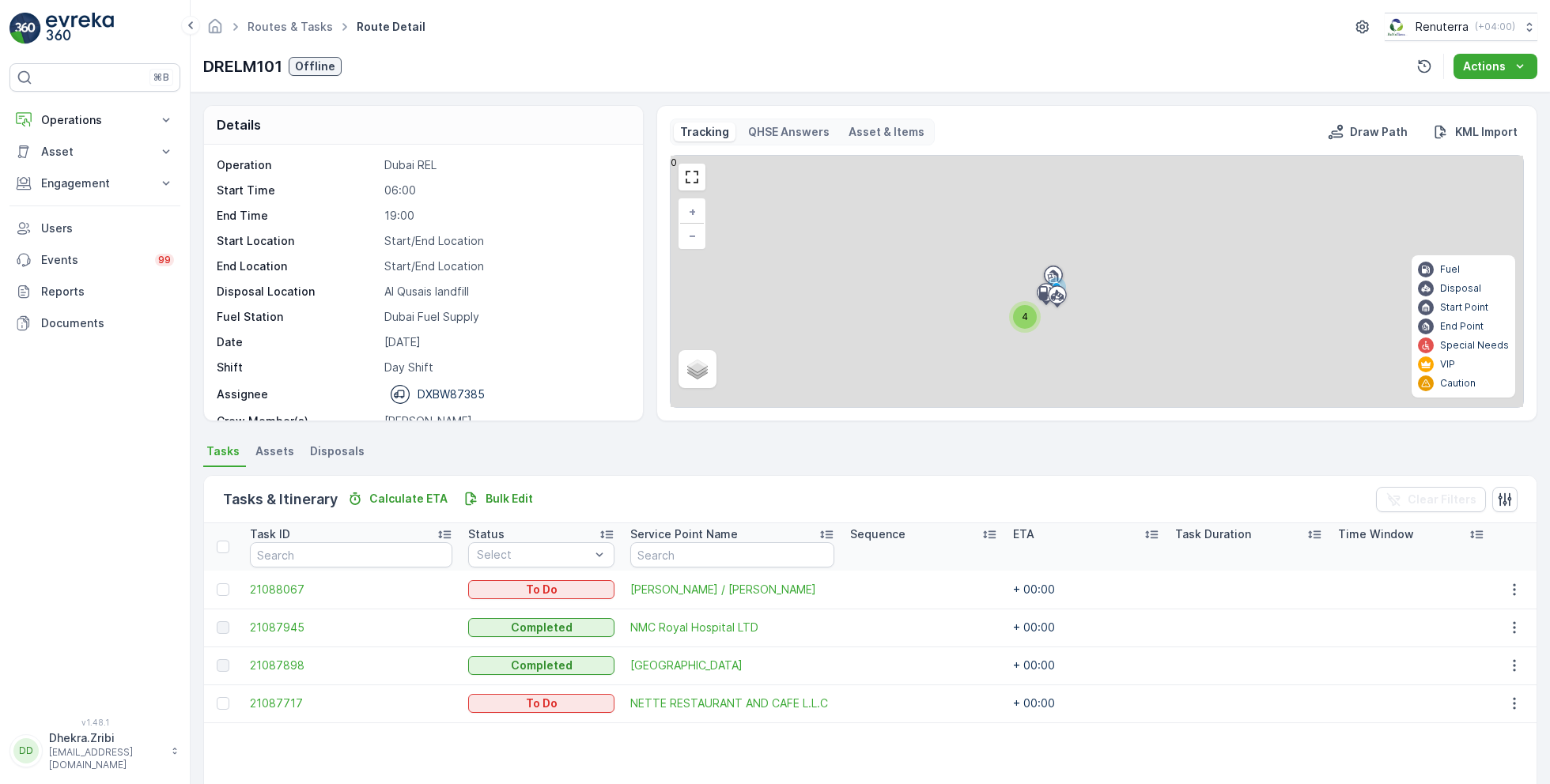
scroll to position [54, 0]
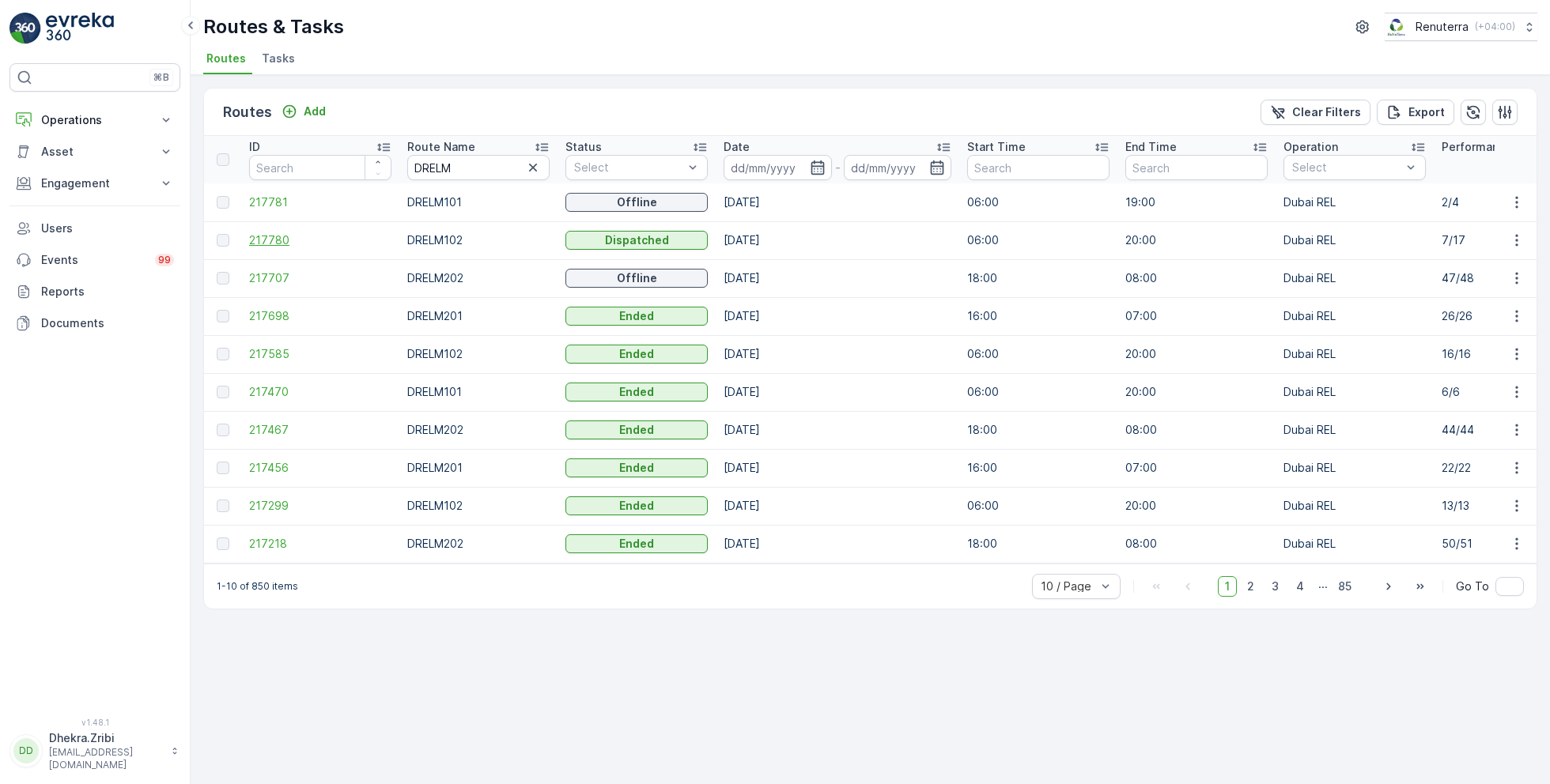
click at [285, 243] on span "217780" at bounding box center [320, 240] width 142 height 16
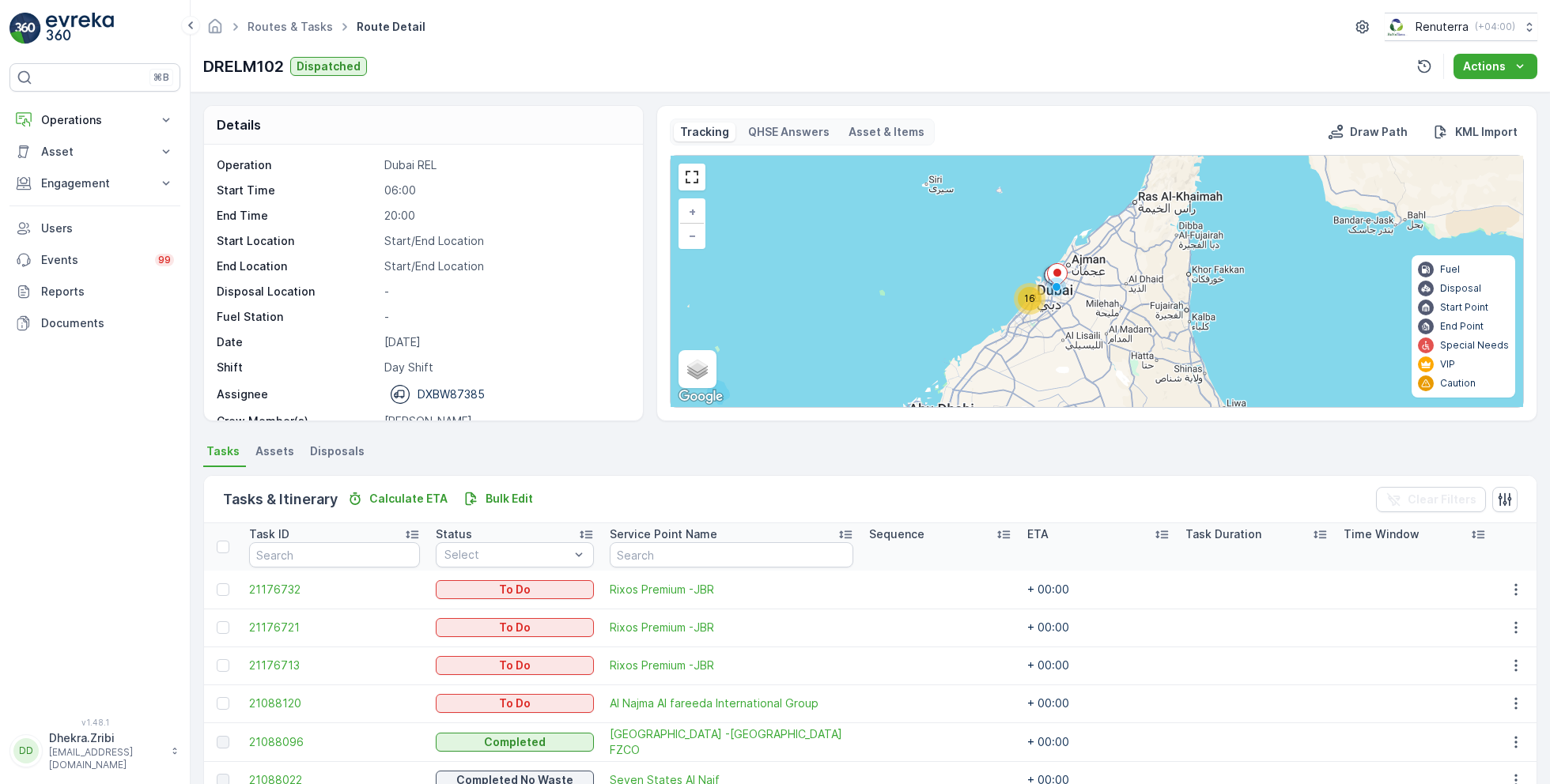
scroll to position [231, 0]
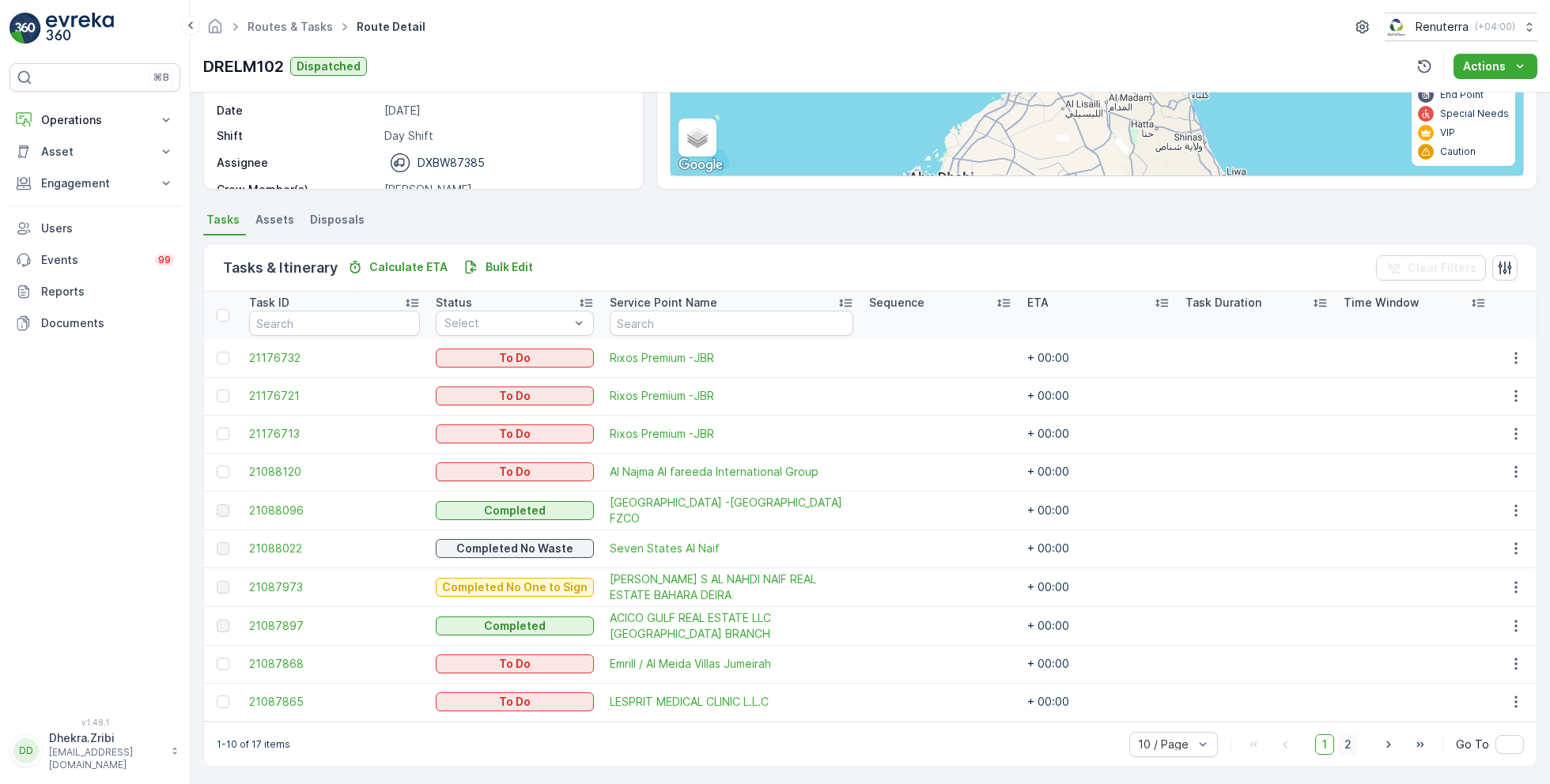
click at [1351, 735] on span "2" at bounding box center [1348, 744] width 21 height 21
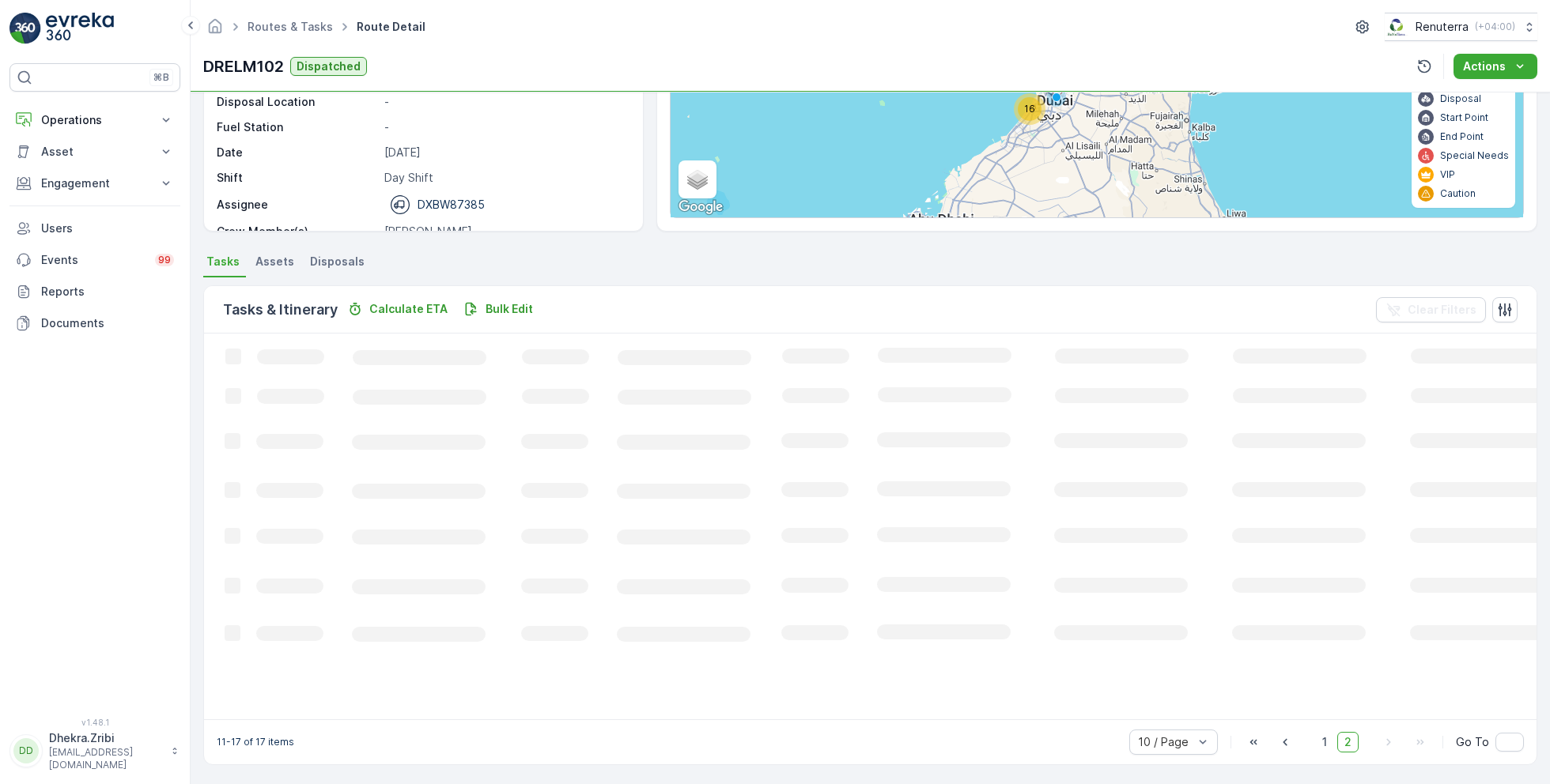
scroll to position [217, 0]
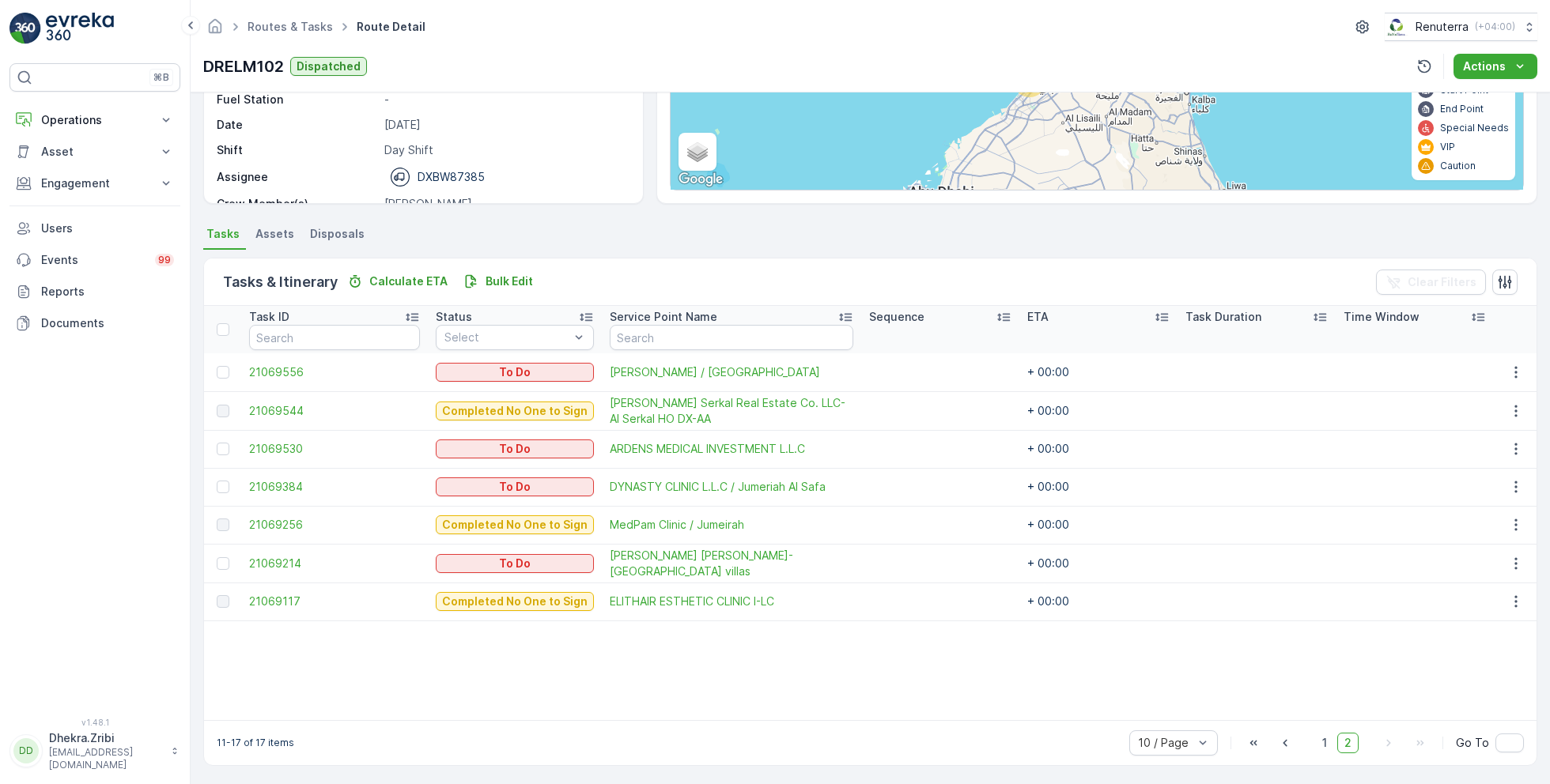
click at [281, 37] on ul "Routes & Tasks" at bounding box center [299, 27] width 109 height 23
